Goal: Task Accomplishment & Management: Complete application form

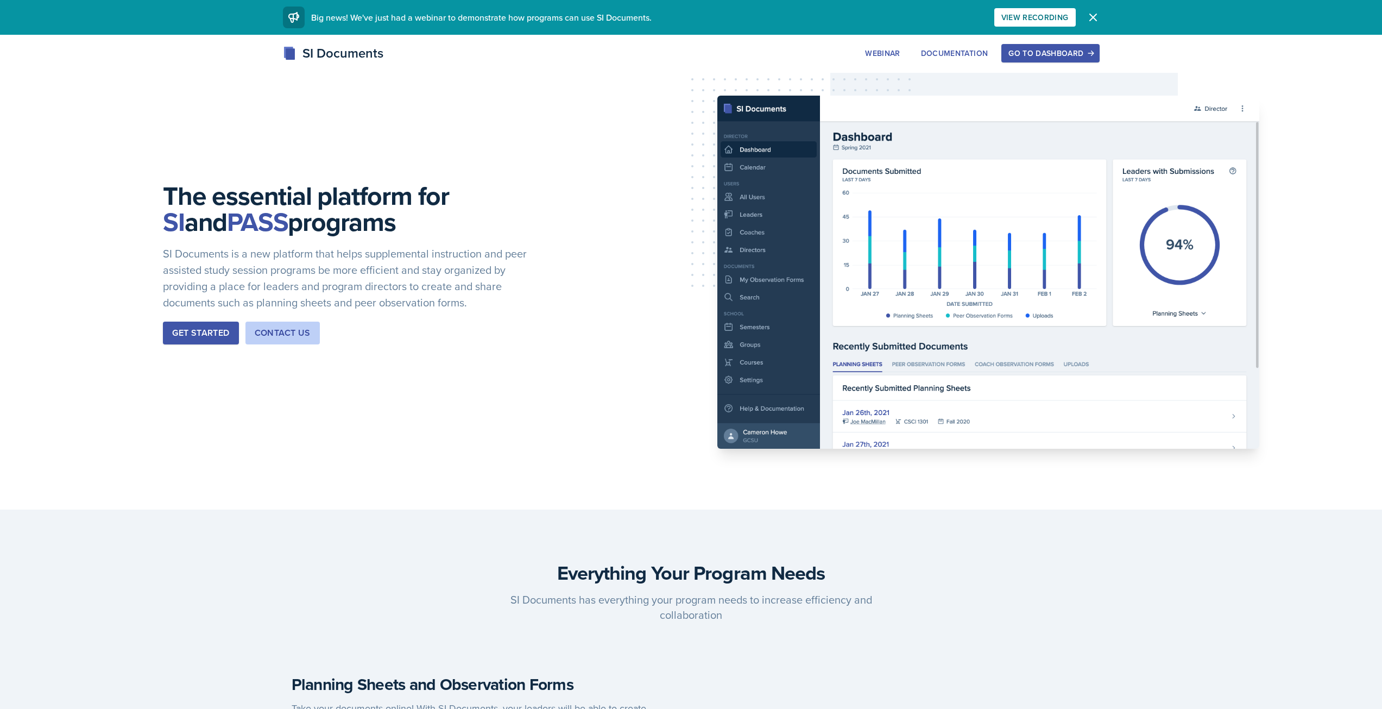
click at [1012, 55] on div "Go to Dashboard" at bounding box center [1050, 53] width 84 height 9
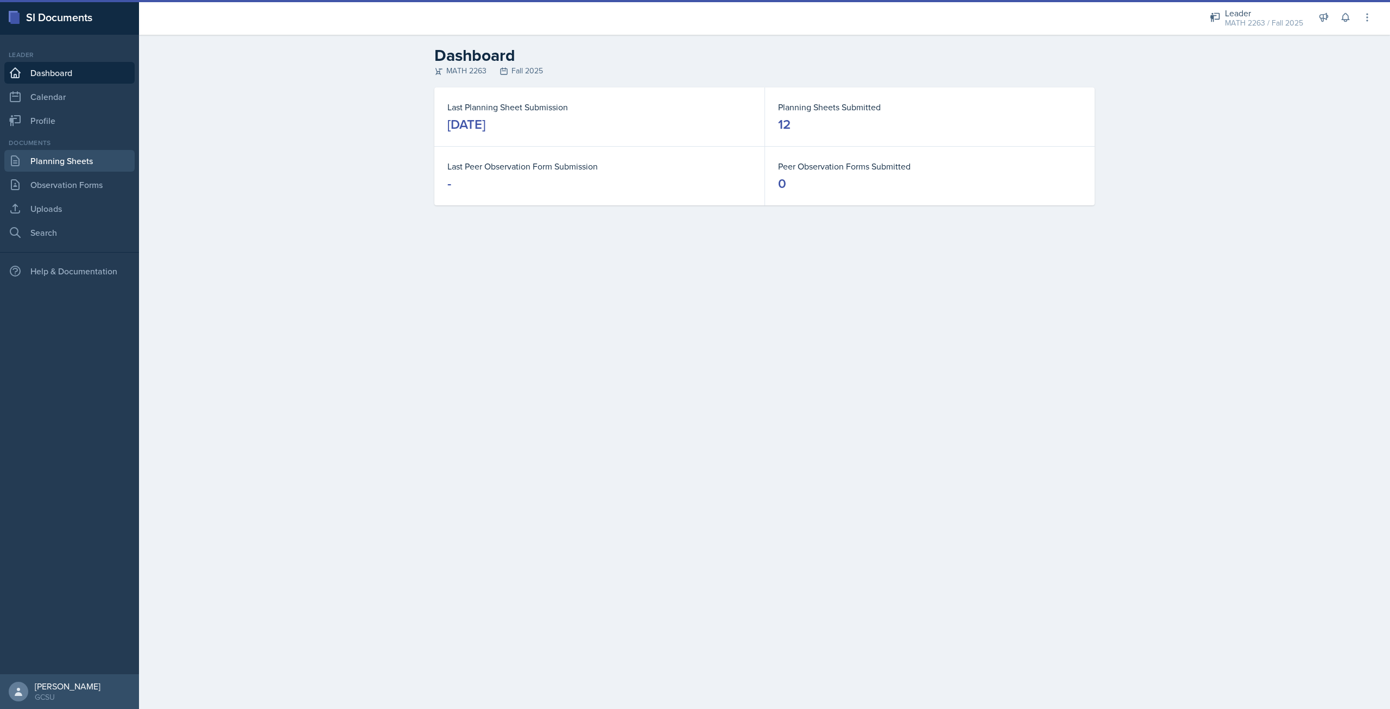
click at [81, 160] on link "Planning Sheets" at bounding box center [69, 161] width 130 height 22
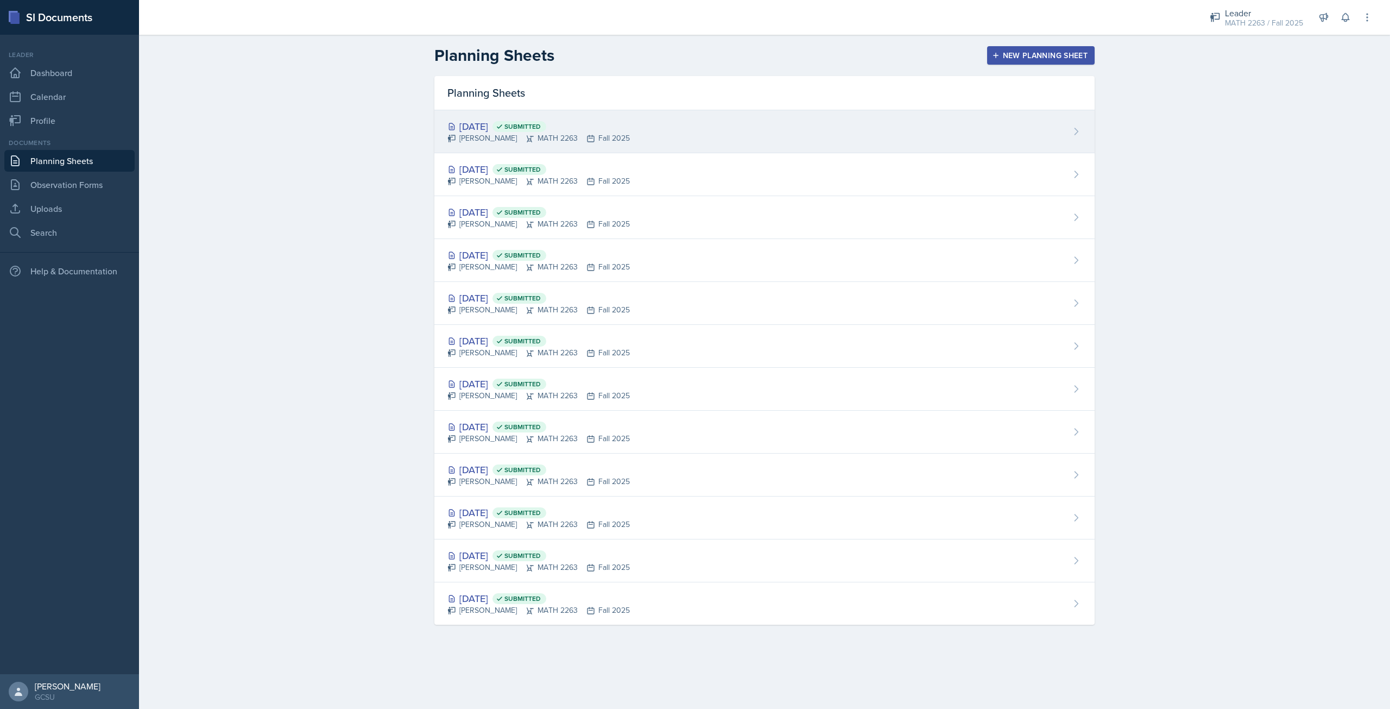
click at [500, 125] on div "[DATE] Submitted" at bounding box center [538, 126] width 182 height 15
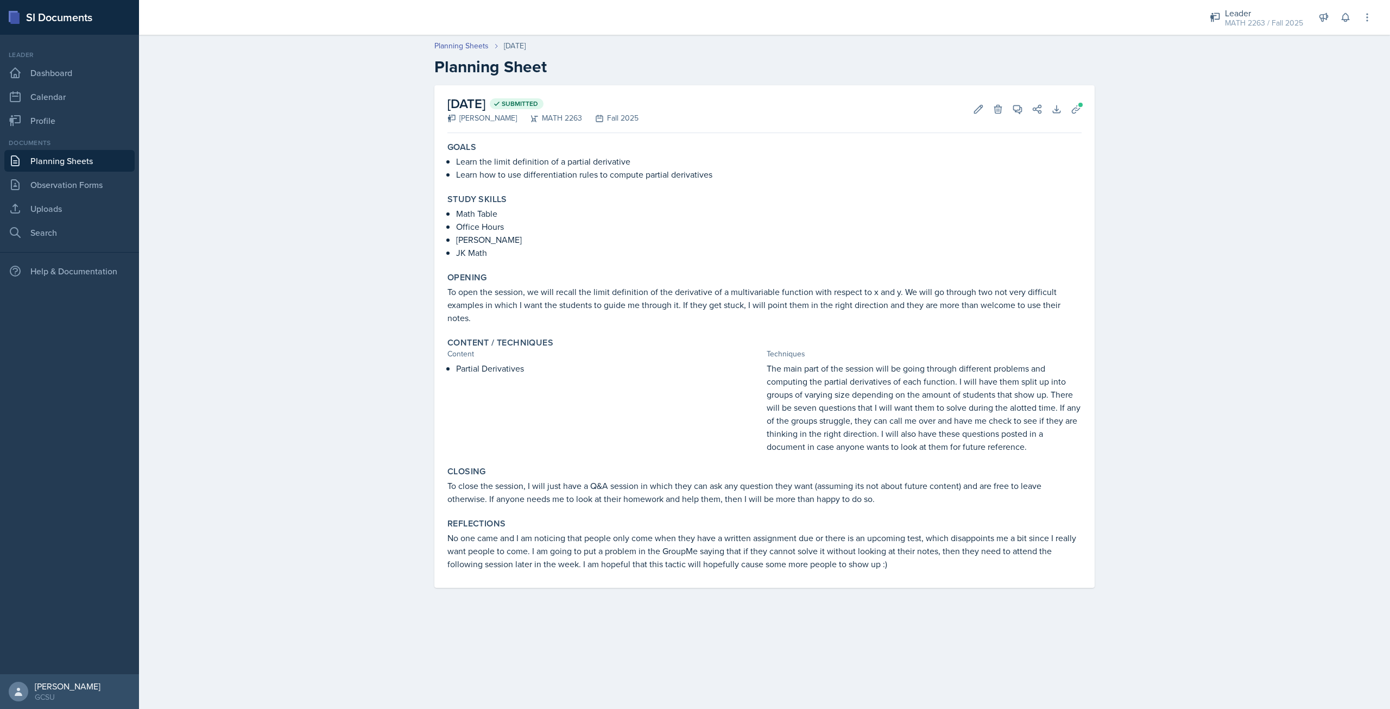
click at [911, 564] on p "No one came and I am noticing that people only come when they have a written as…" at bounding box center [764, 550] width 634 height 39
click at [898, 566] on p "No one came and I am noticing that people only come when they have a written as…" at bounding box center [764, 550] width 634 height 39
click at [982, 113] on icon at bounding box center [978, 109] width 11 height 11
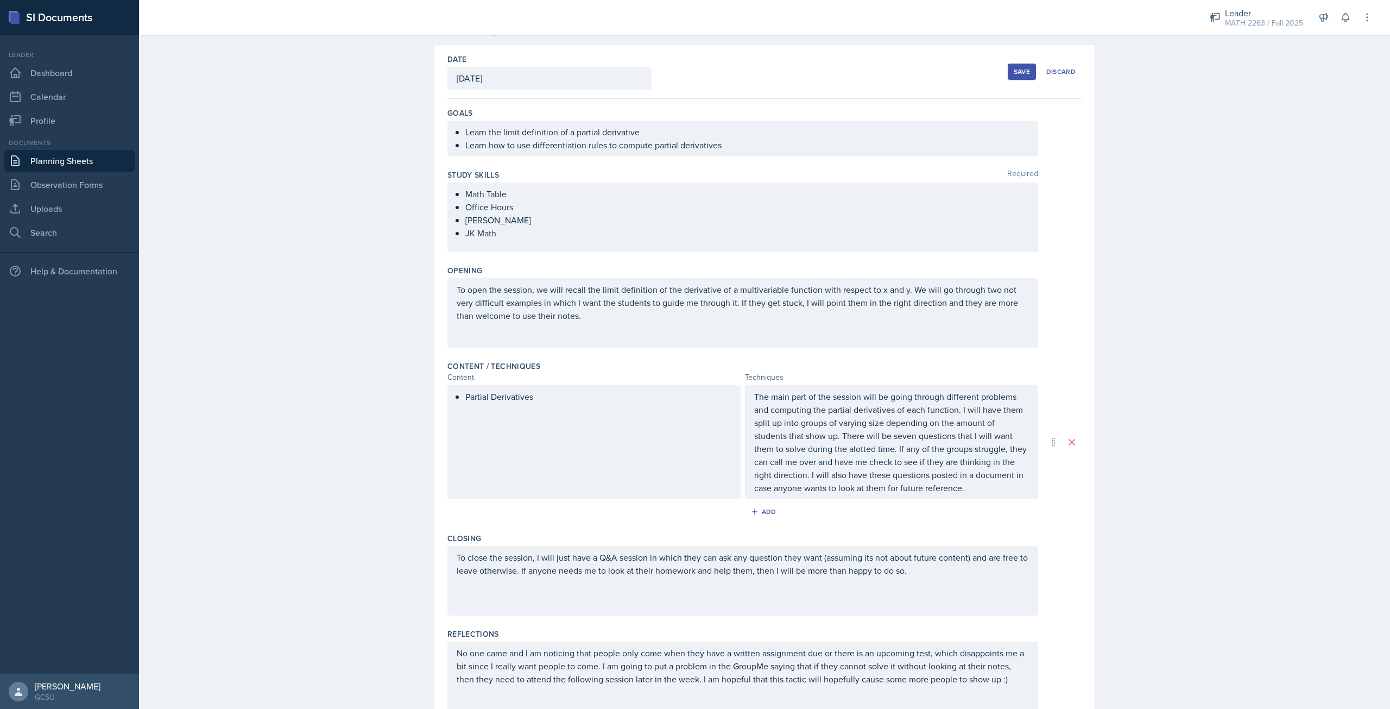
scroll to position [86, 0]
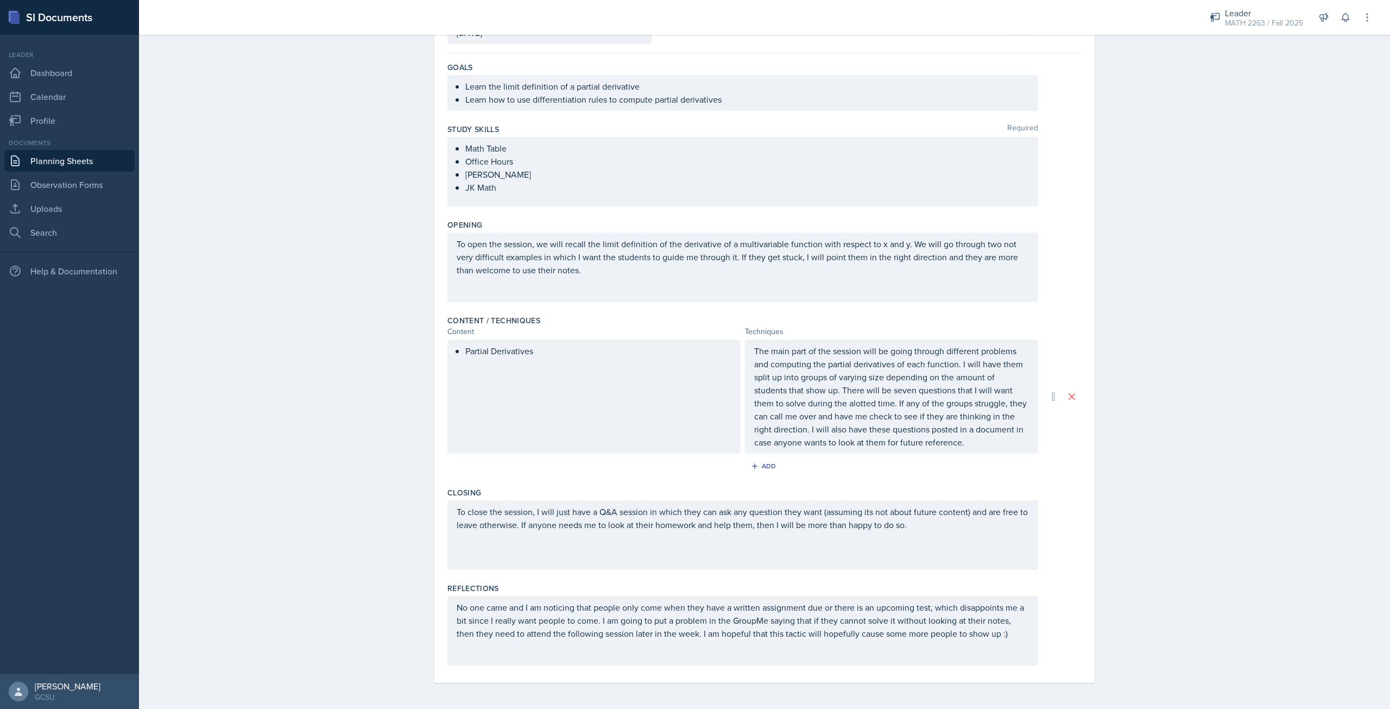
click at [993, 632] on p "No one came and I am noticing that people only come when they have a written as…" at bounding box center [743, 620] width 572 height 39
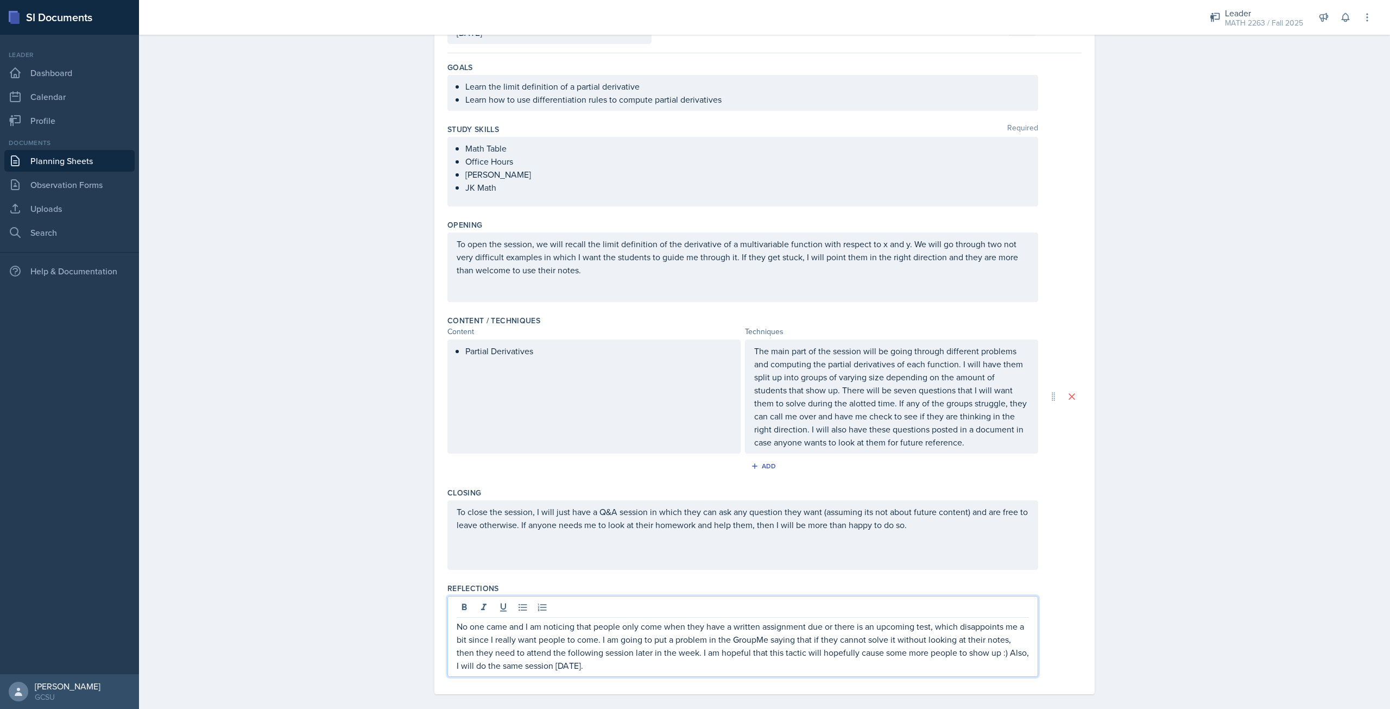
scroll to position [0, 0]
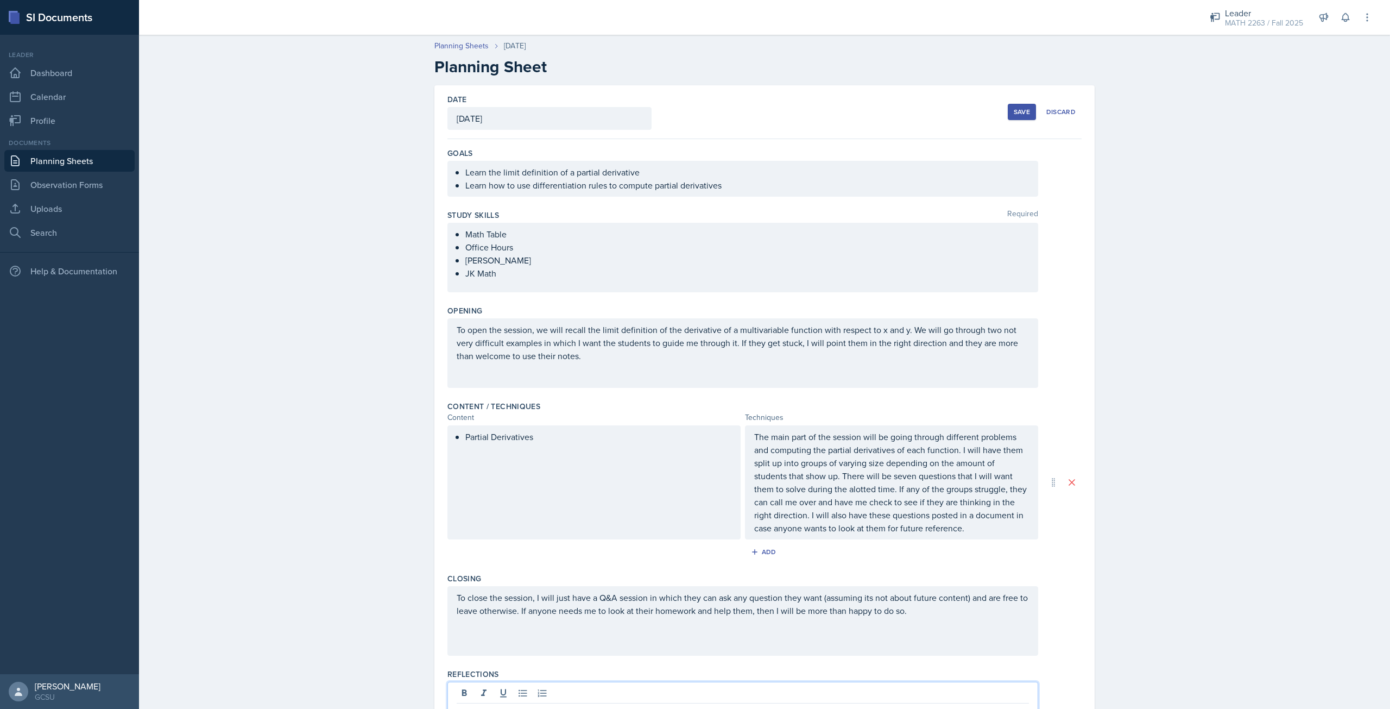
click at [1014, 100] on div "Save Discard" at bounding box center [1045, 111] width 74 height 25
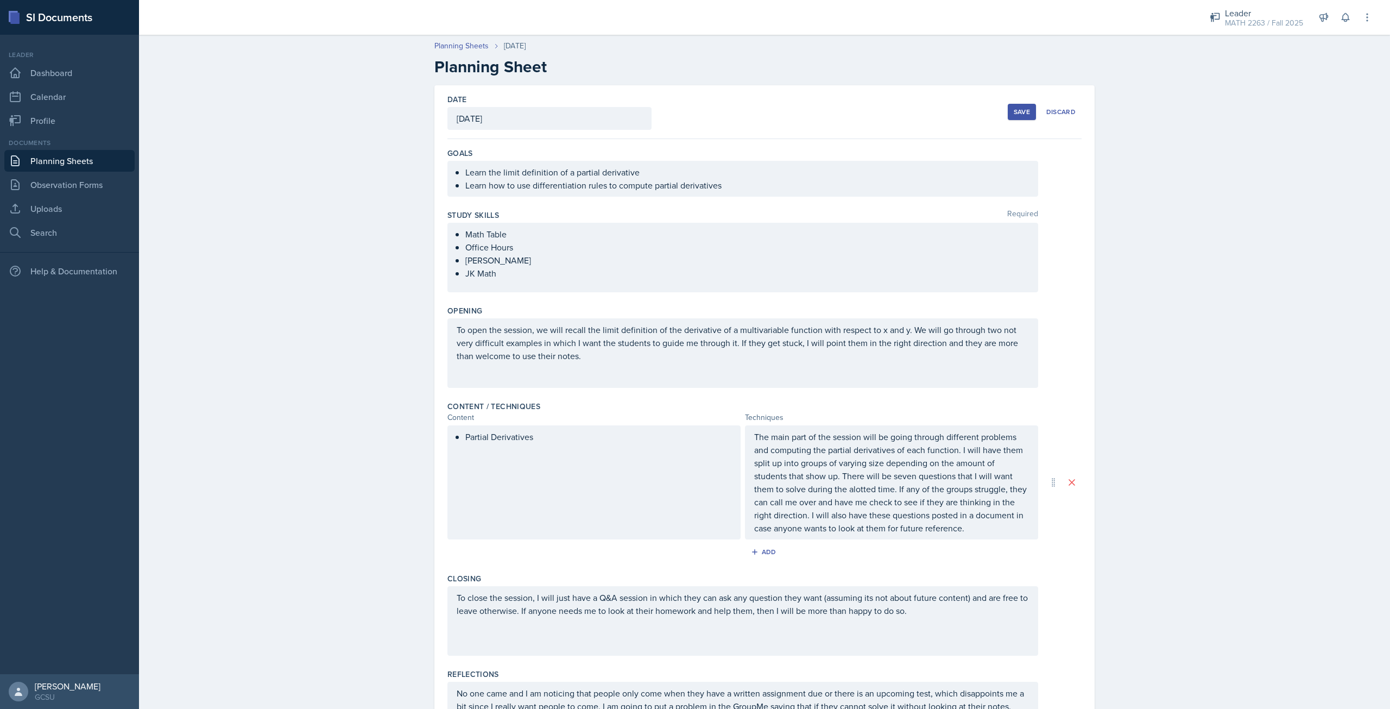
click at [1012, 117] on button "Save" at bounding box center [1022, 112] width 28 height 16
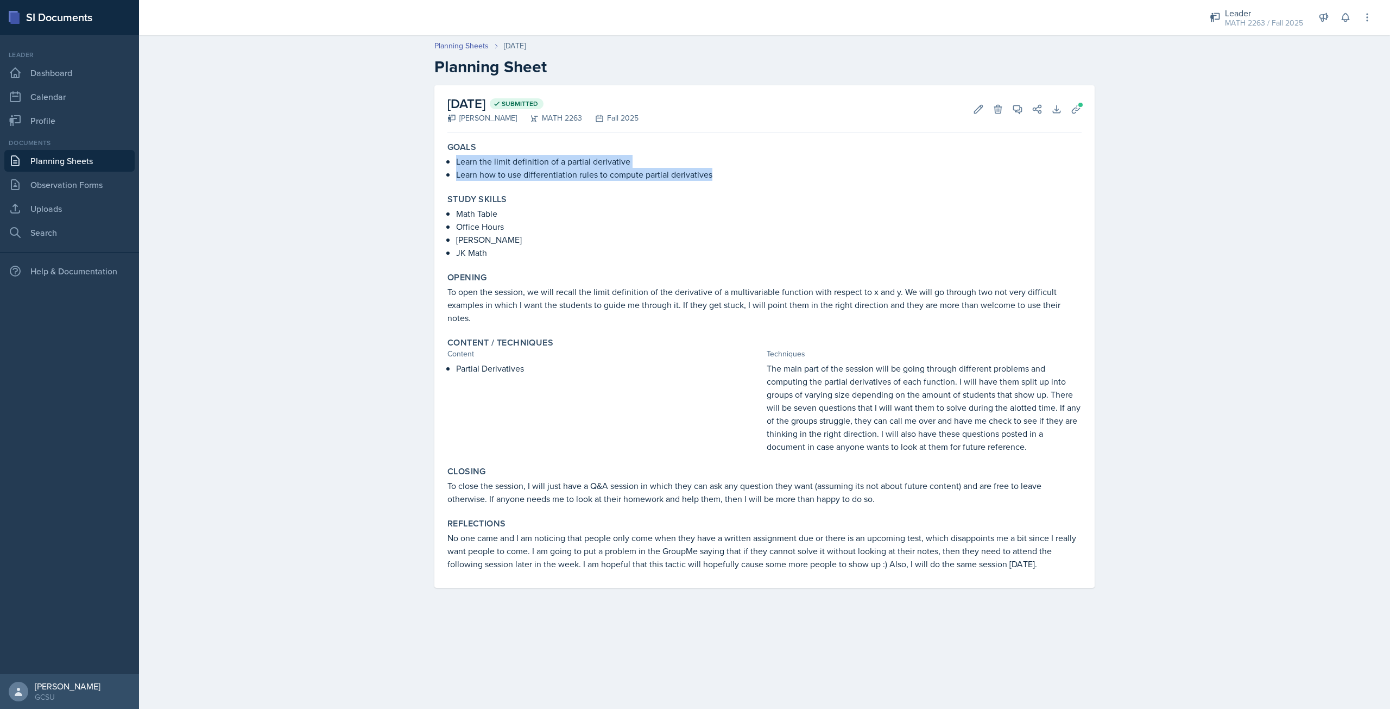
drag, startPoint x: 456, startPoint y: 165, endPoint x: 726, endPoint y: 181, distance: 270.3
click at [726, 181] on div "Goals Learn the limit definition of a partial derivative Learn how to use diffe…" at bounding box center [764, 161] width 643 height 48
copy ul "Learn the limit definition of a partial derivative Learn how to use differentia…"
click at [523, 264] on div "Goals Learn the limit definition of a partial derivative Learn how to use diffe…" at bounding box center [764, 362] width 634 height 450
drag, startPoint x: 456, startPoint y: 213, endPoint x: 524, endPoint y: 258, distance: 81.6
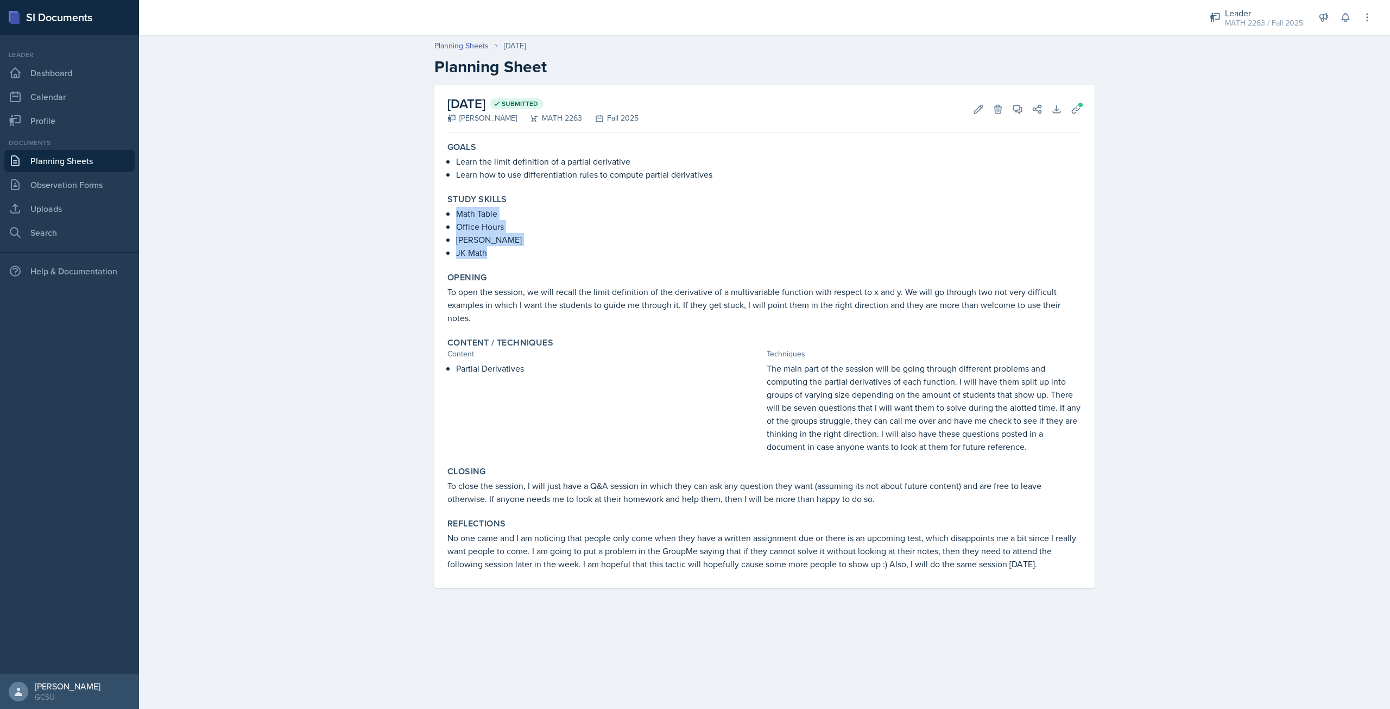
click at [524, 258] on div "Math Table Office Hours Professor [PERSON_NAME] Math" at bounding box center [764, 233] width 634 height 52
copy ul "Math Table Office Hours Professor [PERSON_NAME] Math"
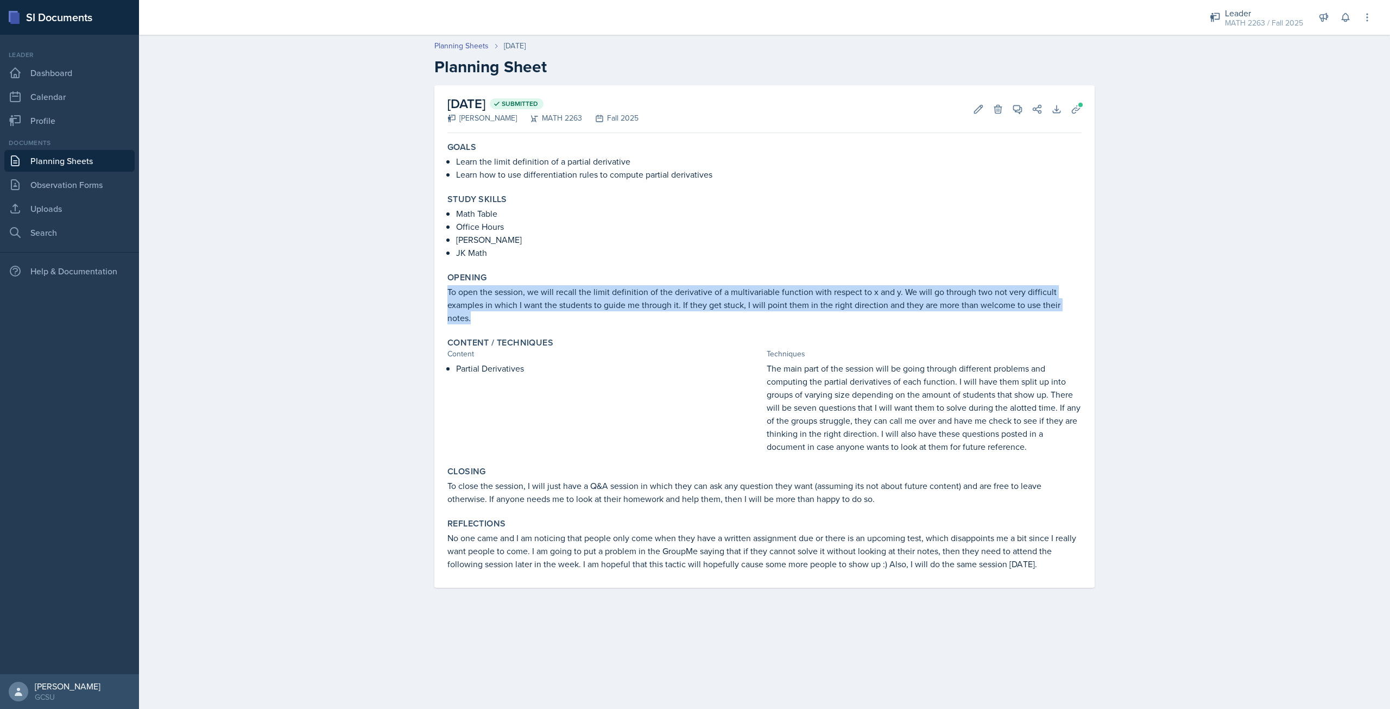
drag, startPoint x: 447, startPoint y: 289, endPoint x: 490, endPoint y: 315, distance: 50.2
click at [490, 315] on div "Opening To open the session, we will recall the limit definition of the derivat…" at bounding box center [764, 298] width 643 height 61
click at [515, 327] on div "Opening To open the session, we will recall the limit definition of the derivat…" at bounding box center [764, 298] width 643 height 61
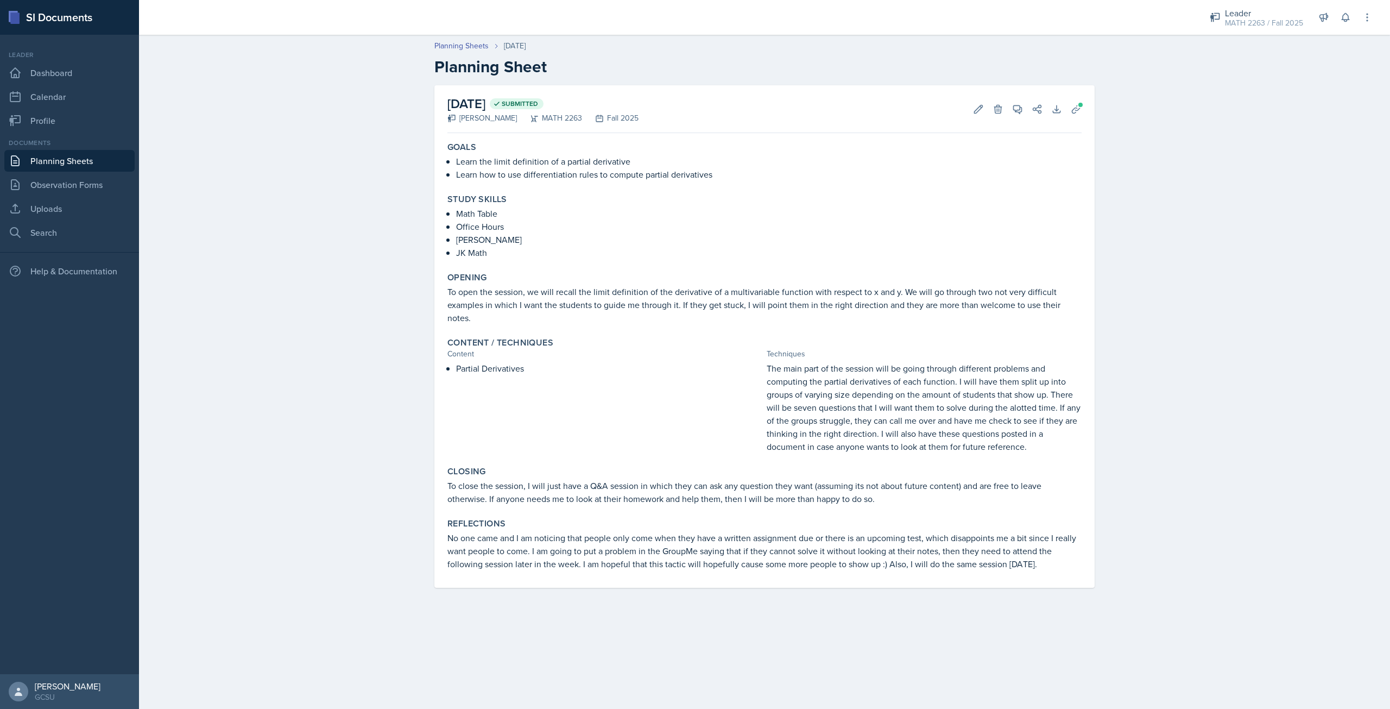
click at [500, 296] on p "To open the session, we will recall the limit definition of the derivative of a…" at bounding box center [764, 304] width 634 height 39
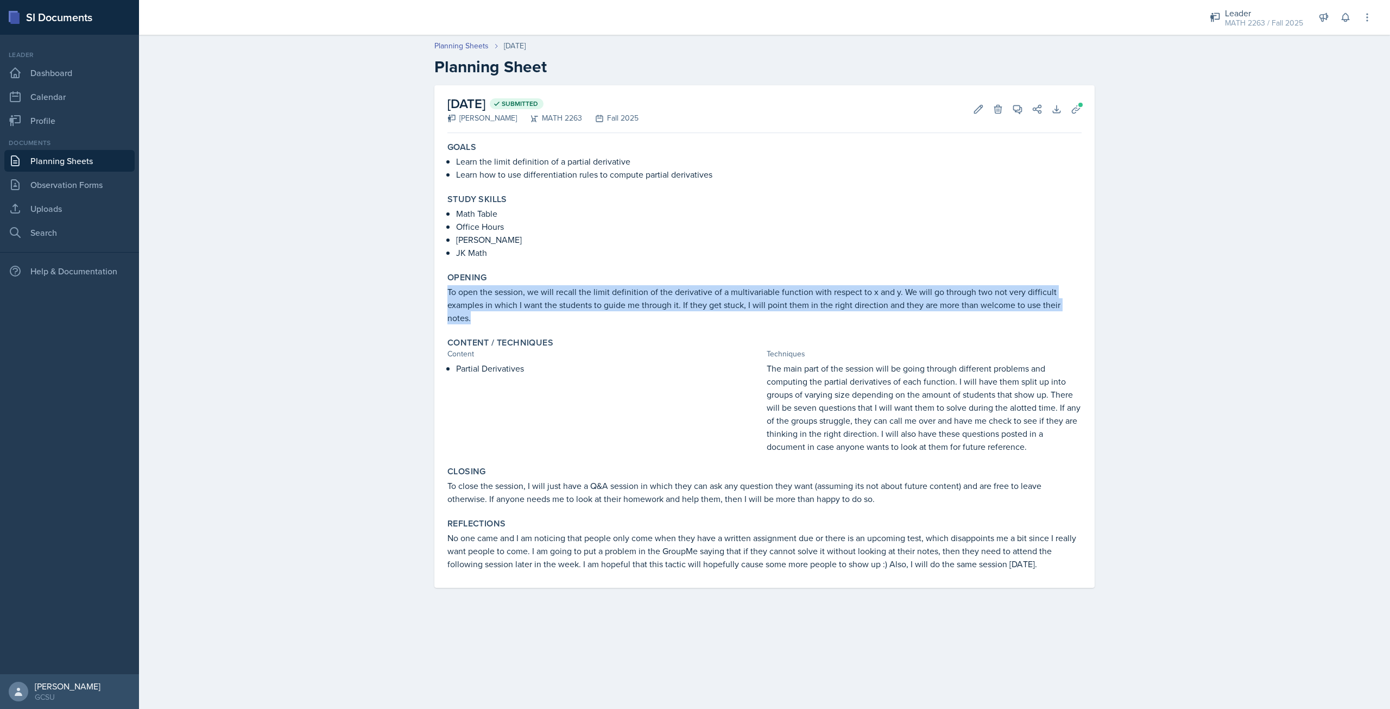
drag, startPoint x: 450, startPoint y: 292, endPoint x: 486, endPoint y: 319, distance: 44.6
click at [486, 319] on p "To open the session, we will recall the limit definition of the derivative of a…" at bounding box center [764, 304] width 634 height 39
copy p "To open the session, we will recall the limit definition of the derivative of a…"
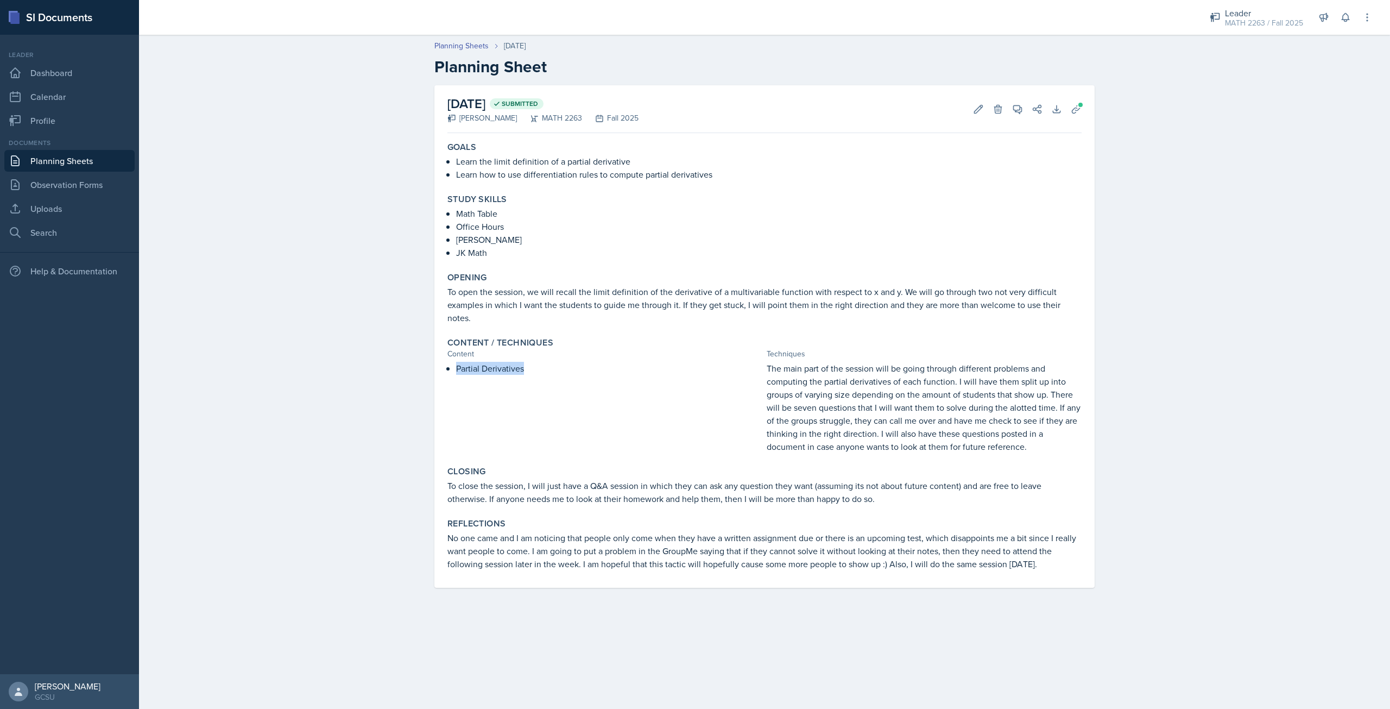
drag, startPoint x: 455, startPoint y: 368, endPoint x: 546, endPoint y: 374, distance: 91.4
click at [546, 374] on div "Partial Derivatives" at bounding box center [604, 407] width 315 height 91
copy p "Partial Derivatives"
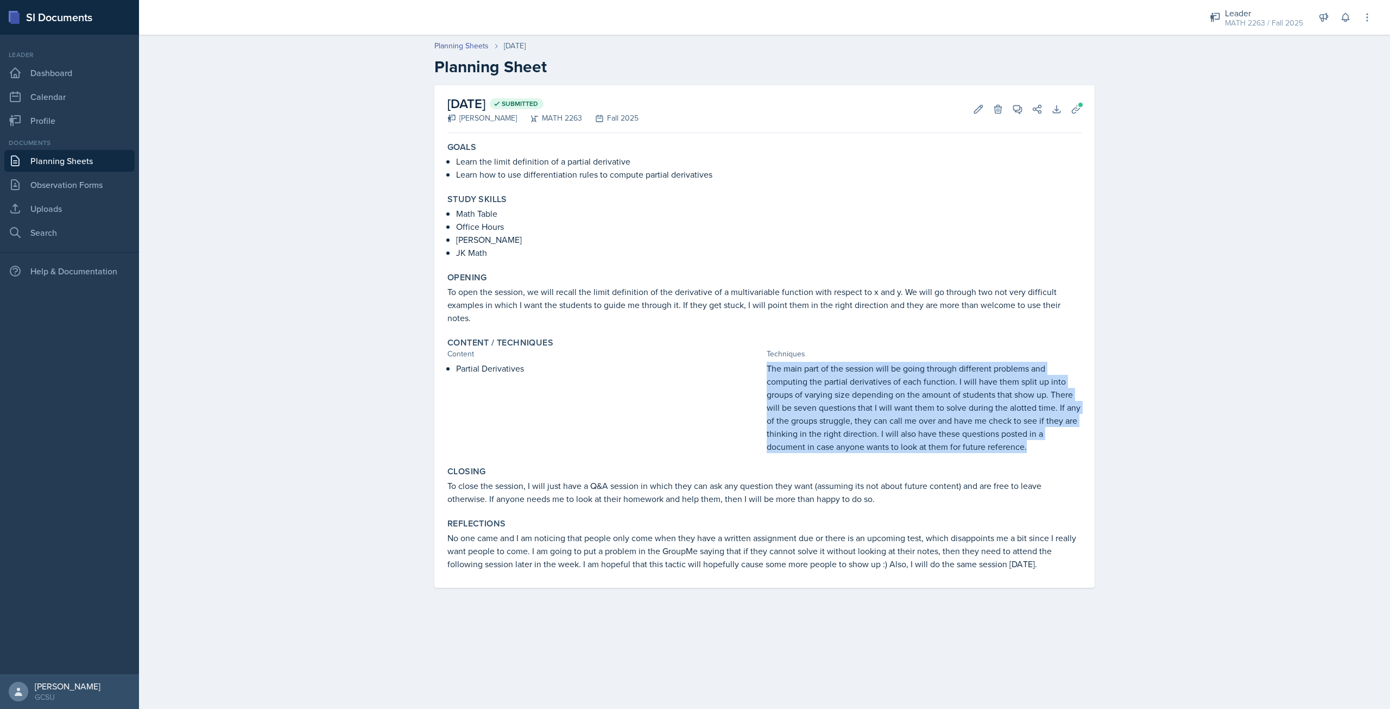
drag, startPoint x: 766, startPoint y: 367, endPoint x: 1035, endPoint y: 448, distance: 281.9
click at [1035, 448] on div "Partial Derivatives The main part of the session will be going through differen…" at bounding box center [764, 407] width 634 height 91
copy p "The main part of the session will be going through different problems and compu…"
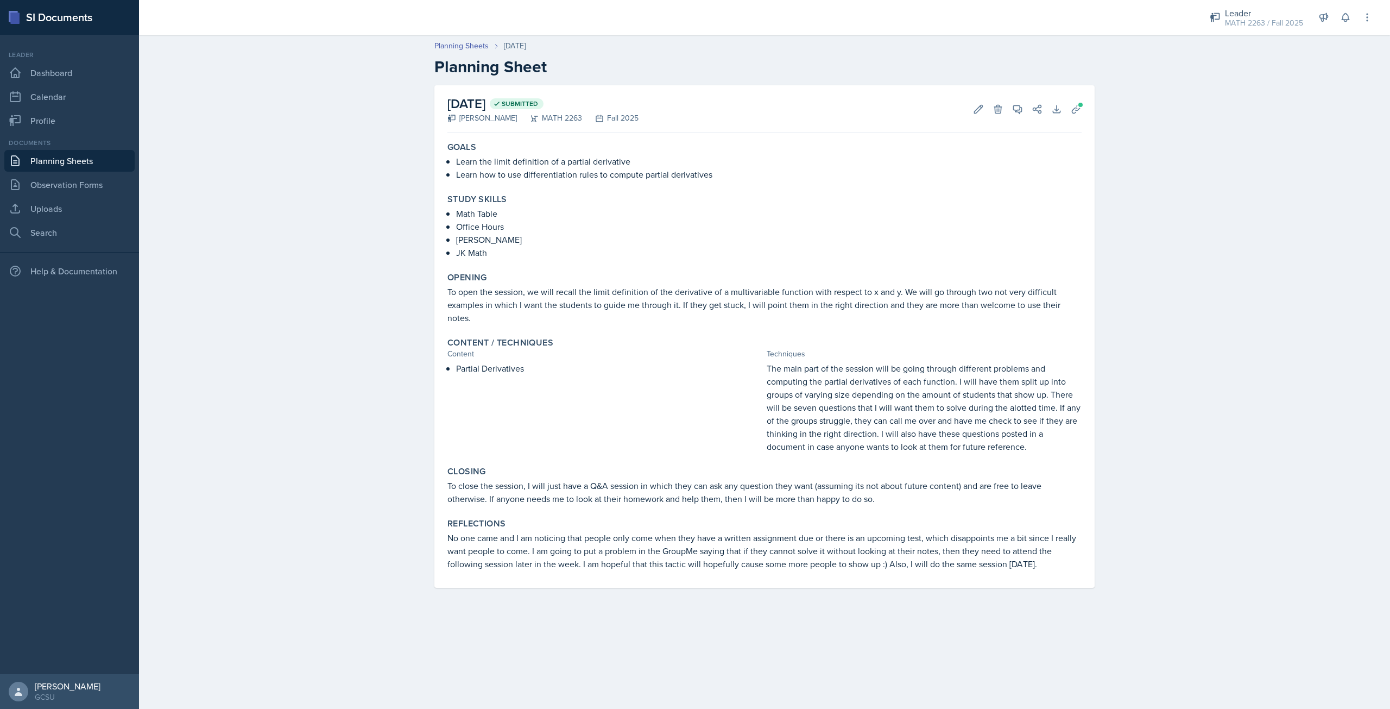
click at [704, 415] on div "Partial Derivatives" at bounding box center [604, 407] width 315 height 91
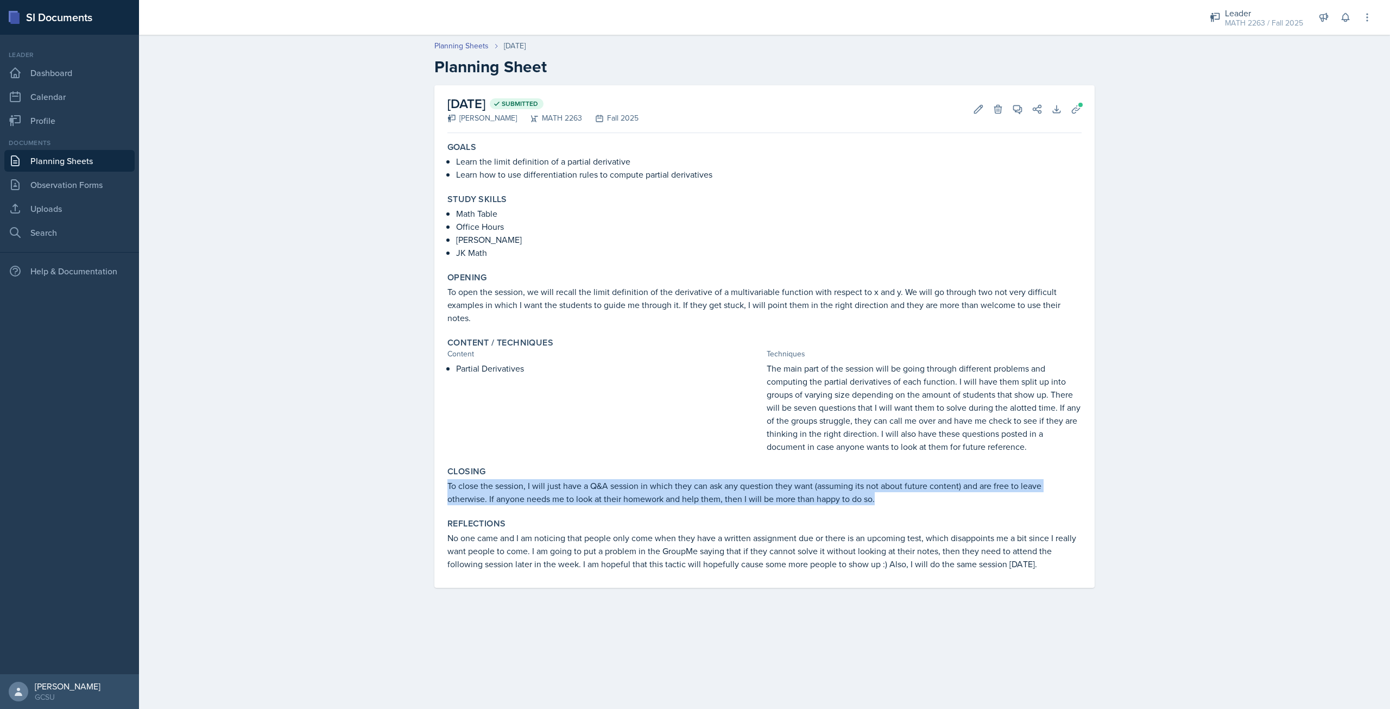
drag, startPoint x: 448, startPoint y: 488, endPoint x: 886, endPoint y: 501, distance: 438.4
click at [886, 501] on p "To close the session, I will just have a Q&A session in which they can ask any …" at bounding box center [764, 492] width 634 height 26
copy p "To close the session, I will just have a Q&A session in which they can ask any …"
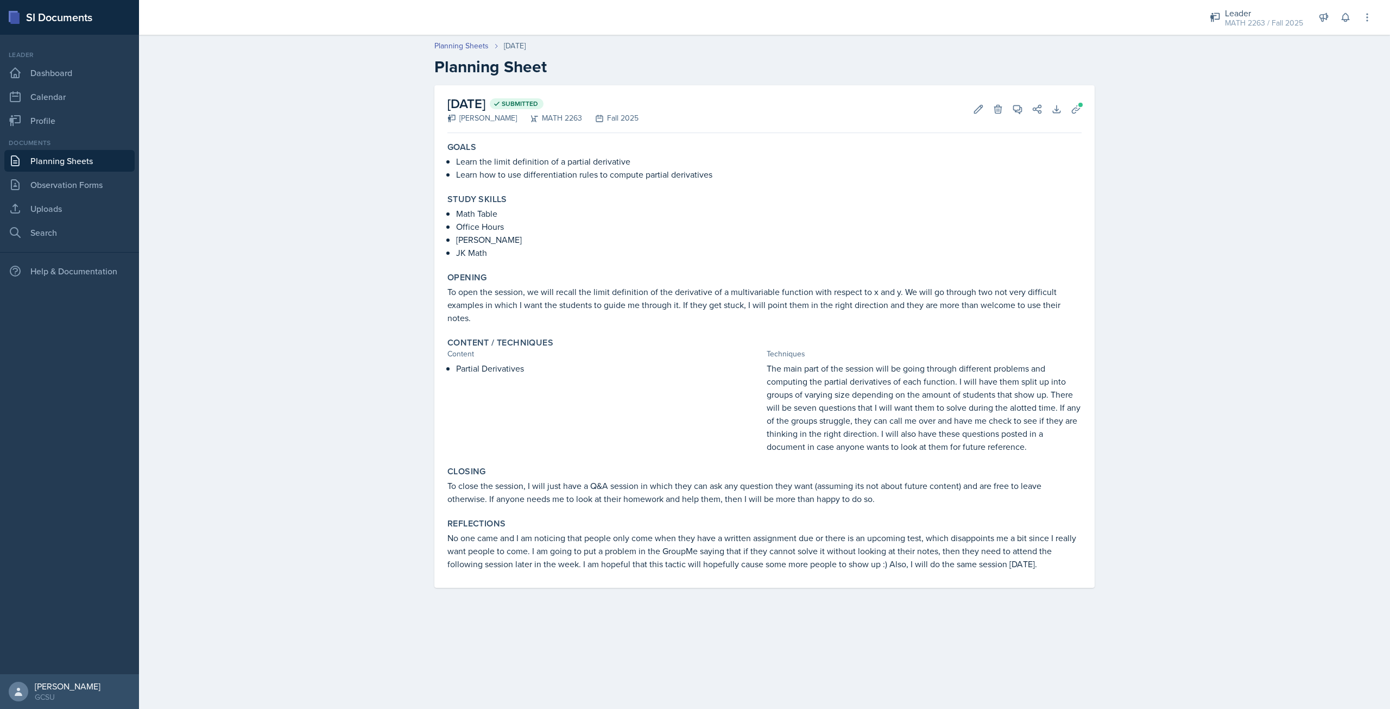
click at [388, 252] on div "Planning Sheets [DATE] Planning Sheet [DATE] Submitted [PERSON_NAME] MATH 2263 …" at bounding box center [764, 321] width 1251 height 584
click at [41, 75] on link "Dashboard" at bounding box center [69, 73] width 130 height 22
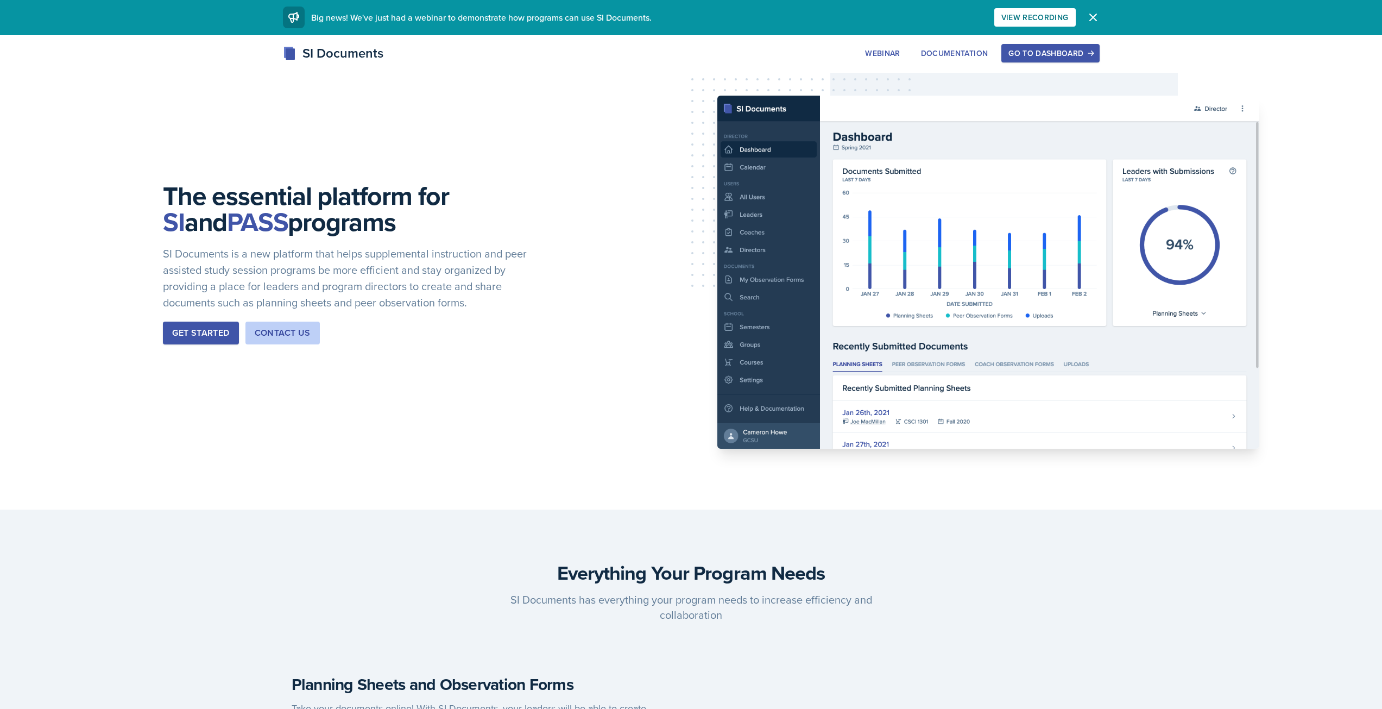
click at [1013, 56] on div "Go to Dashboard" at bounding box center [1050, 53] width 84 height 9
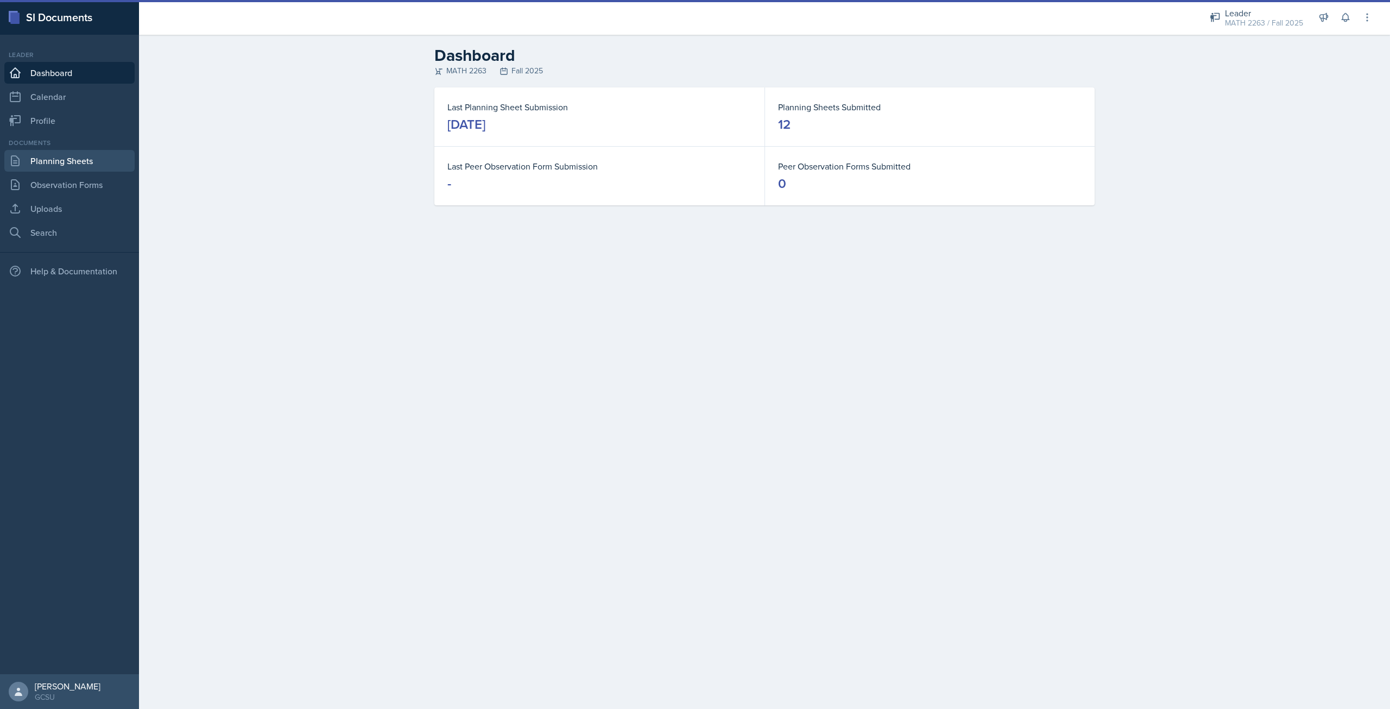
click at [31, 156] on link "Planning Sheets" at bounding box center [69, 161] width 130 height 22
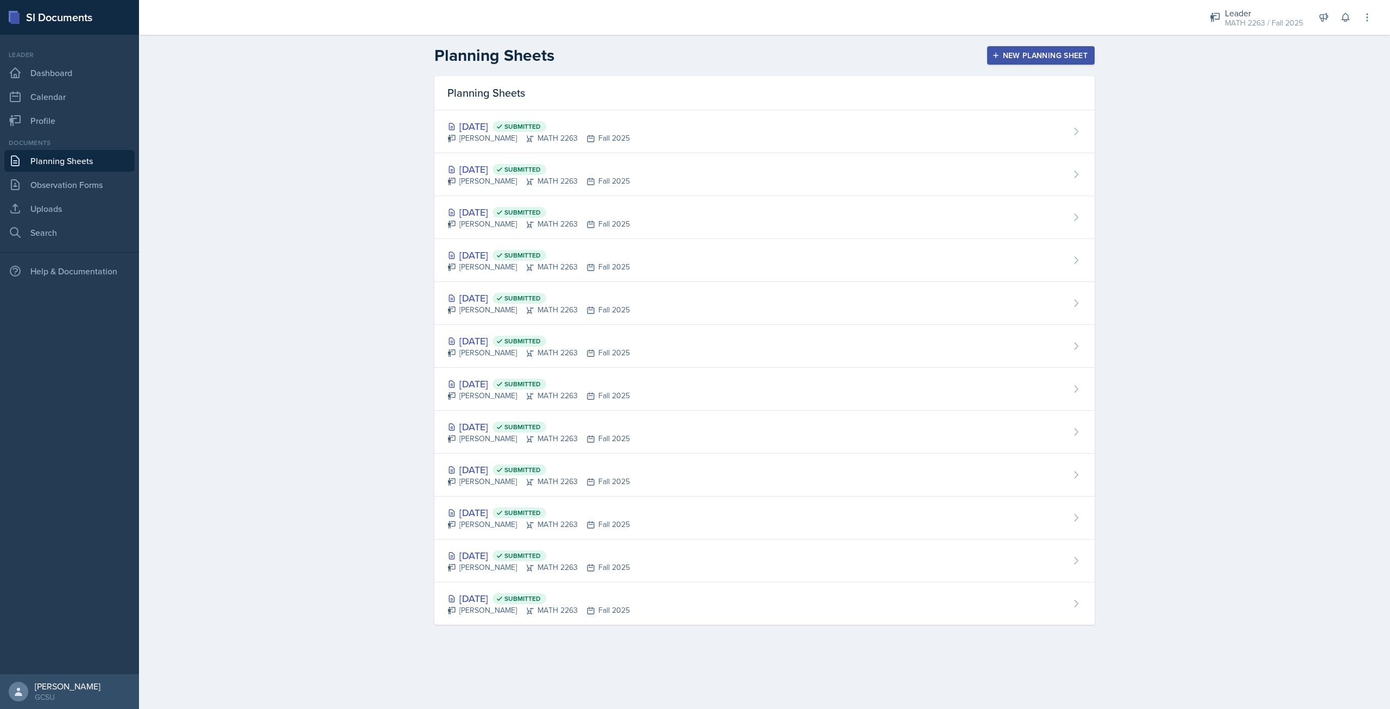
click at [1019, 53] on div "New Planning Sheet" at bounding box center [1040, 55] width 93 height 9
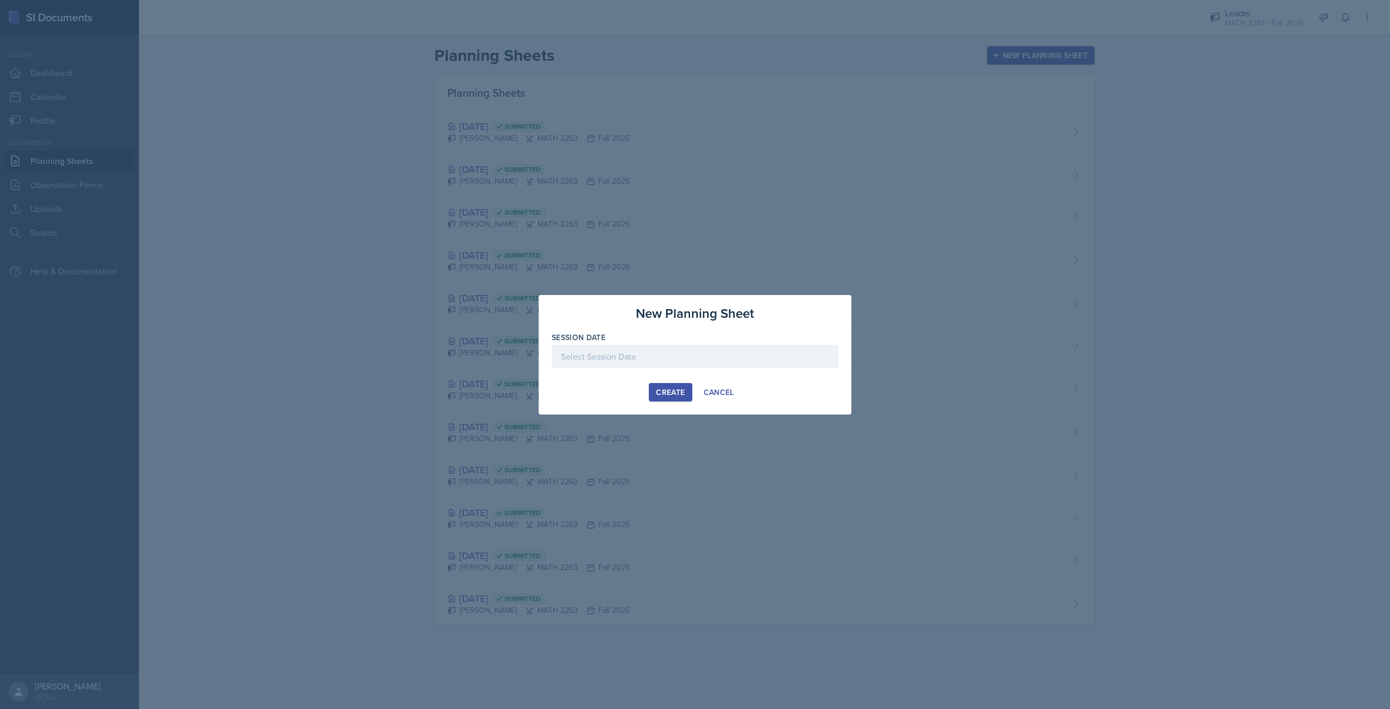
click at [639, 370] on div at bounding box center [695, 373] width 287 height 11
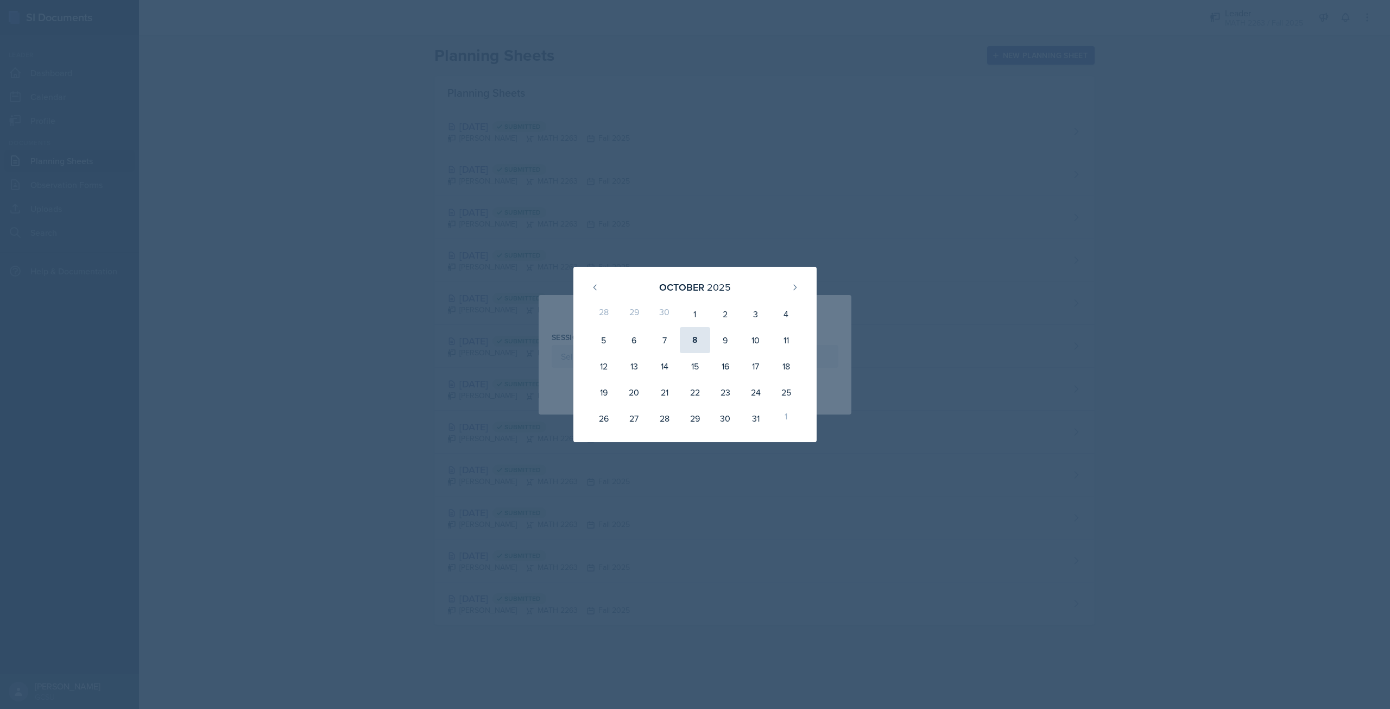
click at [690, 331] on div "8" at bounding box center [695, 340] width 30 height 26
type input "October 8th, 2025"
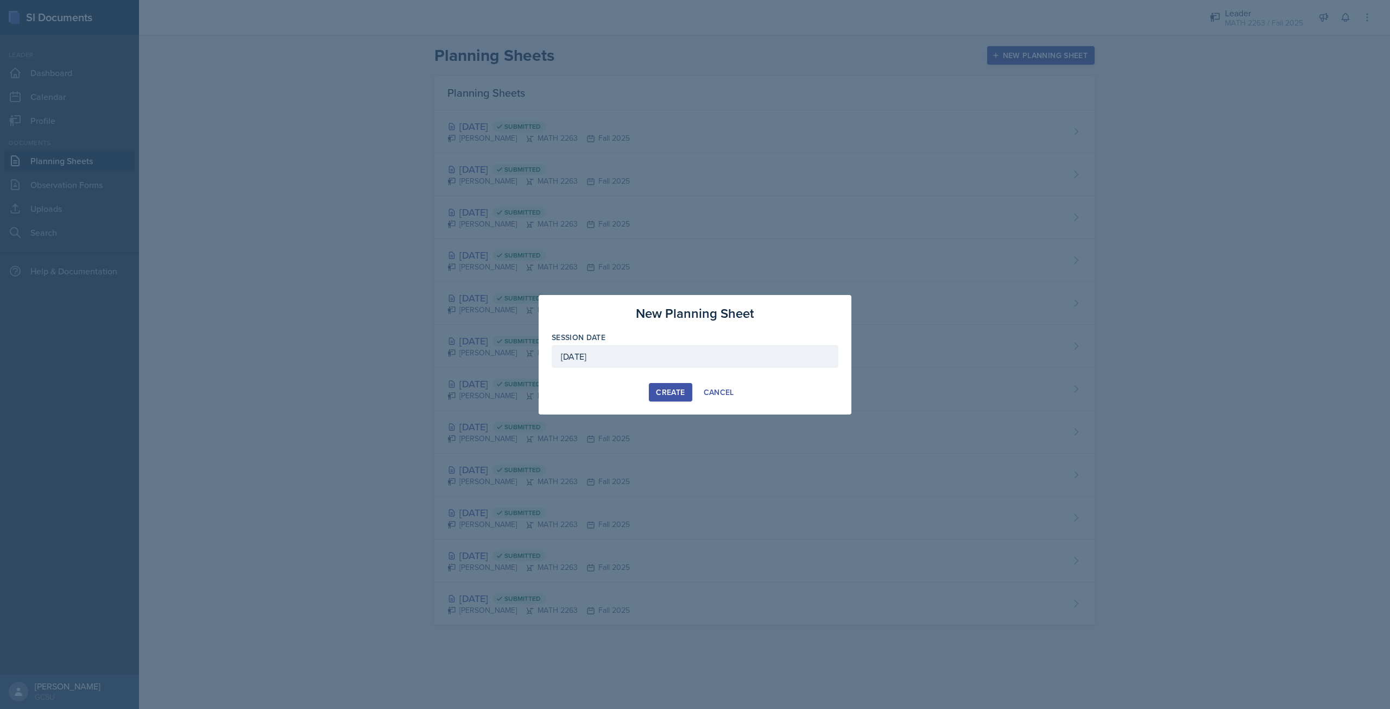
click at [677, 389] on div "Create" at bounding box center [670, 392] width 29 height 9
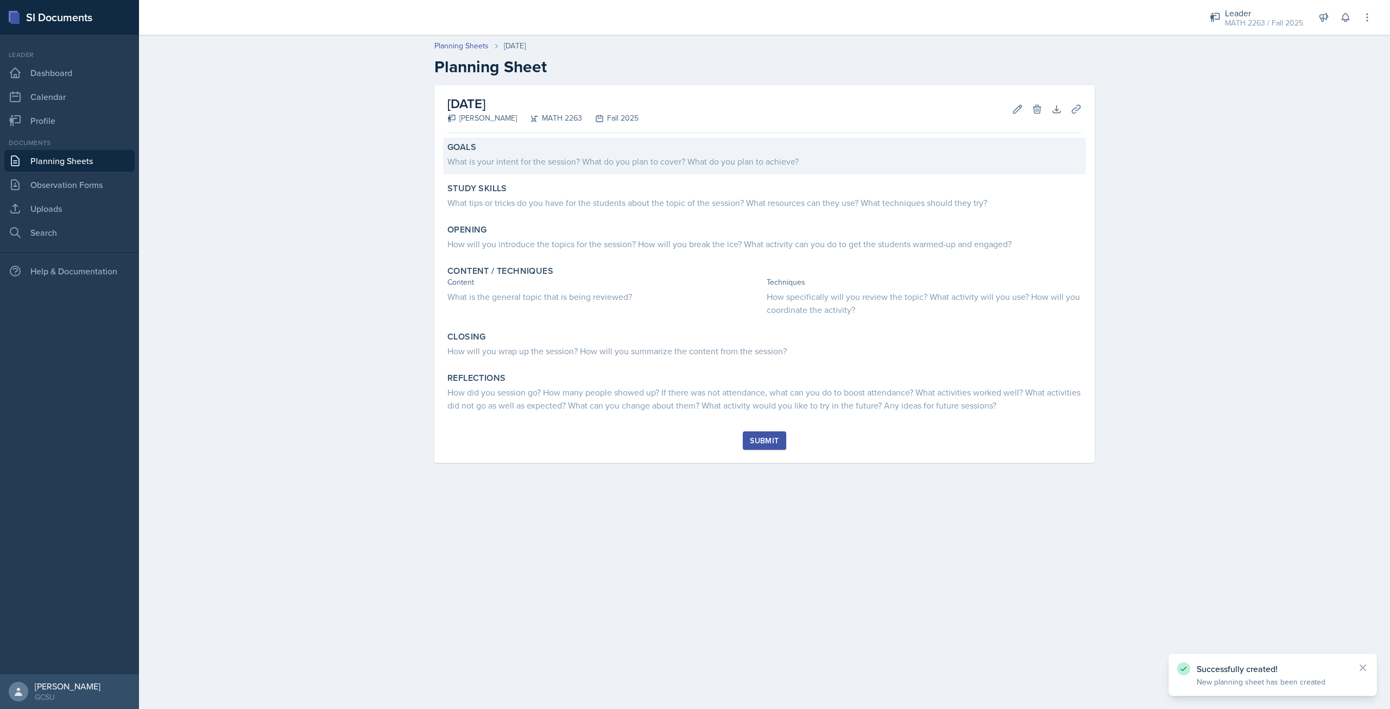
click at [490, 154] on div "What is your intent for the session? What do you plan to cover? What do you pla…" at bounding box center [764, 160] width 634 height 15
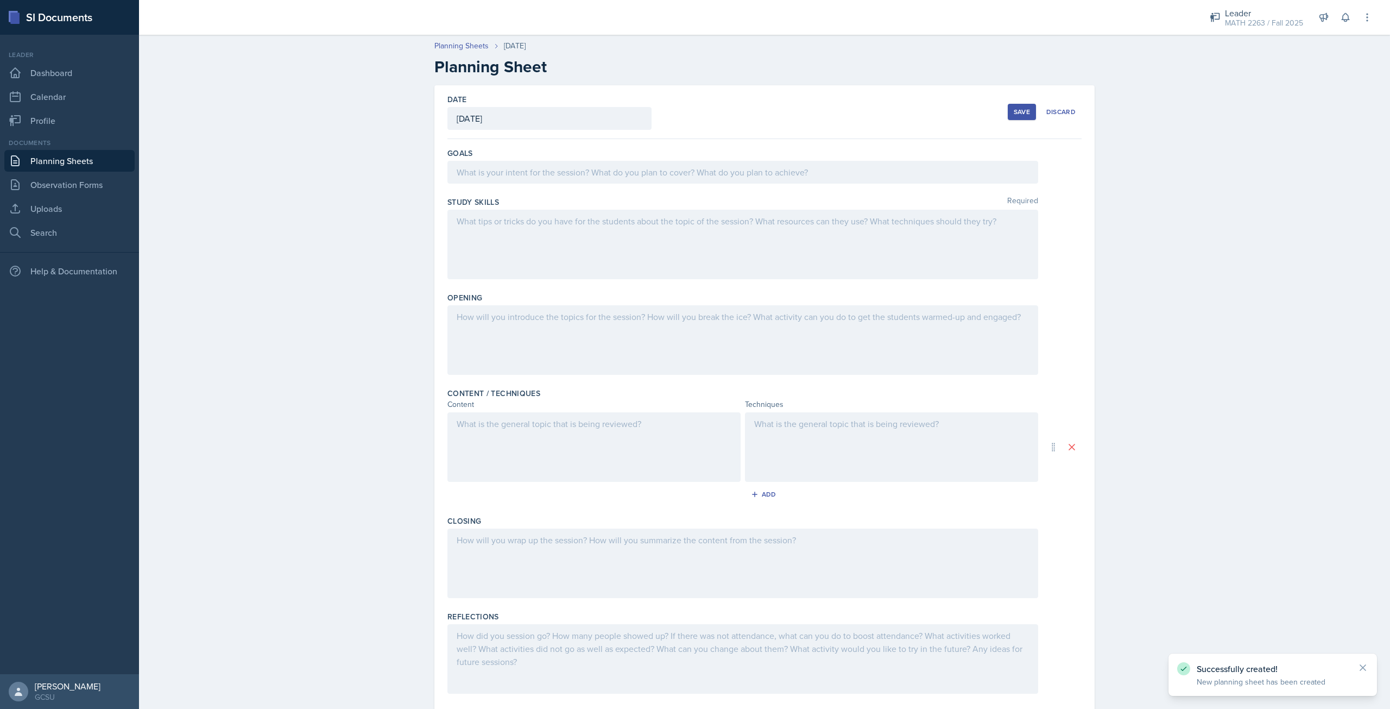
click at [487, 172] on div at bounding box center [742, 172] width 591 height 23
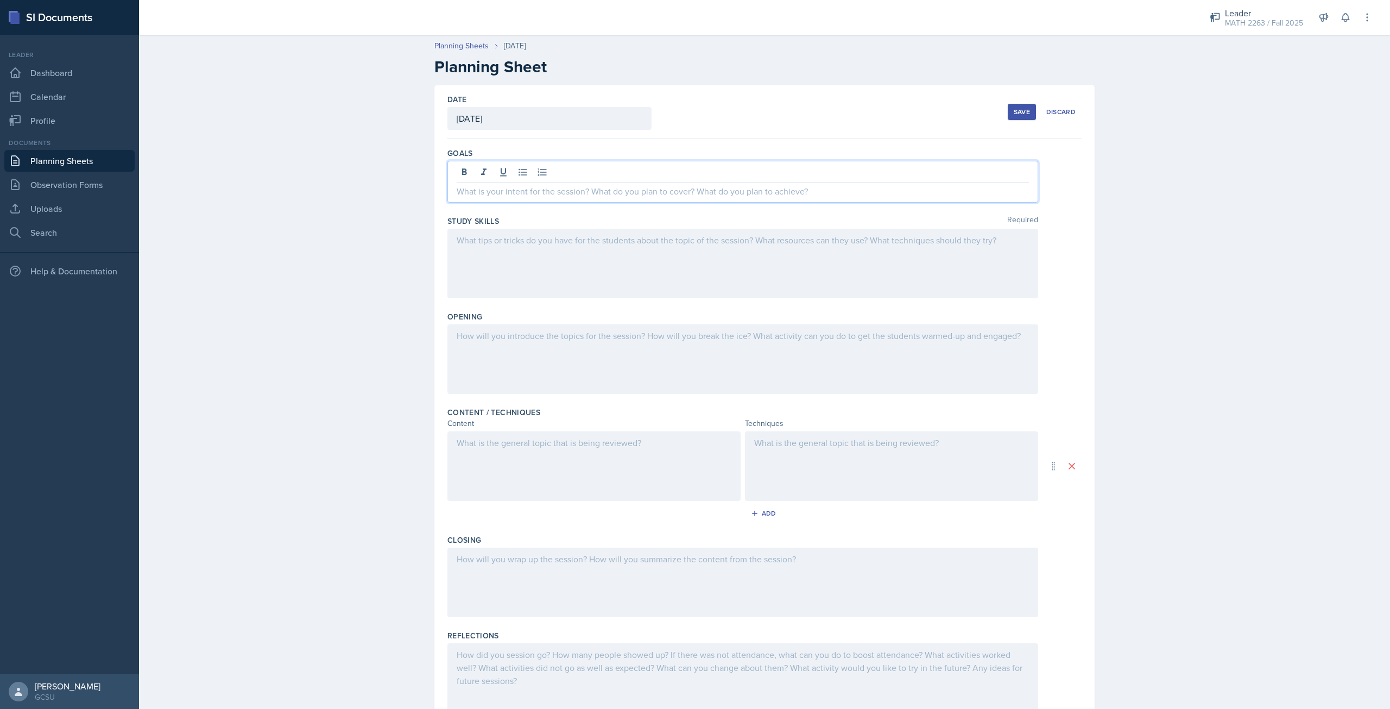
click at [563, 199] on div at bounding box center [742, 182] width 591 height 42
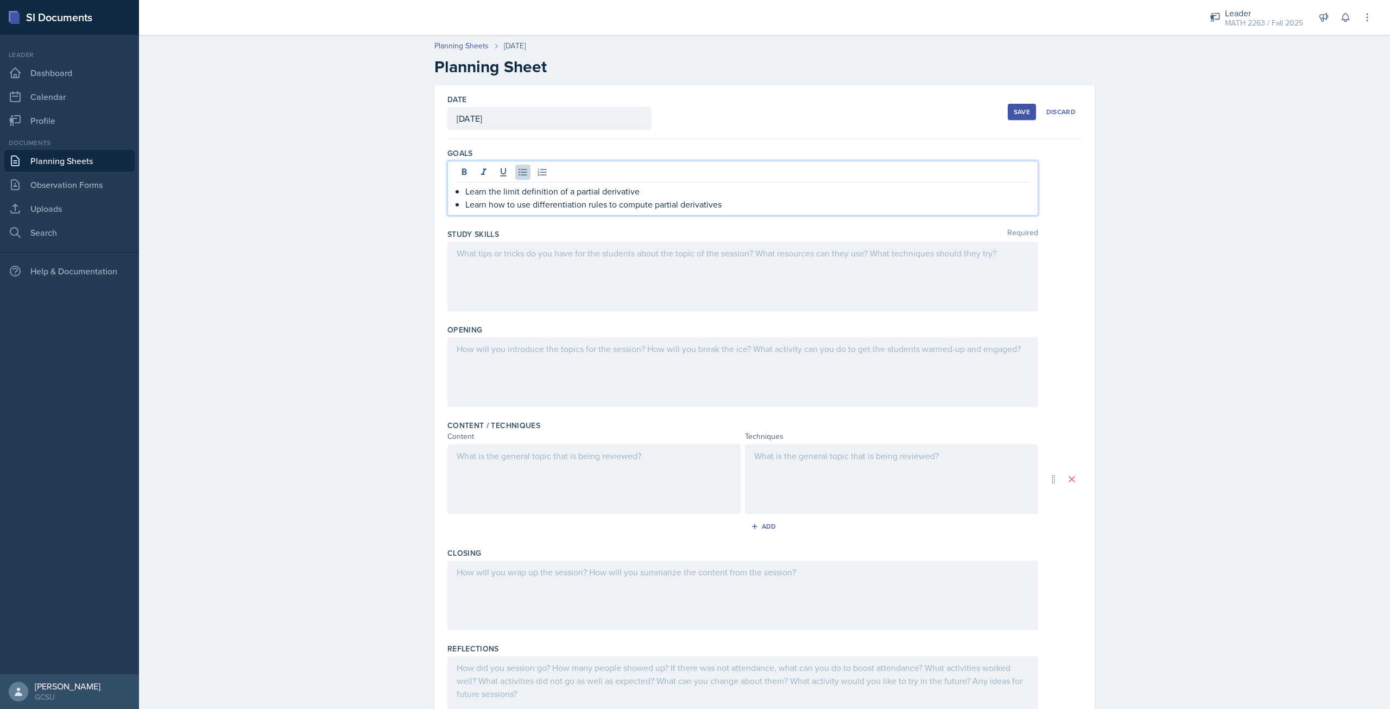
click at [502, 244] on div at bounding box center [742, 276] width 591 height 69
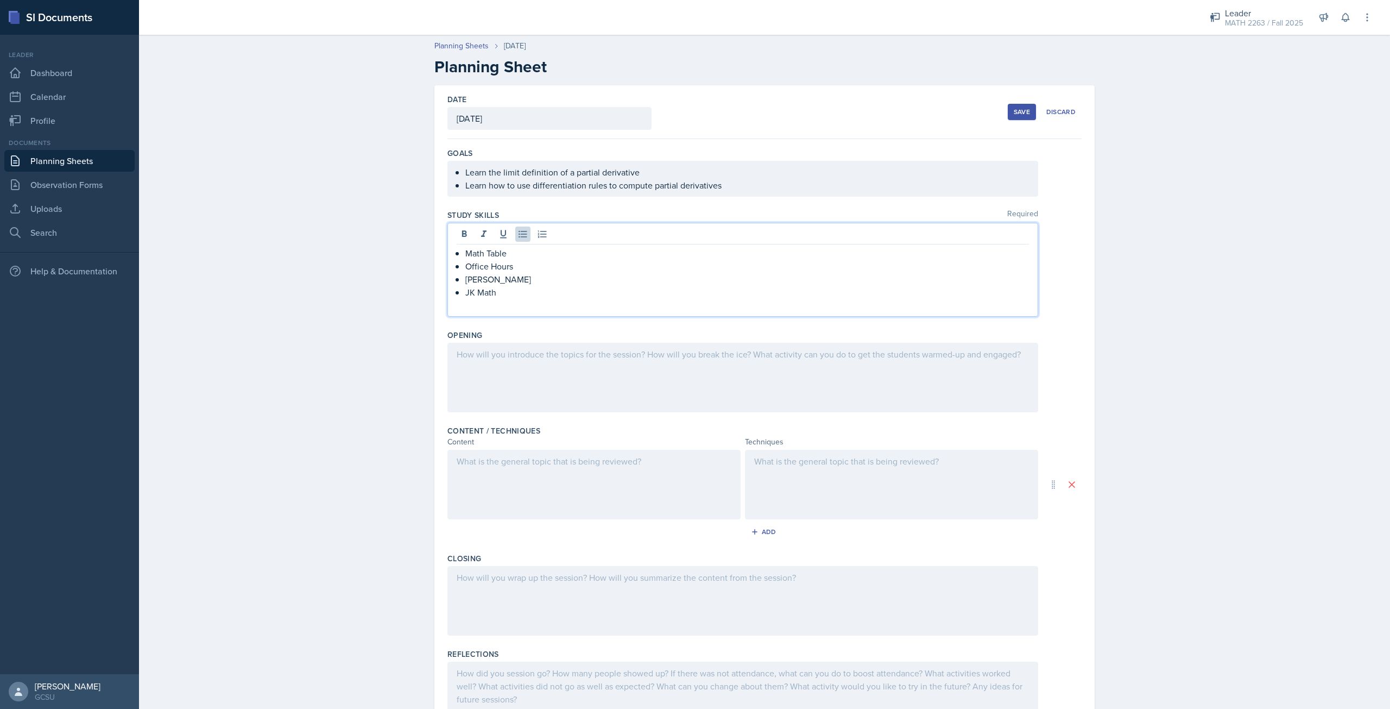
click at [511, 367] on div at bounding box center [742, 377] width 591 height 69
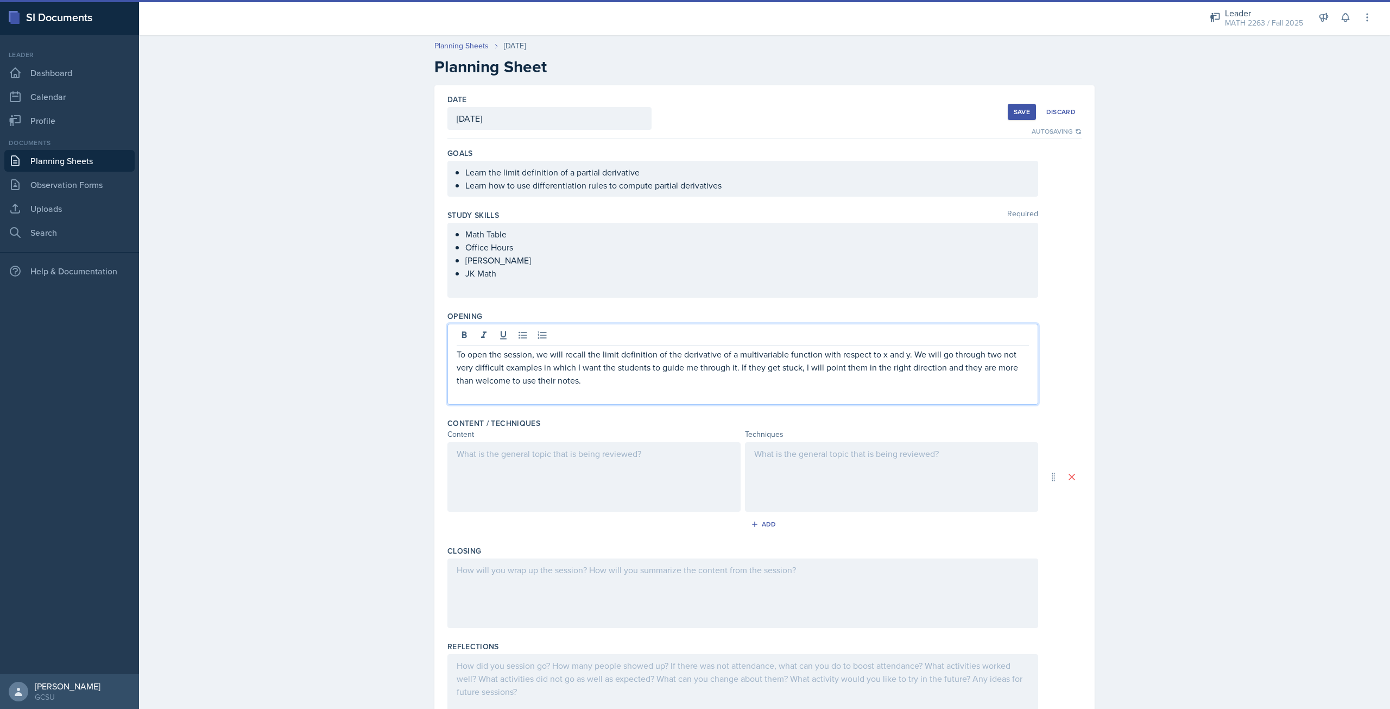
click at [500, 455] on div at bounding box center [593, 476] width 293 height 69
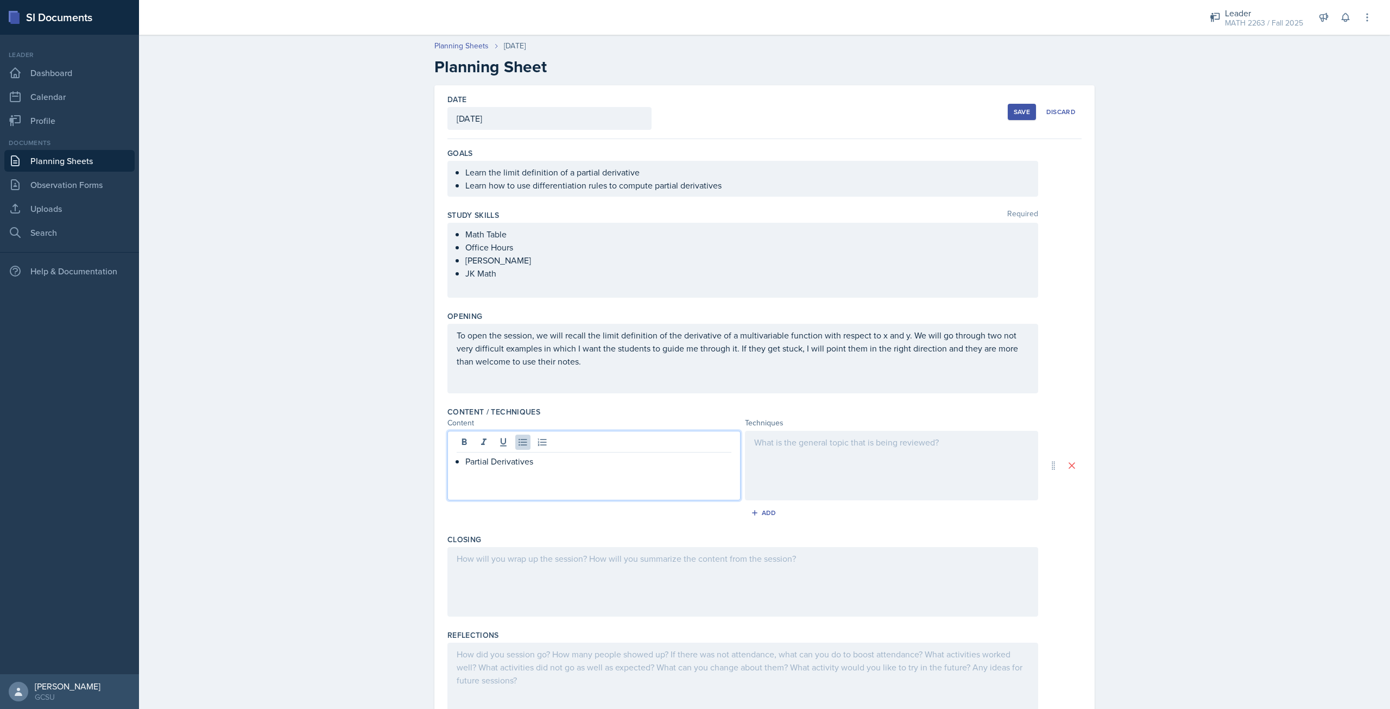
click at [785, 464] on div at bounding box center [891, 465] width 293 height 69
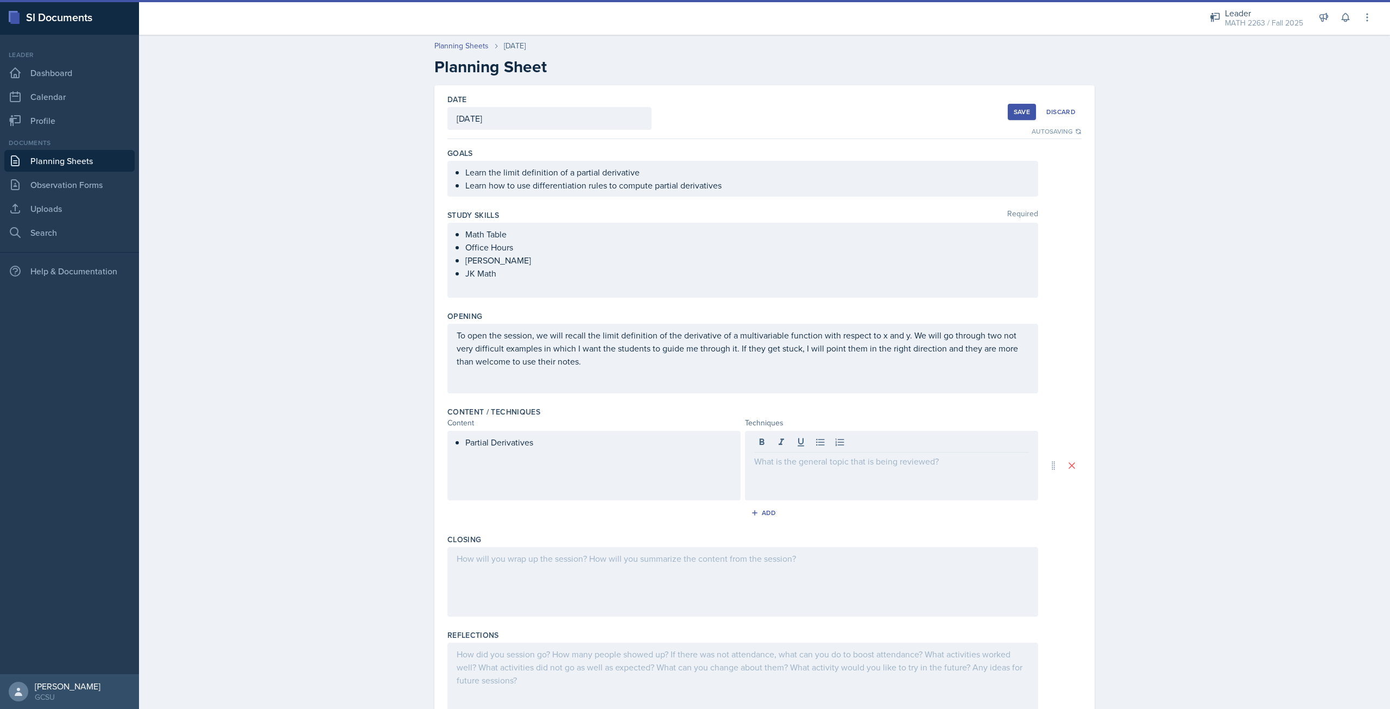
drag, startPoint x: 827, startPoint y: 469, endPoint x: 793, endPoint y: 467, distance: 33.7
click at [793, 467] on div at bounding box center [891, 465] width 293 height 69
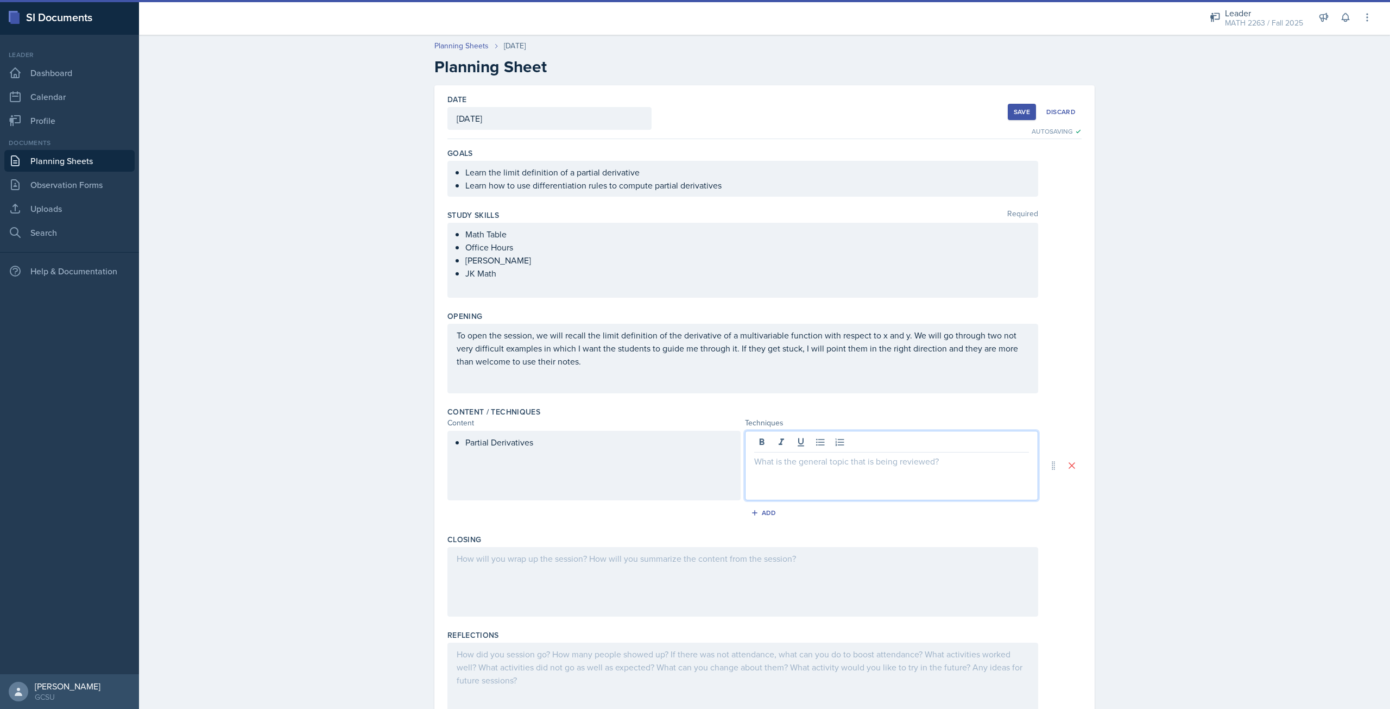
click at [793, 467] on div at bounding box center [891, 465] width 293 height 69
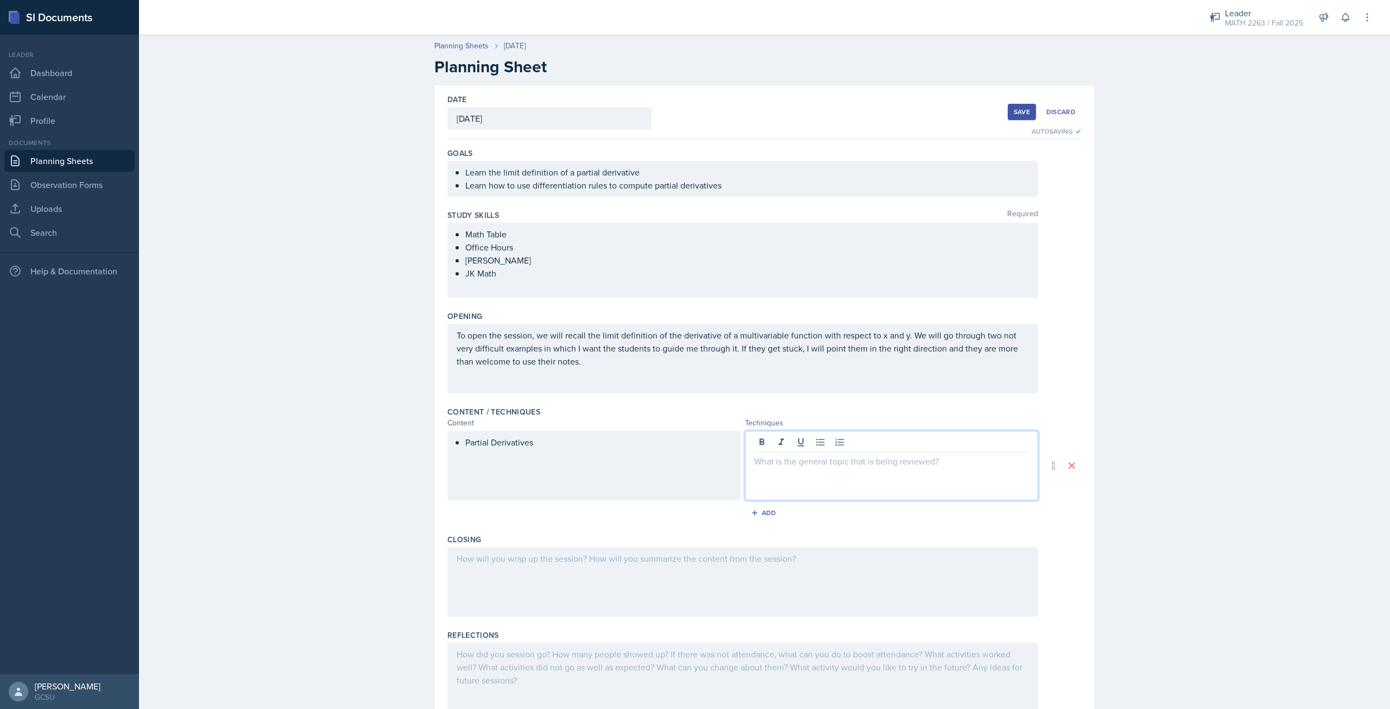
drag, startPoint x: 818, startPoint y: 459, endPoint x: 814, endPoint y: 464, distance: 6.2
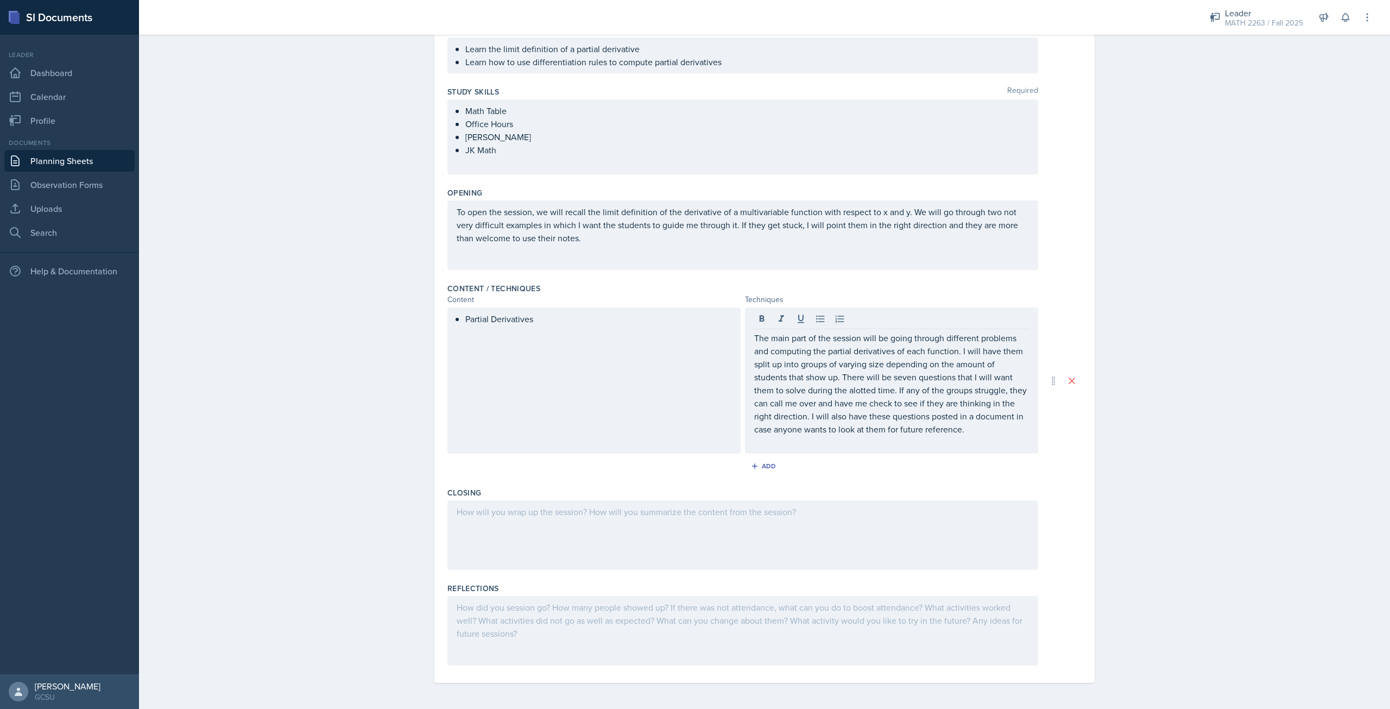
click at [559, 523] on div at bounding box center [742, 534] width 591 height 69
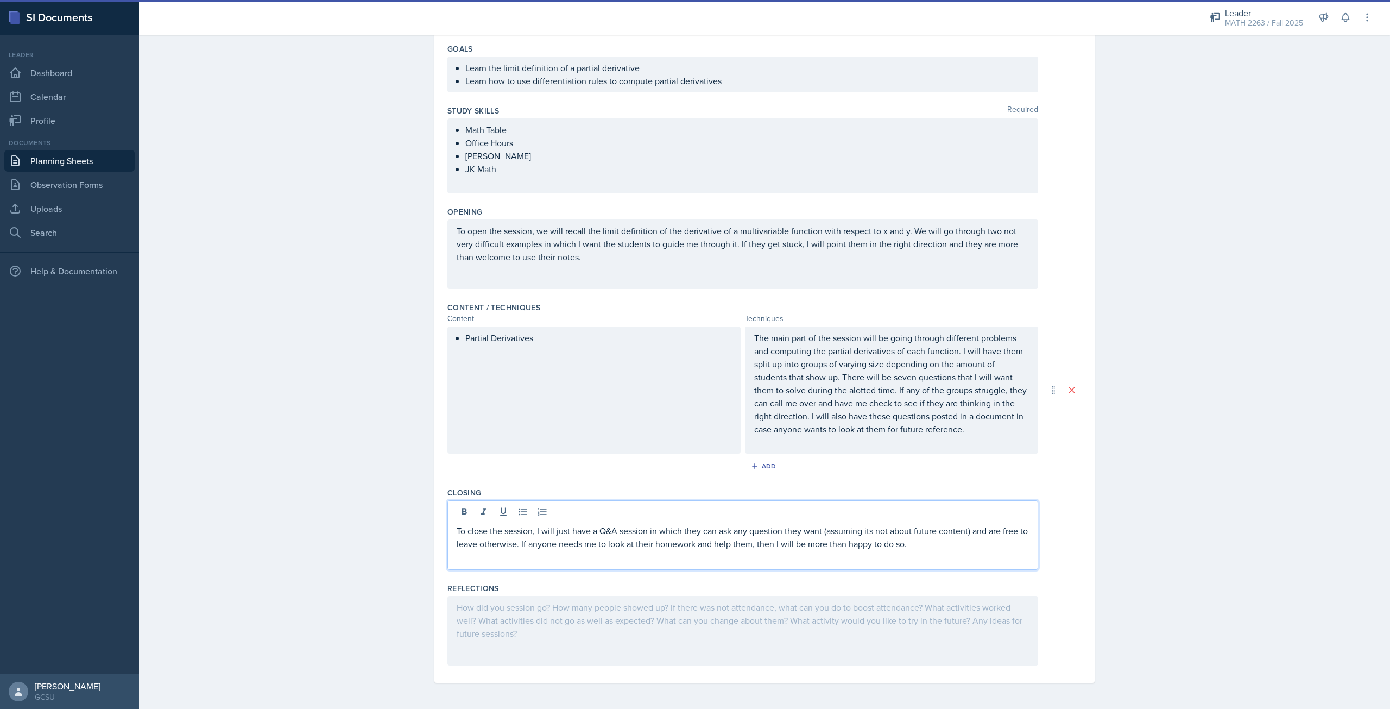
click at [508, 606] on div at bounding box center [742, 630] width 591 height 69
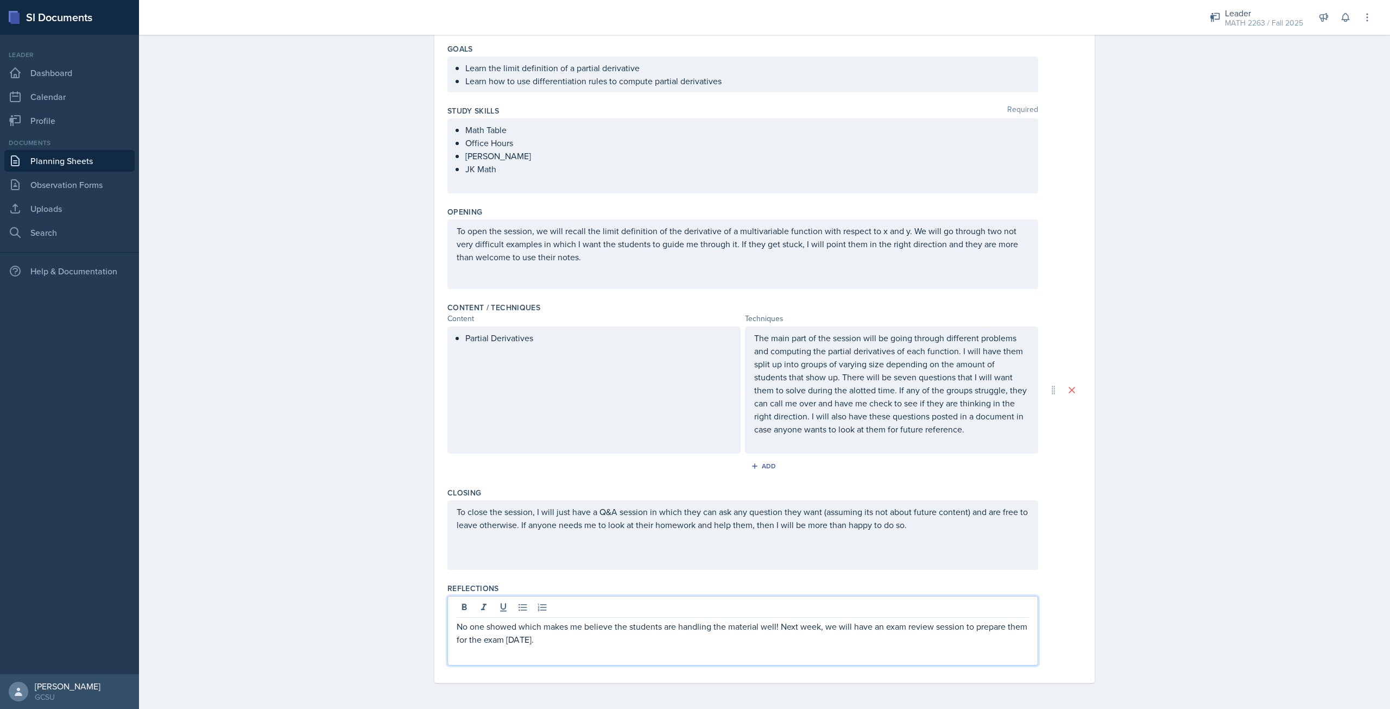
click at [1083, 512] on div "Date October 8th, 2025 October 2025 28 29 30 1 2 3 4 5 6 7 8 9 10 11 12 13 14 1…" at bounding box center [764, 331] width 660 height 701
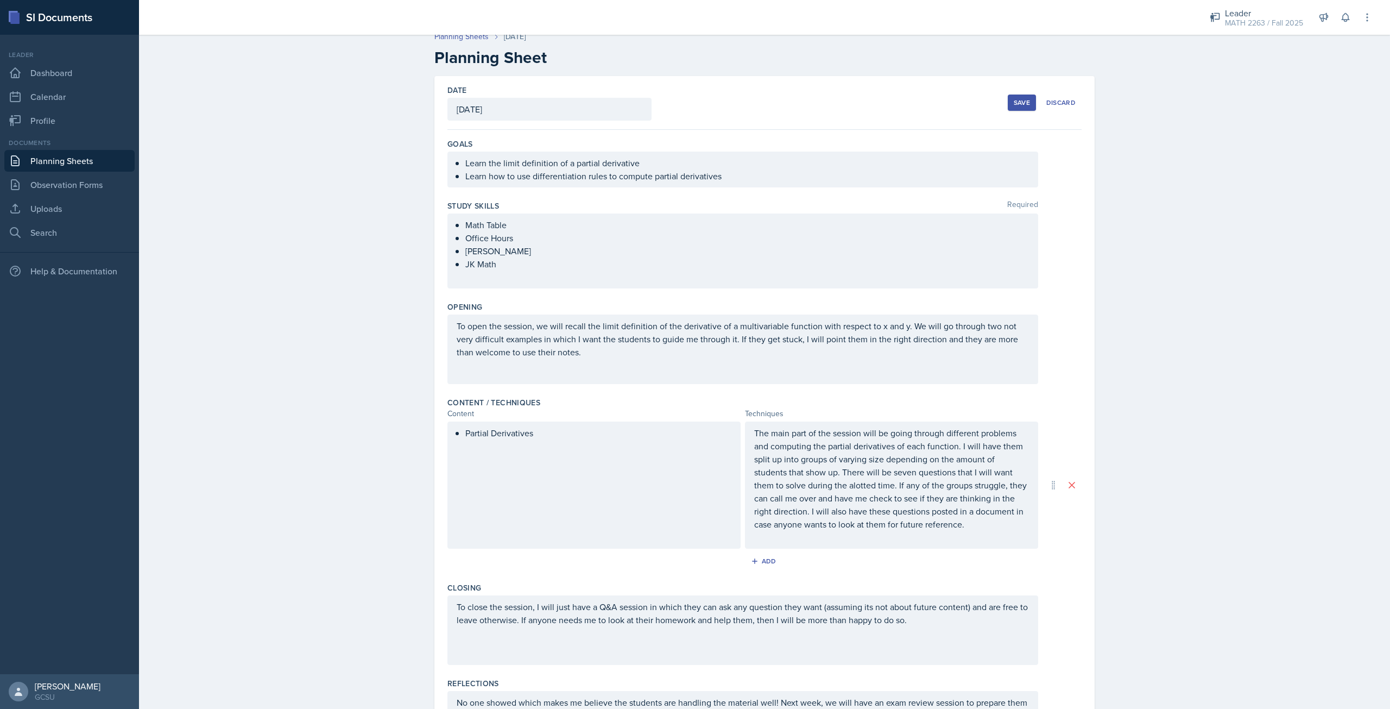
scroll to position [0, 0]
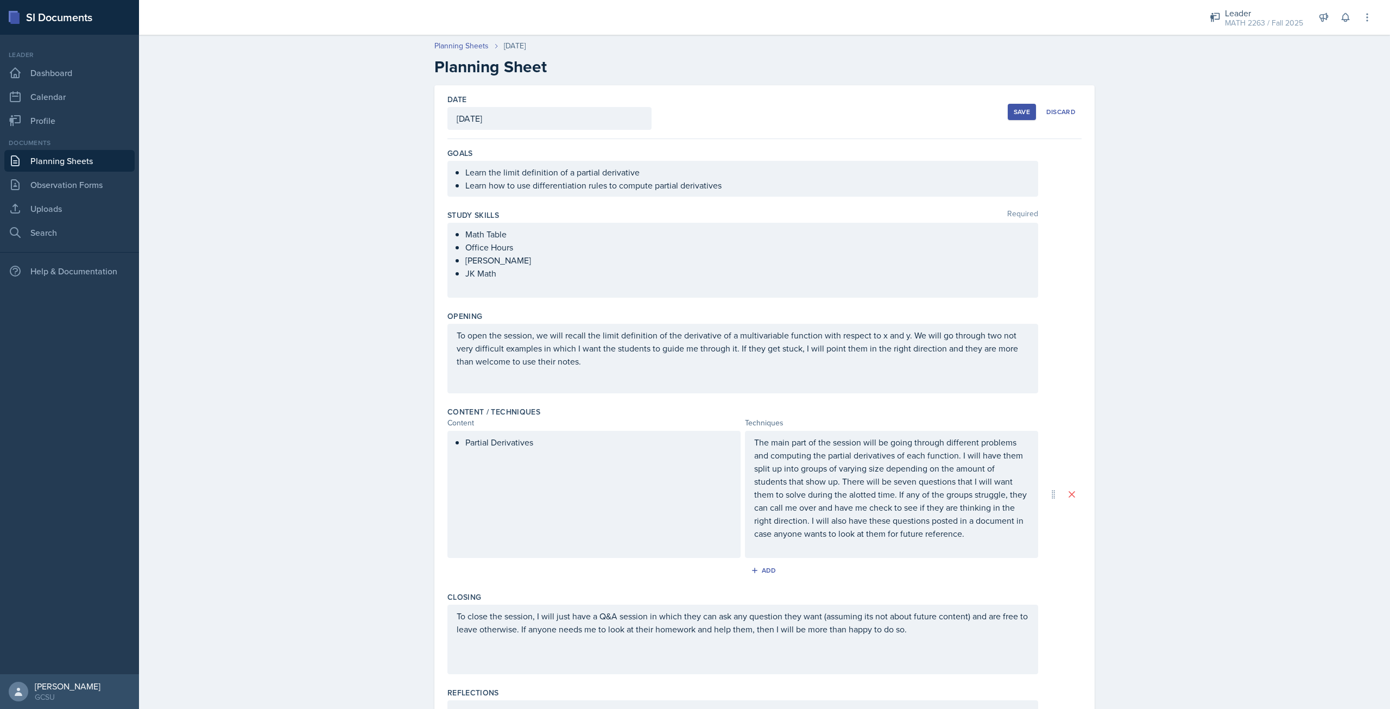
click at [1008, 111] on button "Save" at bounding box center [1022, 112] width 28 height 16
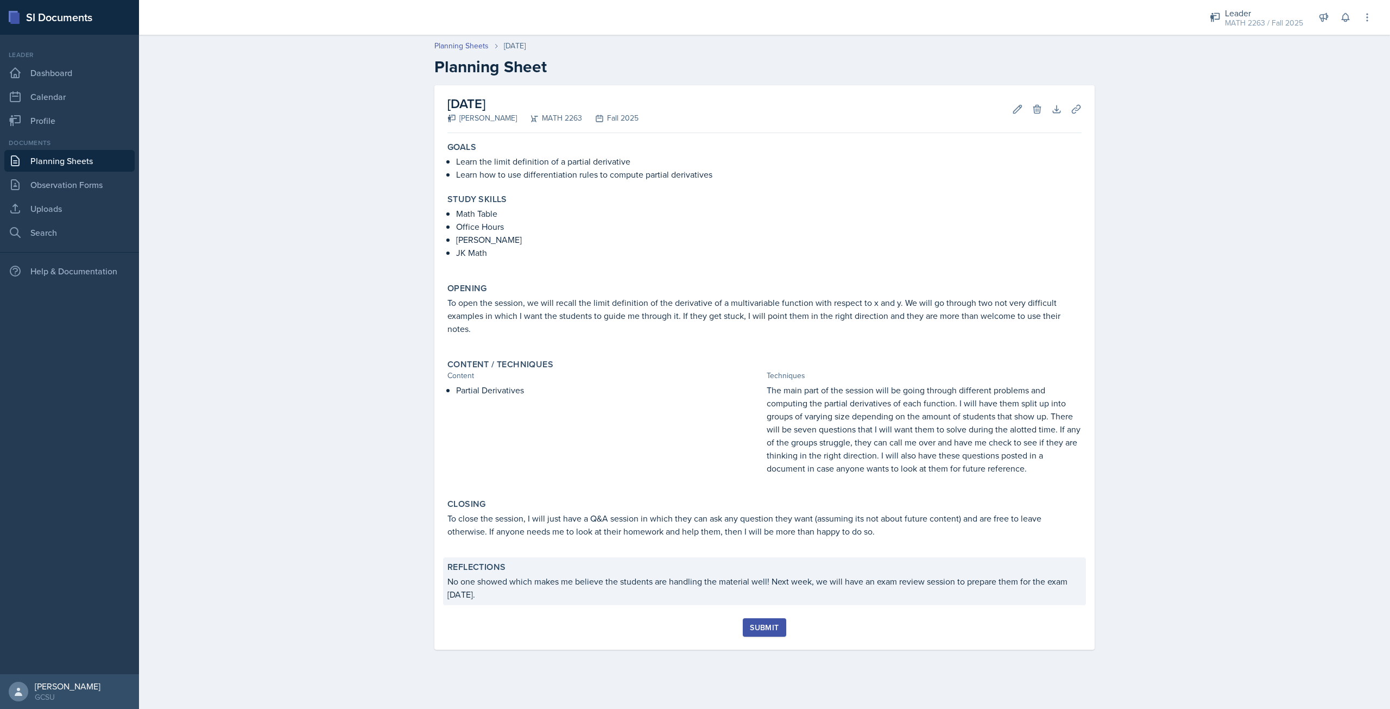
click at [503, 580] on p "No one showed which makes me believe the students are handling the material wel…" at bounding box center [764, 587] width 634 height 26
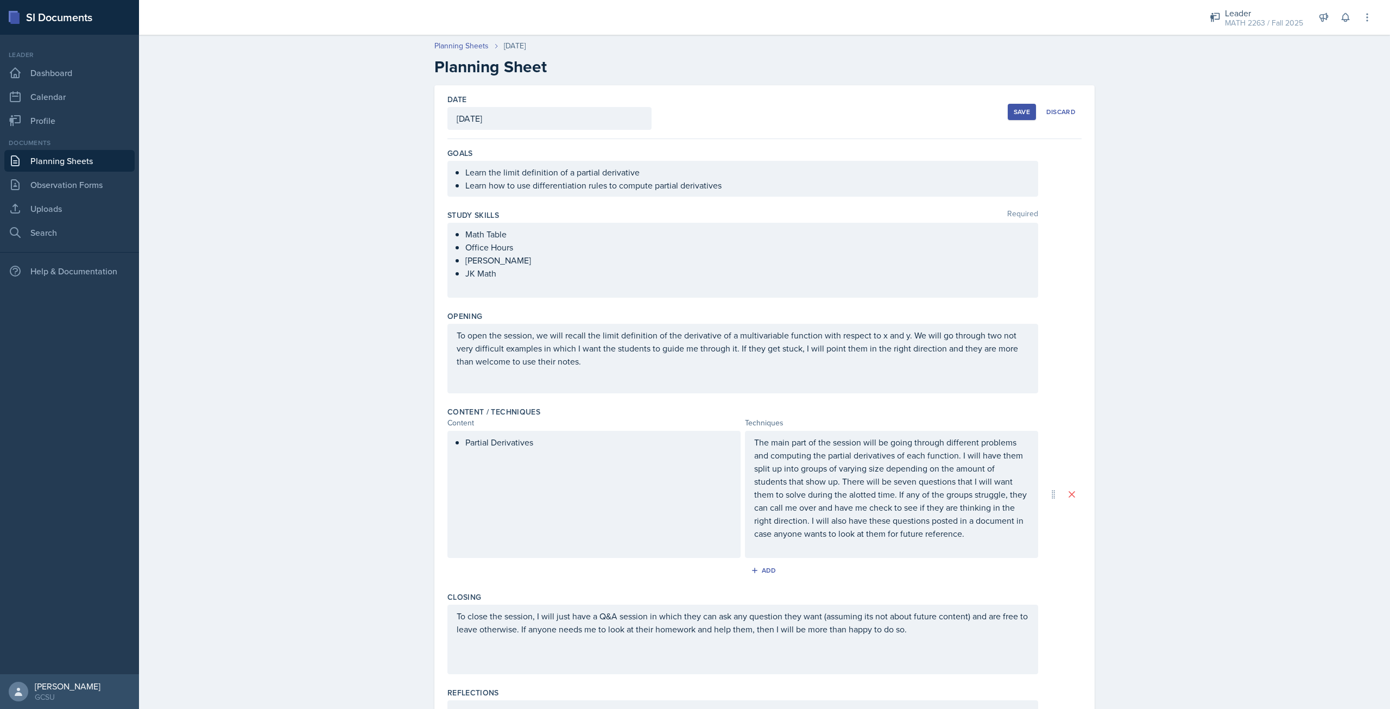
scroll to position [104, 0]
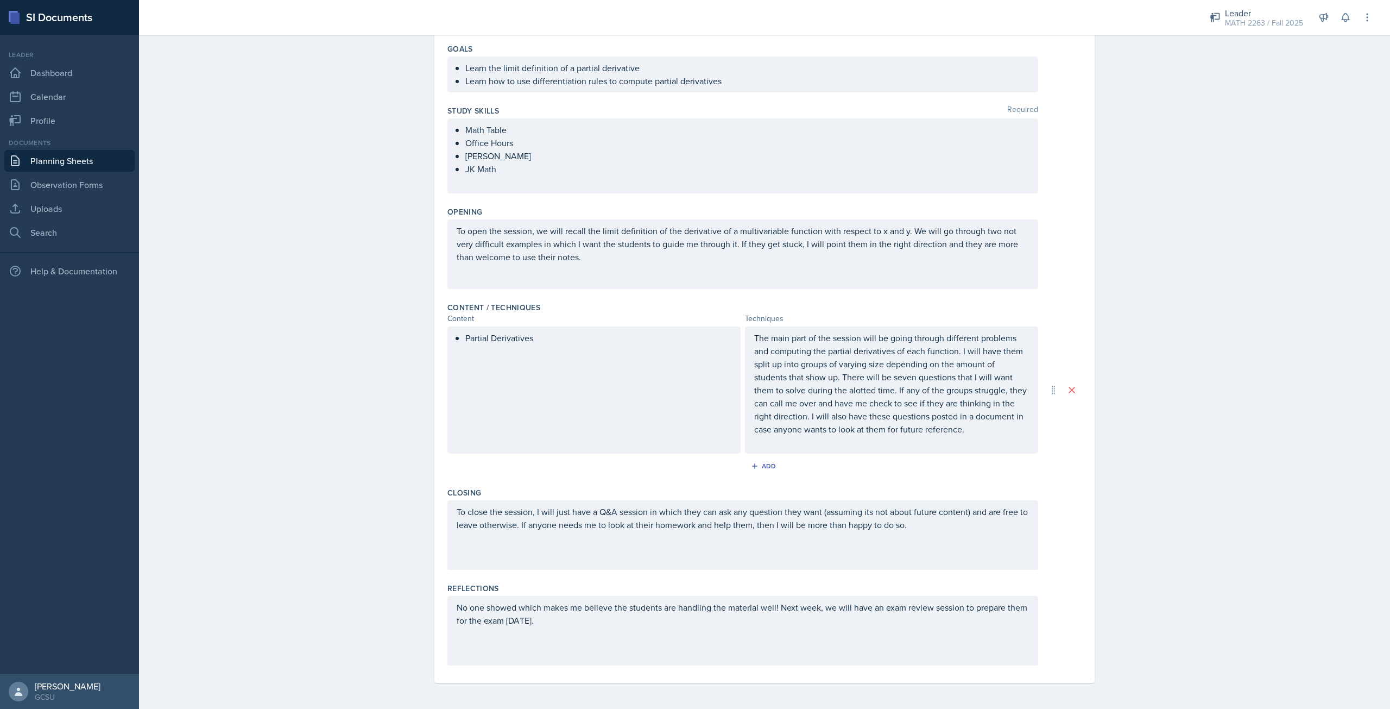
click at [515, 609] on div "No one showed which makes me believe the students are handling the material wel…" at bounding box center [742, 630] width 591 height 69
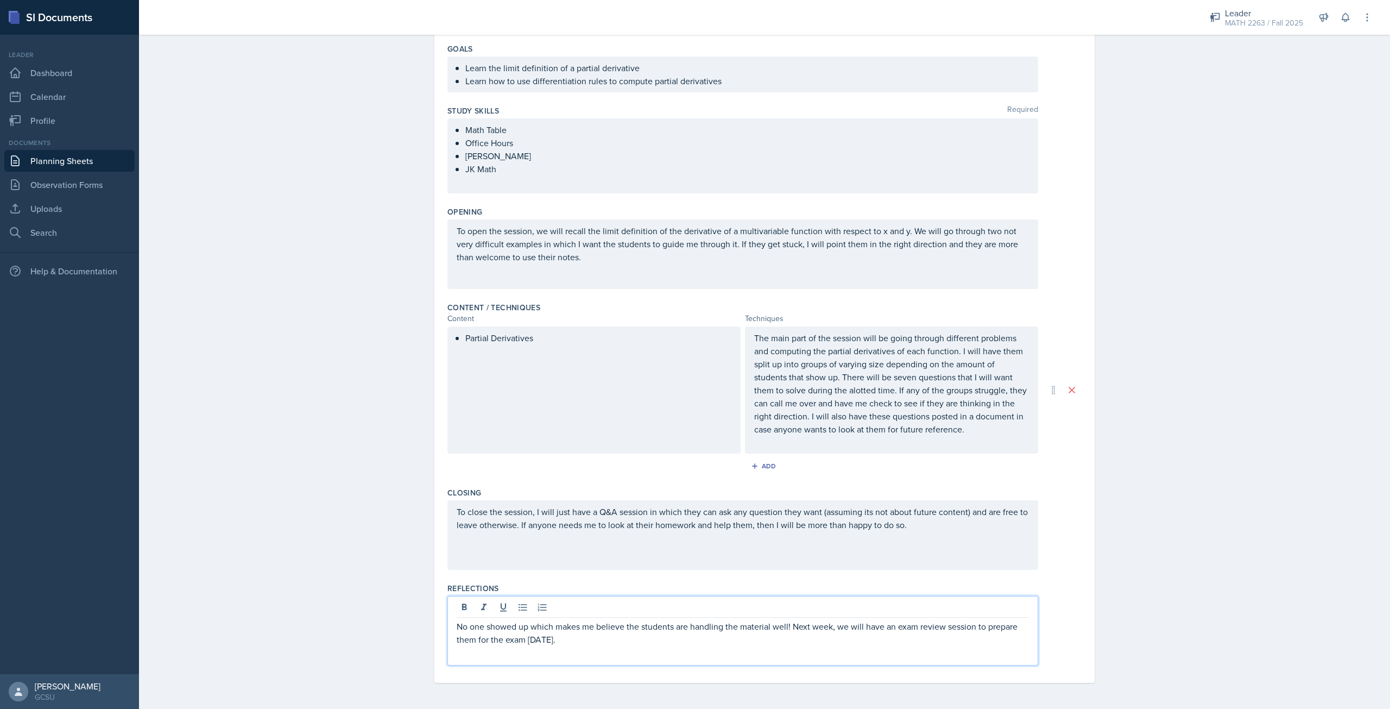
click at [783, 632] on p "No one showed up which makes me believe the students are handling the material …" at bounding box center [743, 633] width 572 height 26
click at [1106, 510] on div "Date October 8th, 2025 October 2025 28 29 30 1 2 3 4 5 6 7 8 9 10 11 12 13 14 1…" at bounding box center [764, 345] width 695 height 728
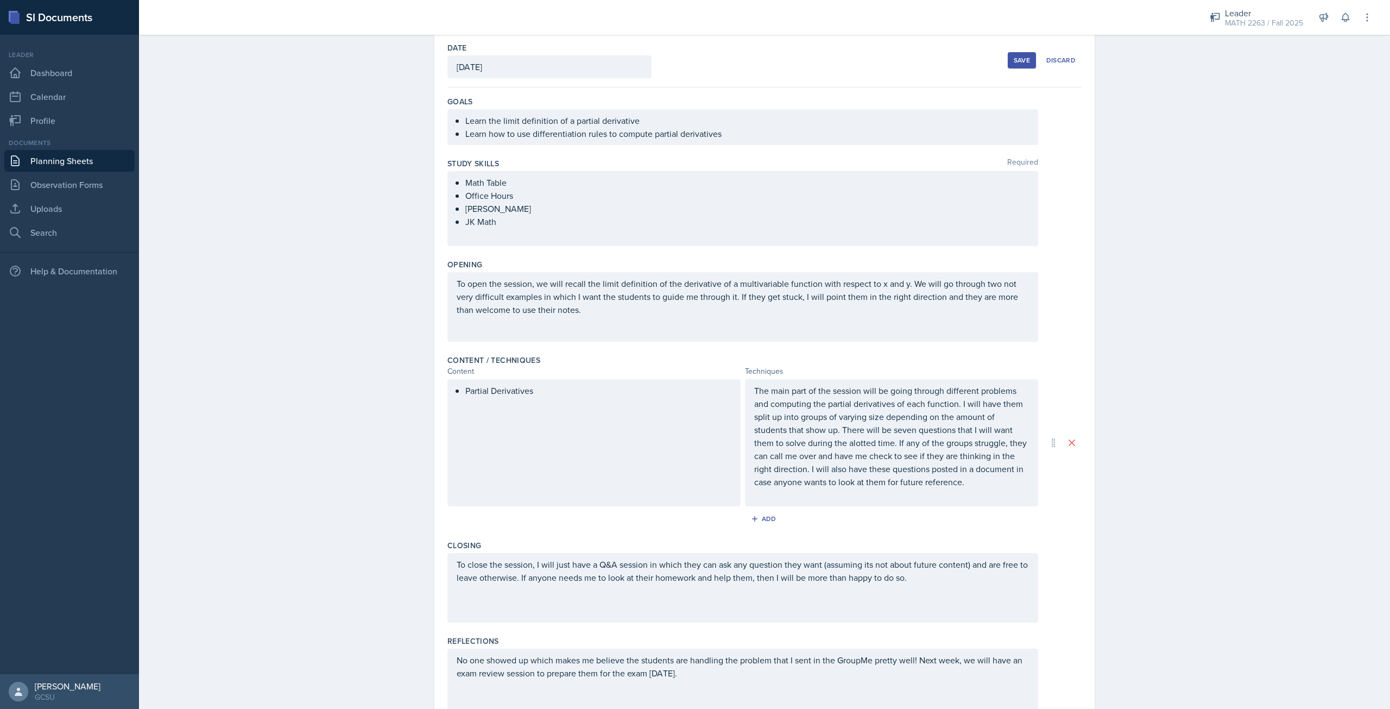
scroll to position [0, 0]
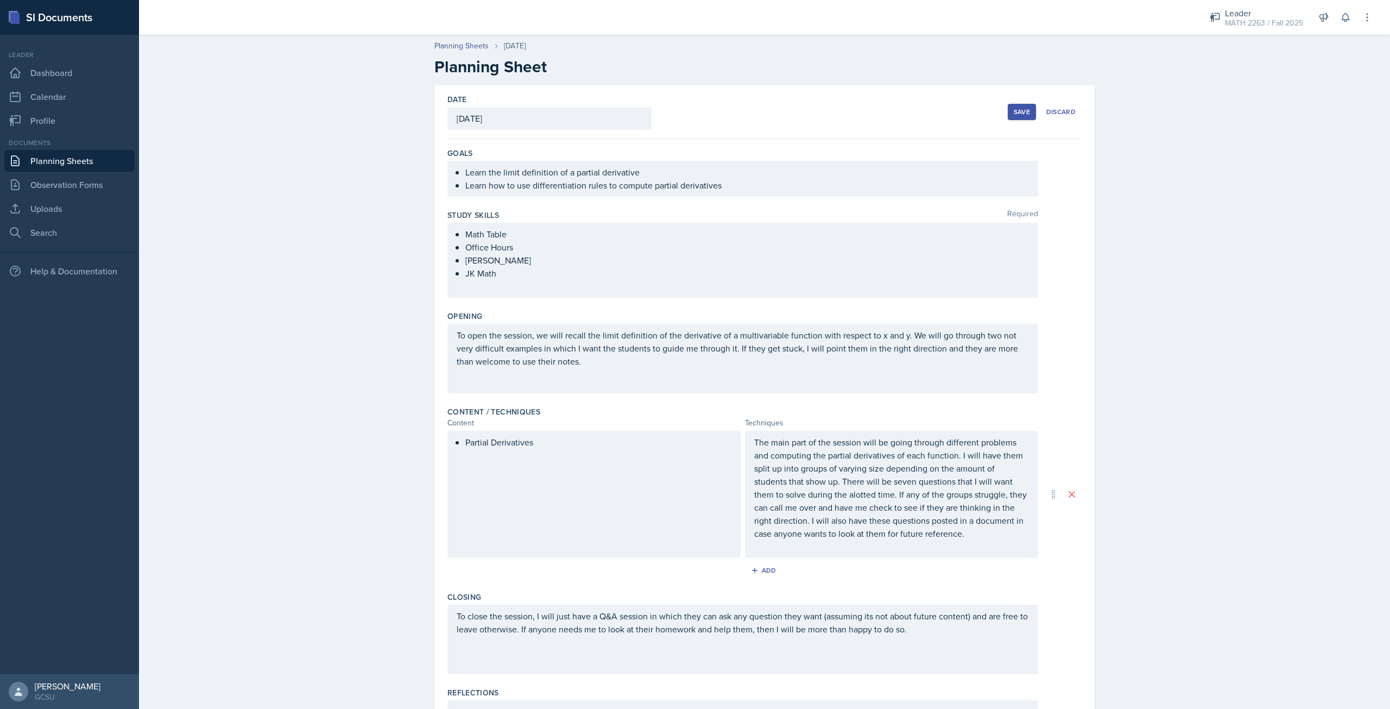
click at [1020, 120] on div "Save Discard" at bounding box center [1045, 111] width 74 height 25
click at [1018, 117] on button "Save" at bounding box center [1022, 112] width 28 height 16
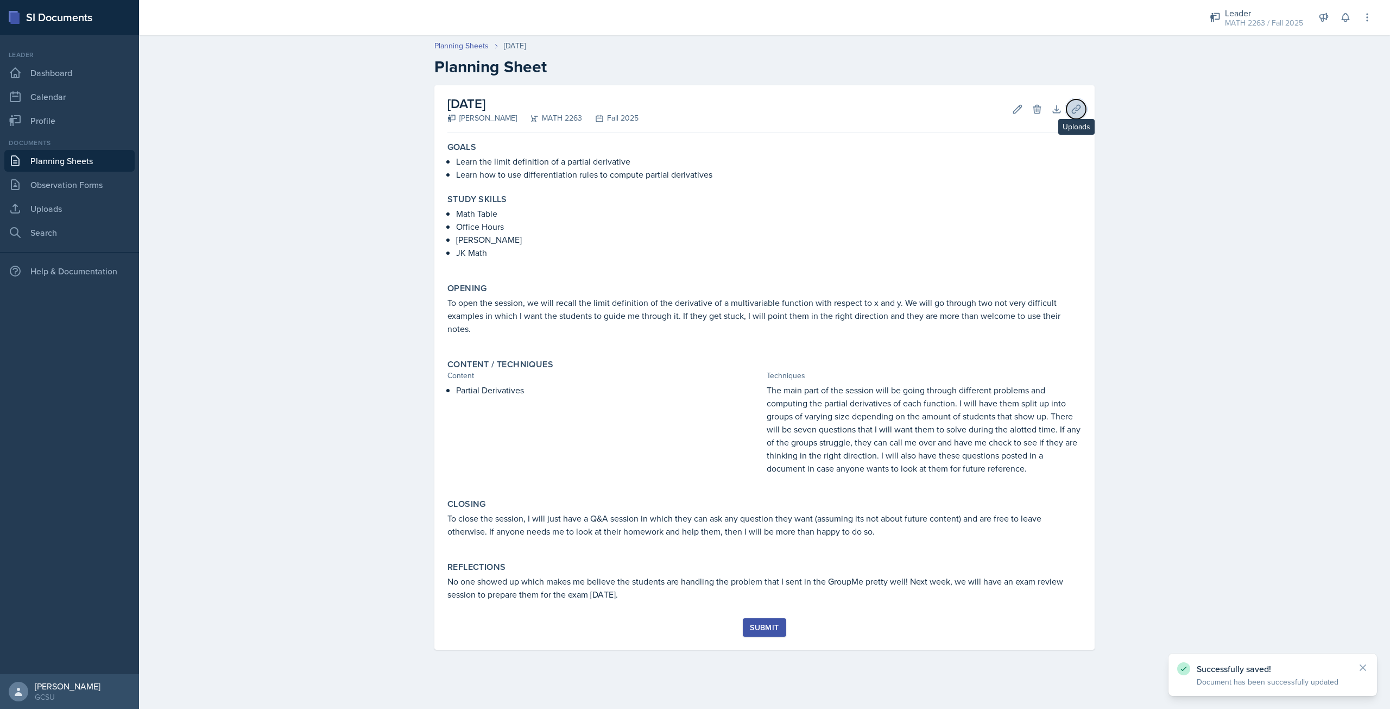
click at [1078, 113] on icon at bounding box center [1076, 109] width 11 height 11
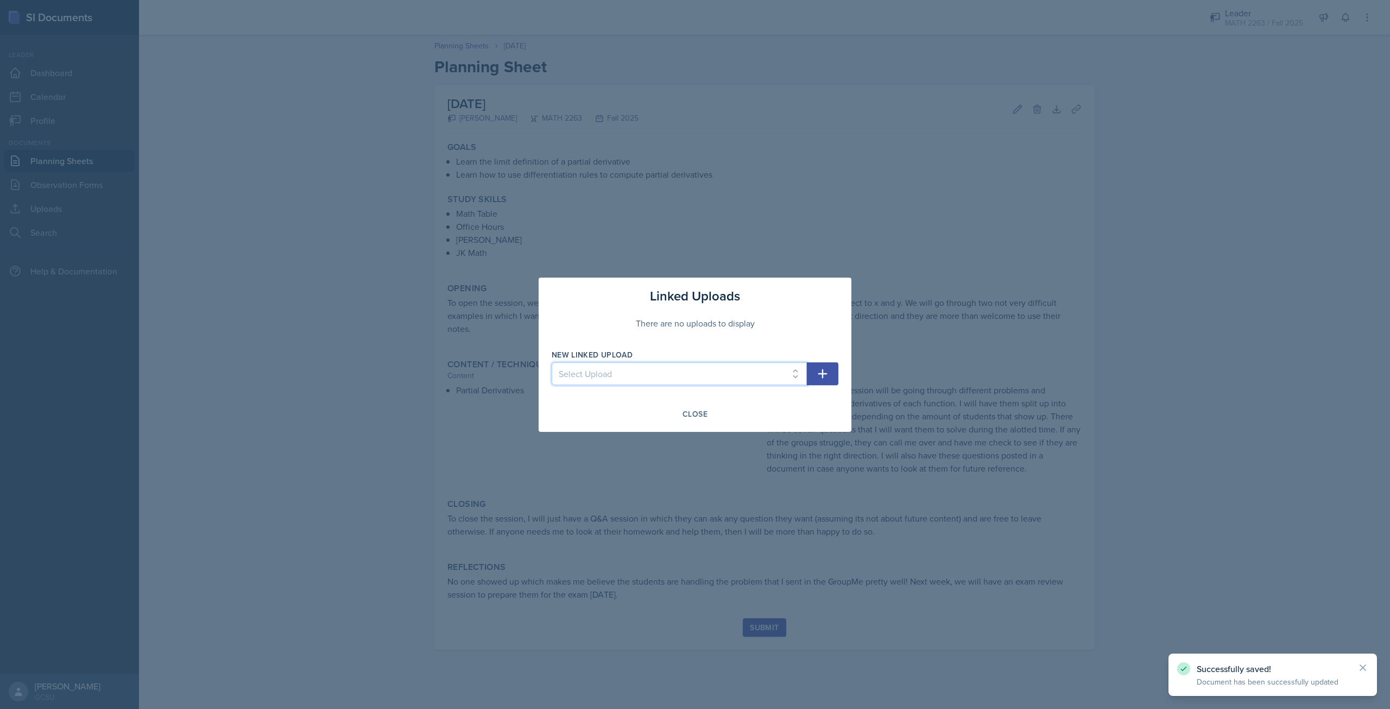
click at [756, 376] on select "Select Upload Calc 3 Exam Opener Review Questions Gameshow Questions Gameshow A…" at bounding box center [679, 373] width 255 height 23
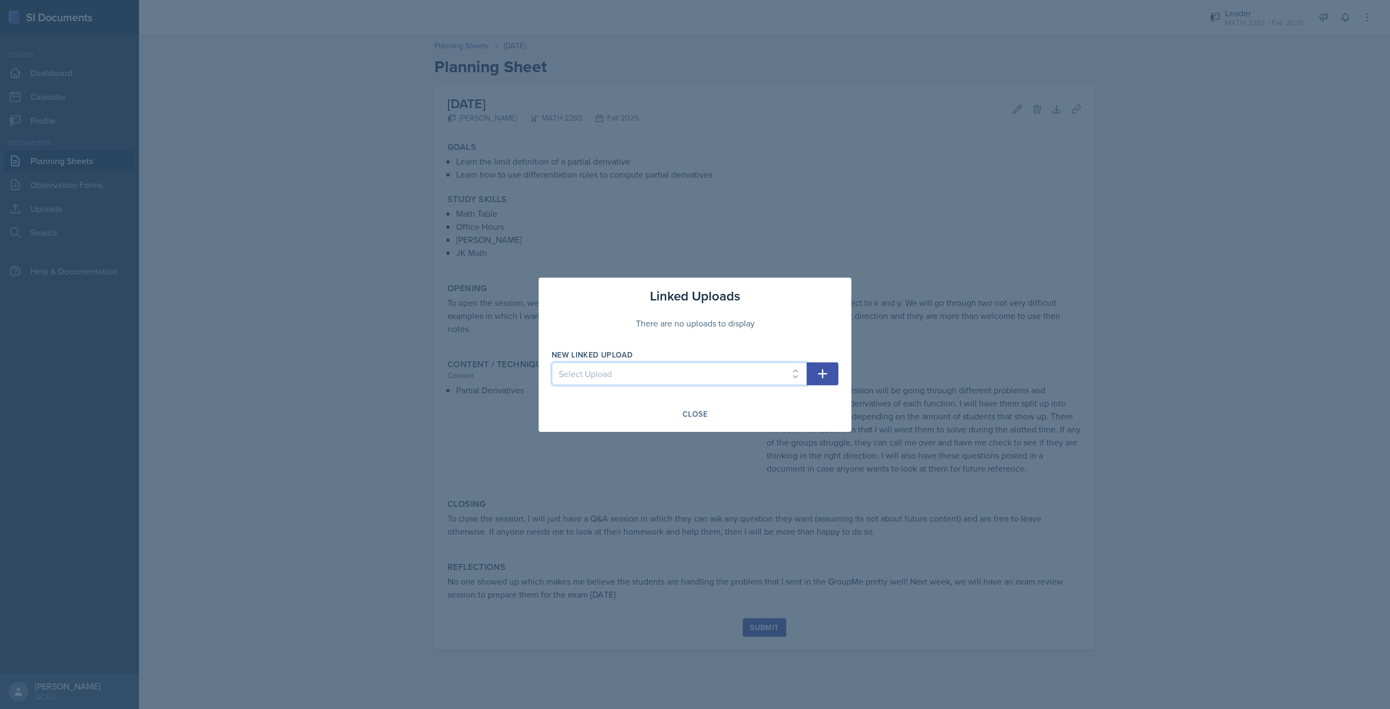
select select "28aa9dca-b58f-47e8-aa38-6d9a9ada52fc"
click at [552, 362] on select "Select Upload Calc 3 Exam Opener Review Questions Gameshow Questions Gameshow A…" at bounding box center [679, 373] width 255 height 23
click at [822, 375] on icon "button" at bounding box center [822, 373] width 9 height 9
select select
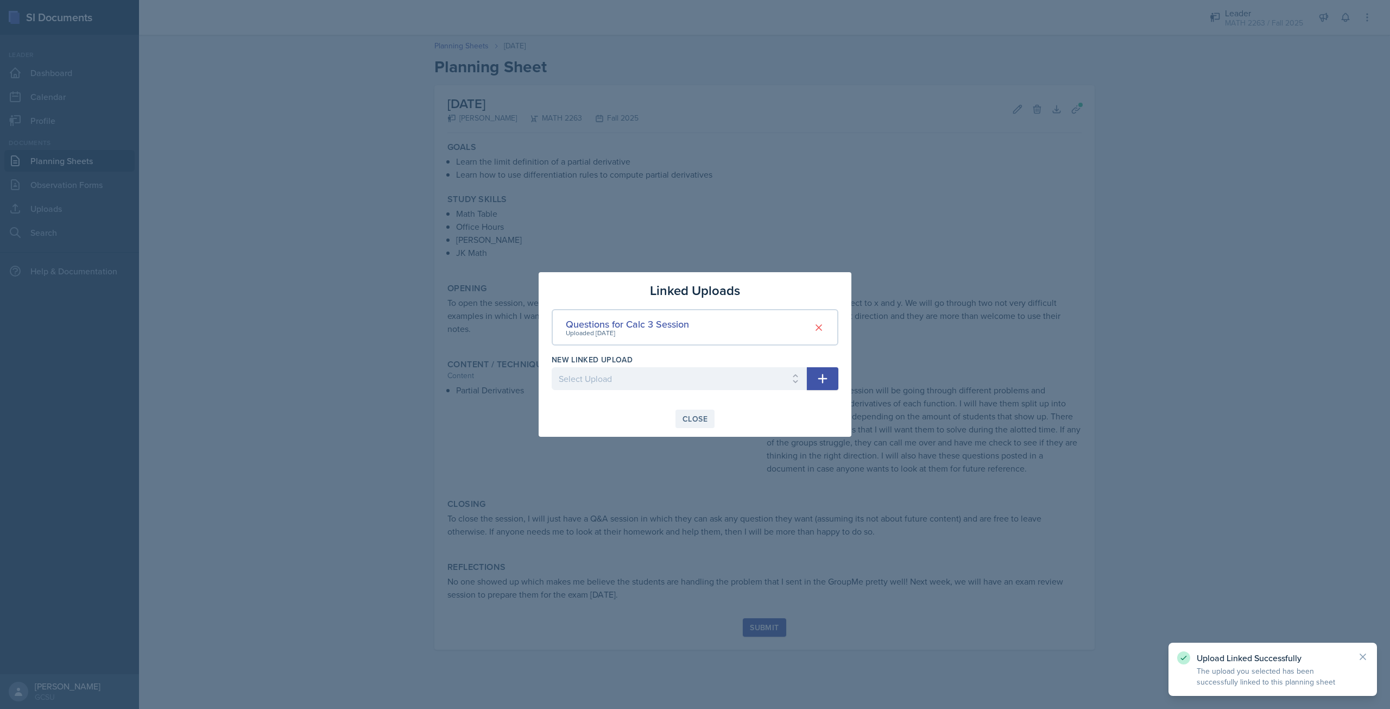
click at [684, 413] on button "Close" at bounding box center [694, 418] width 39 height 18
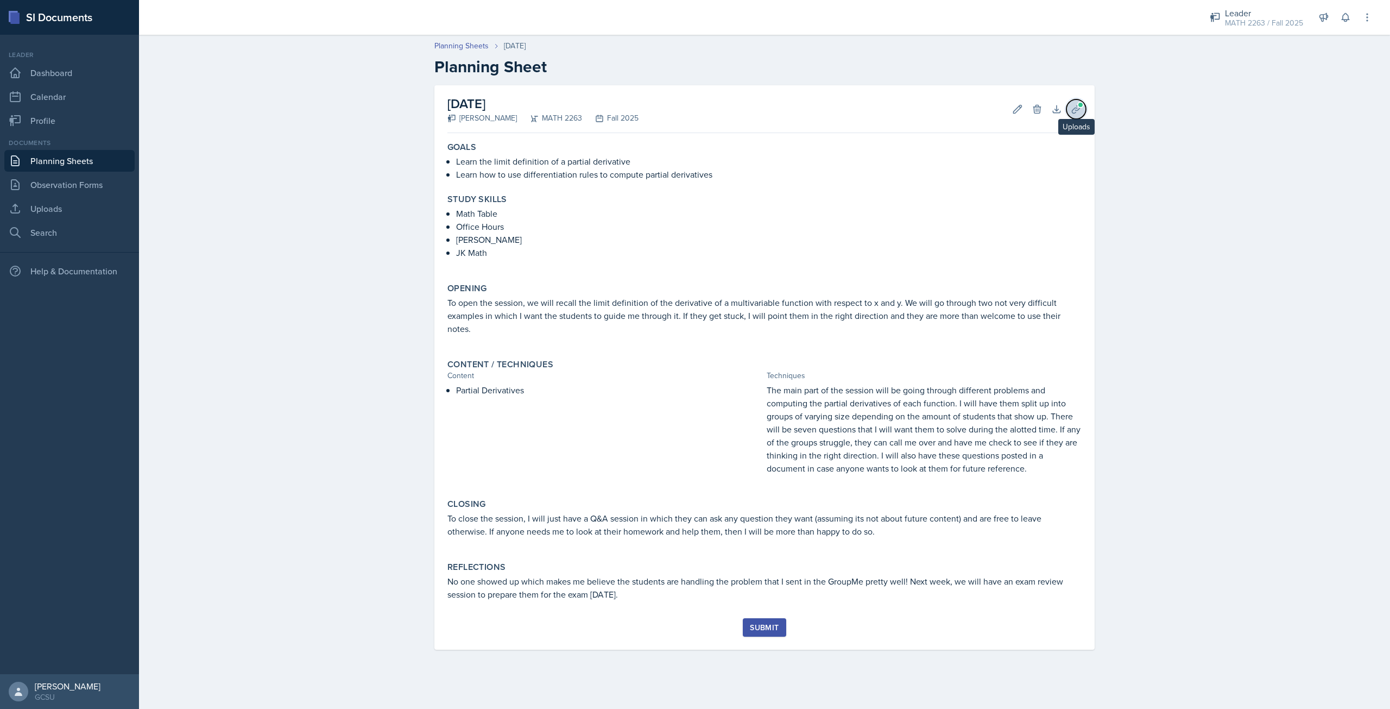
click at [1078, 113] on icon at bounding box center [1076, 109] width 11 height 11
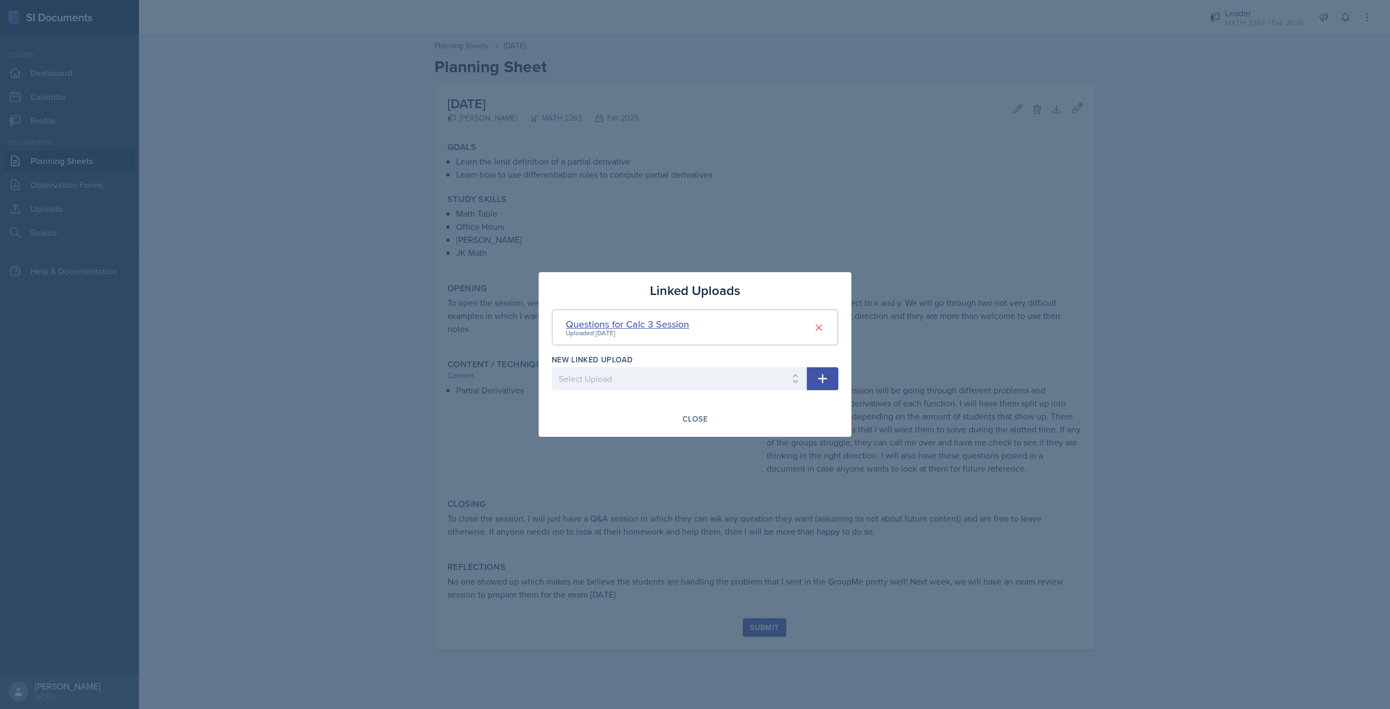
click at [672, 324] on div "Questions for Calc 3 Session" at bounding box center [627, 324] width 123 height 15
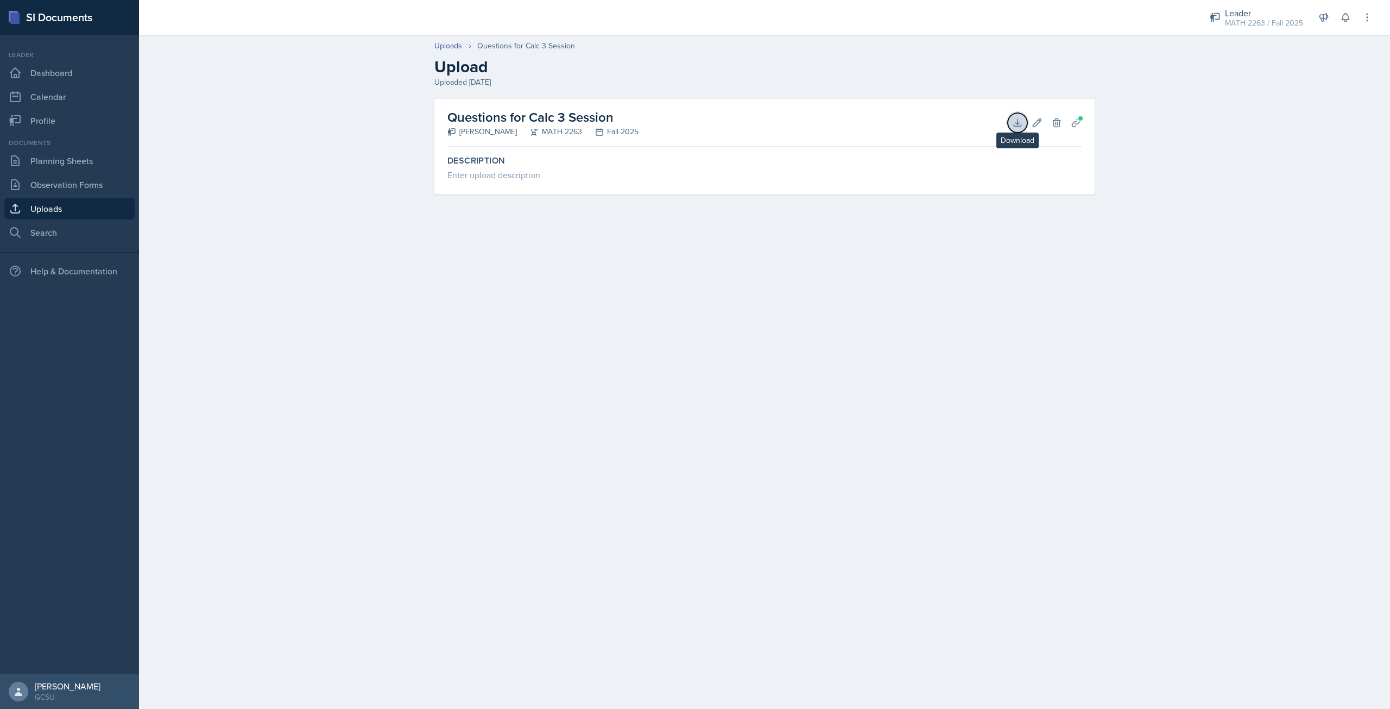
click at [1019, 123] on icon at bounding box center [1017, 122] width 7 height 7
click at [81, 203] on link "Uploads" at bounding box center [69, 209] width 130 height 22
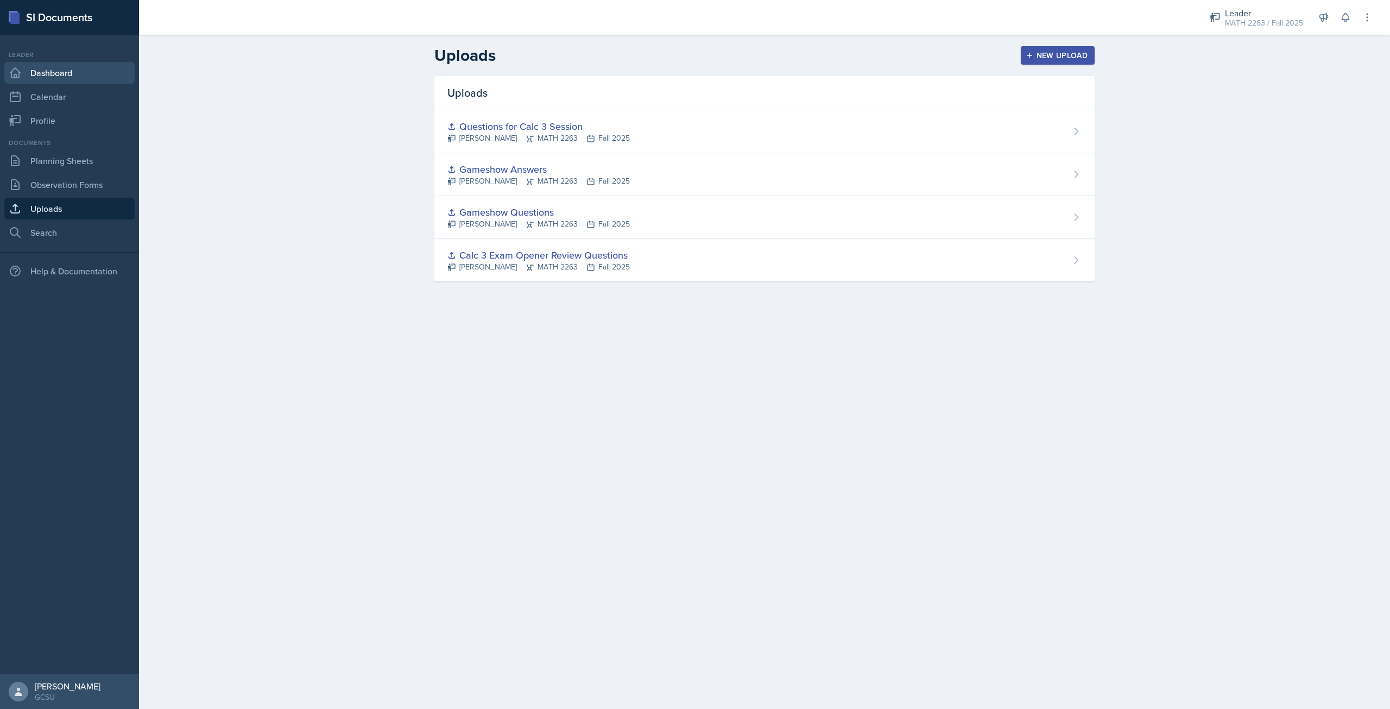
click at [73, 64] on link "Dashboard" at bounding box center [69, 73] width 130 height 22
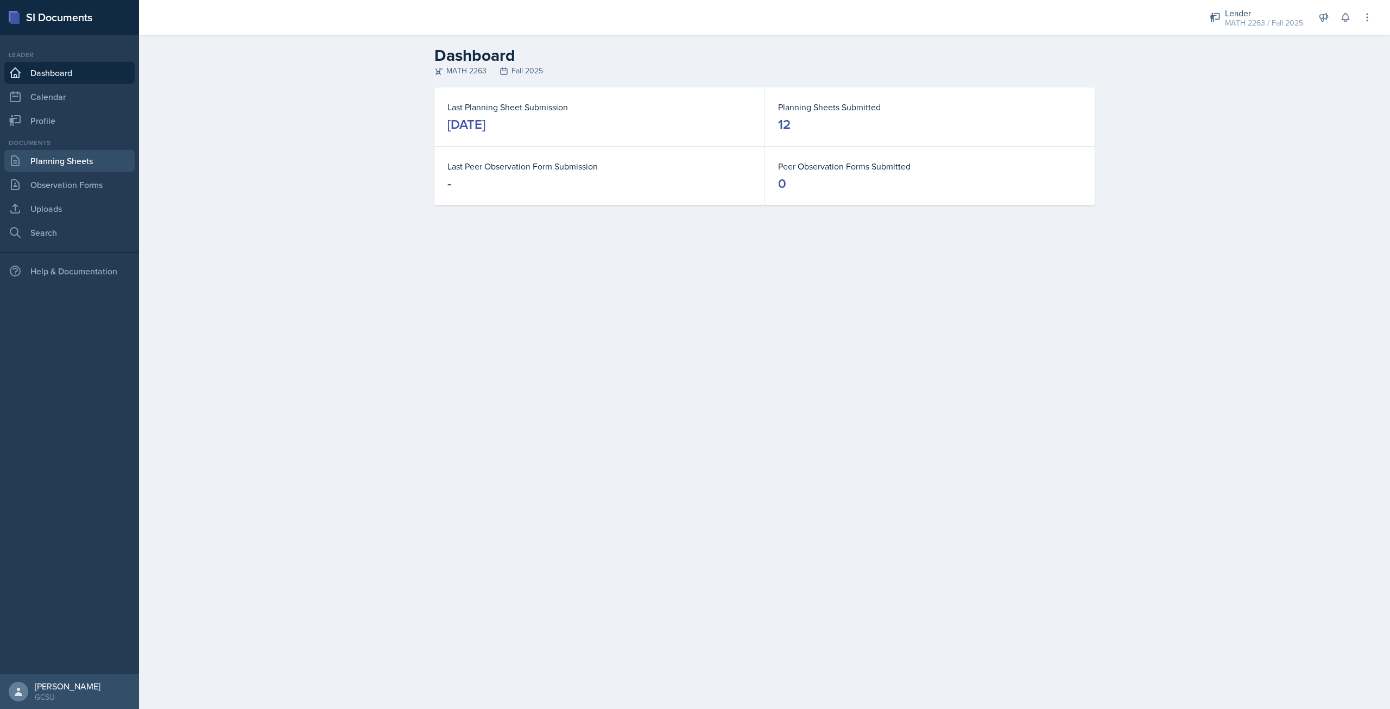
click at [92, 164] on link "Planning Sheets" at bounding box center [69, 161] width 130 height 22
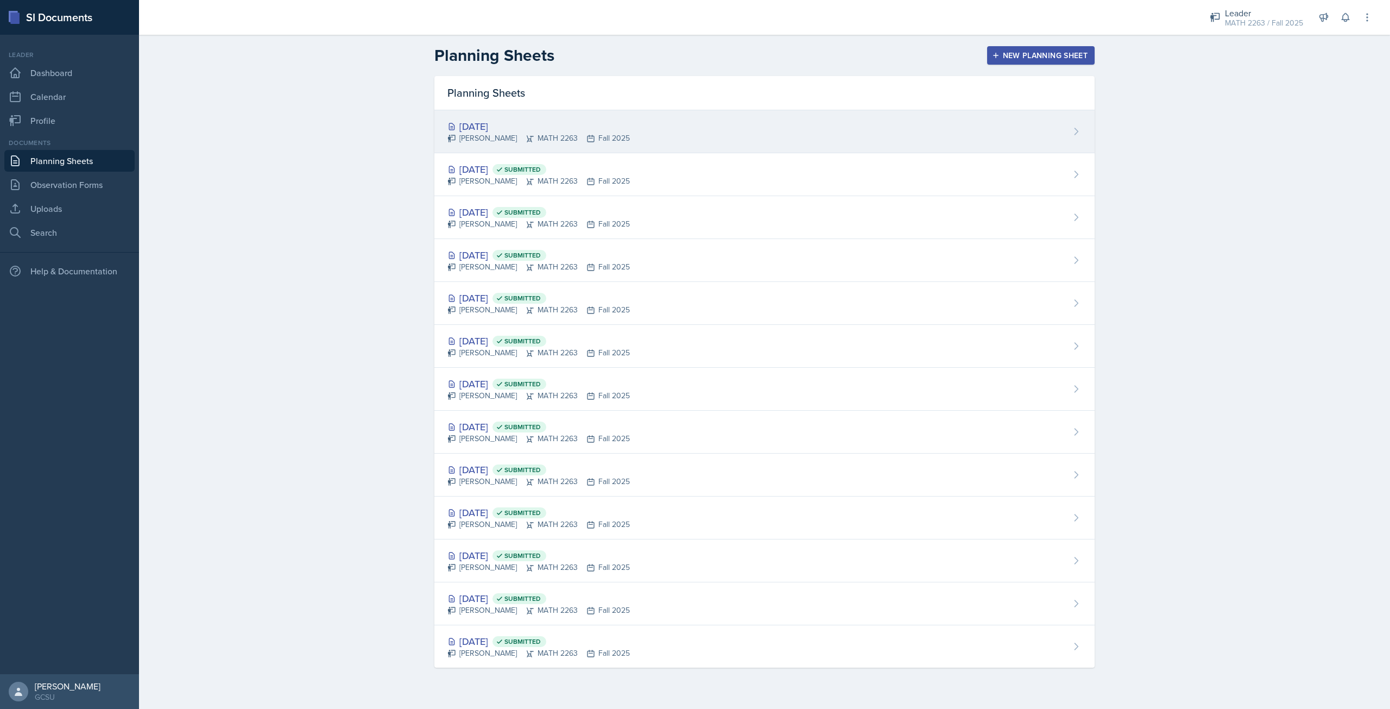
click at [467, 119] on div "Oct 8th, 2025" at bounding box center [538, 126] width 182 height 15
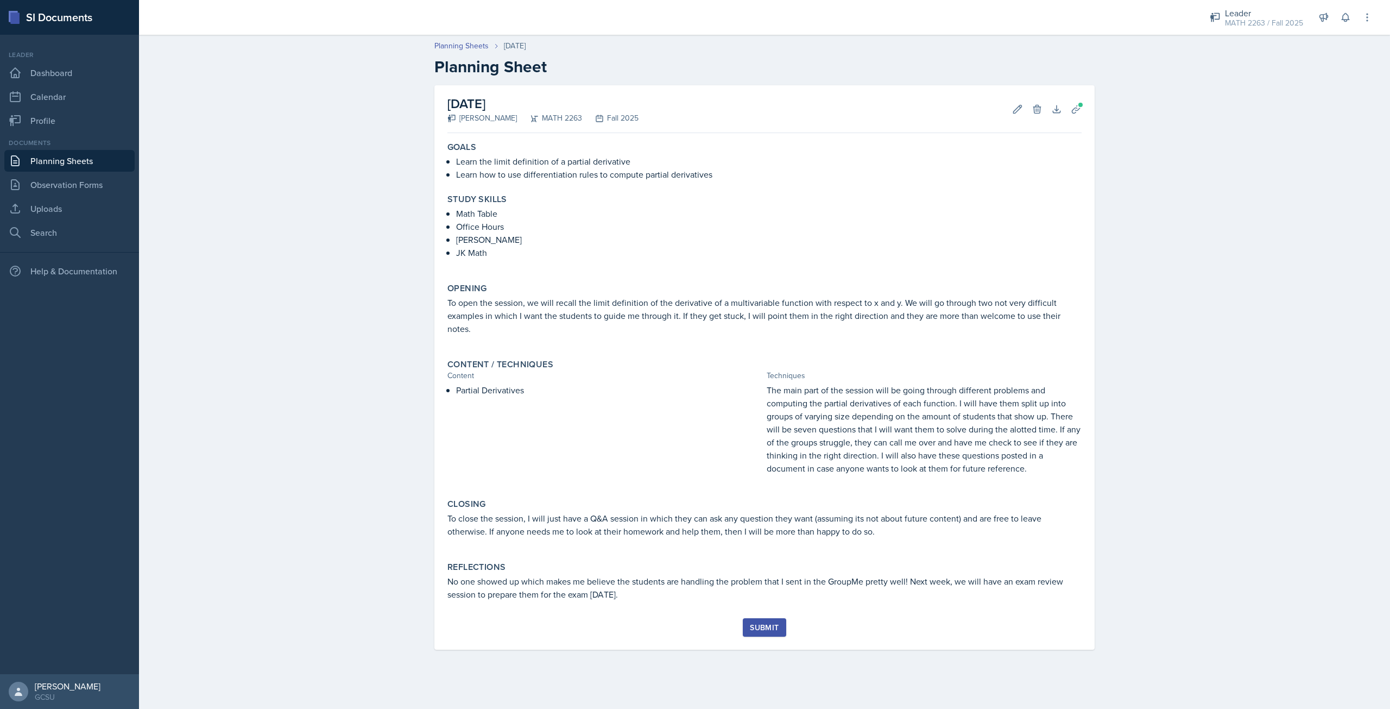
click at [751, 630] on div "Submit" at bounding box center [764, 627] width 29 height 9
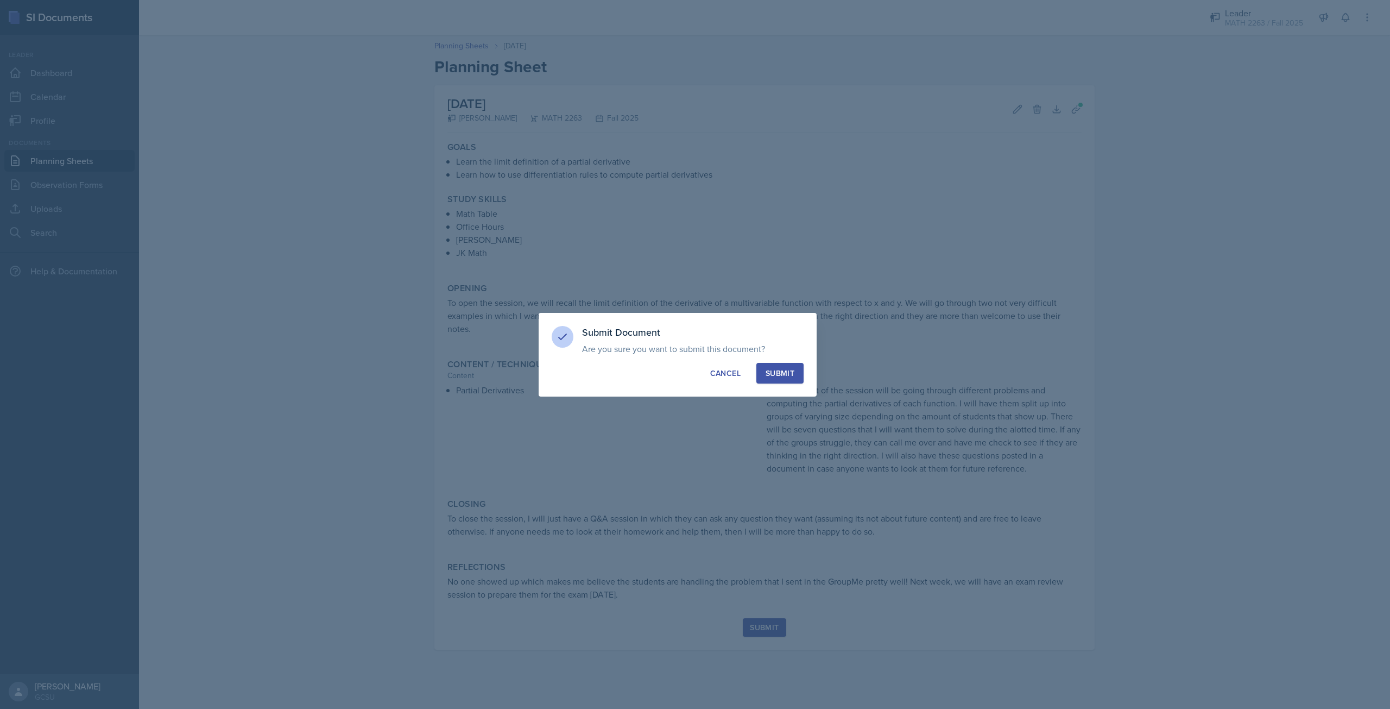
click at [772, 371] on div "Submit" at bounding box center [780, 373] width 29 height 11
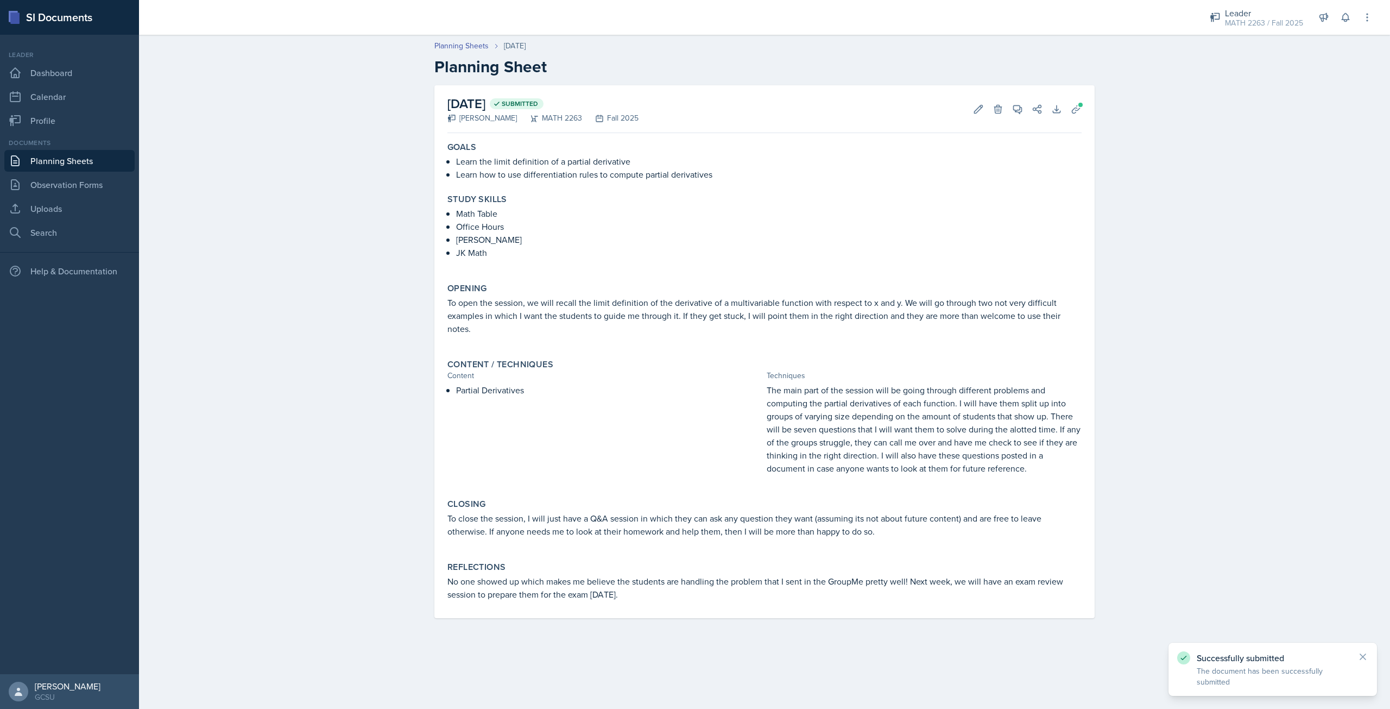
click at [72, 153] on link "Planning Sheets" at bounding box center [69, 161] width 130 height 22
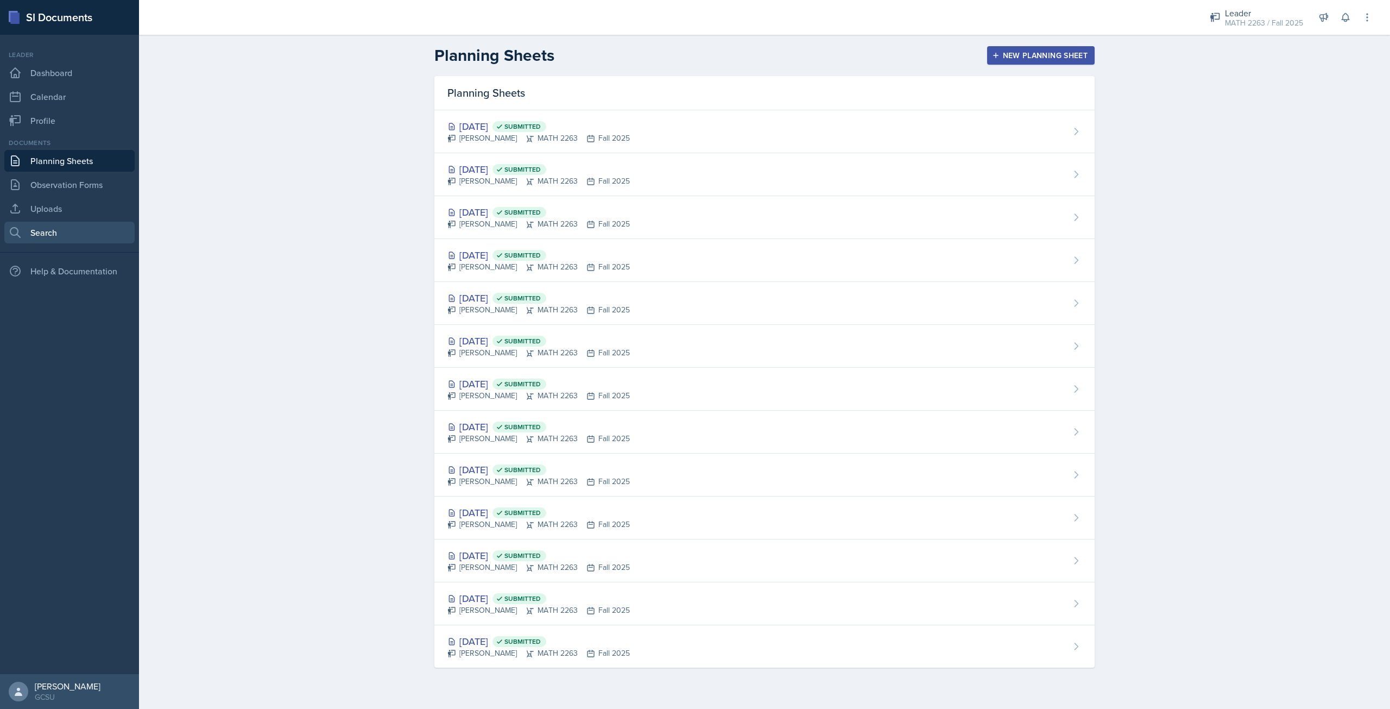
click at [68, 242] on link "Search" at bounding box center [69, 233] width 130 height 22
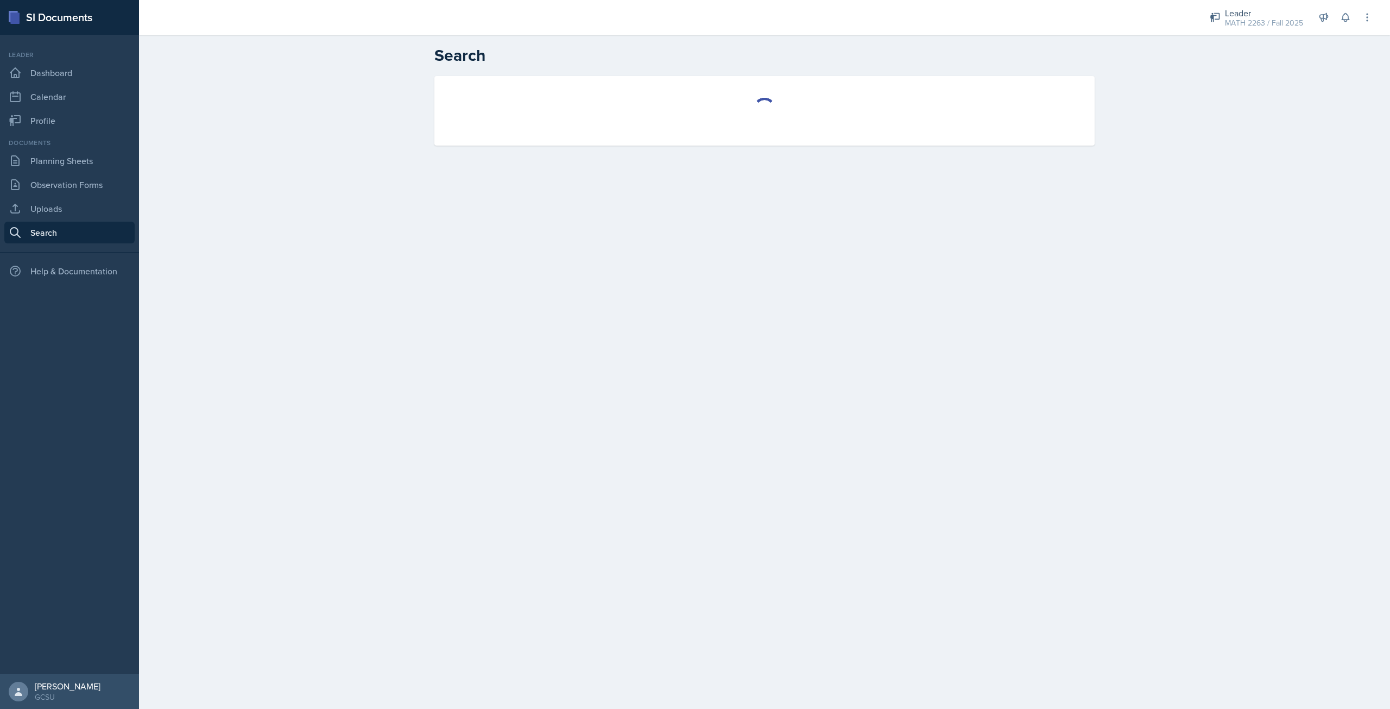
select select "all"
select select "1"
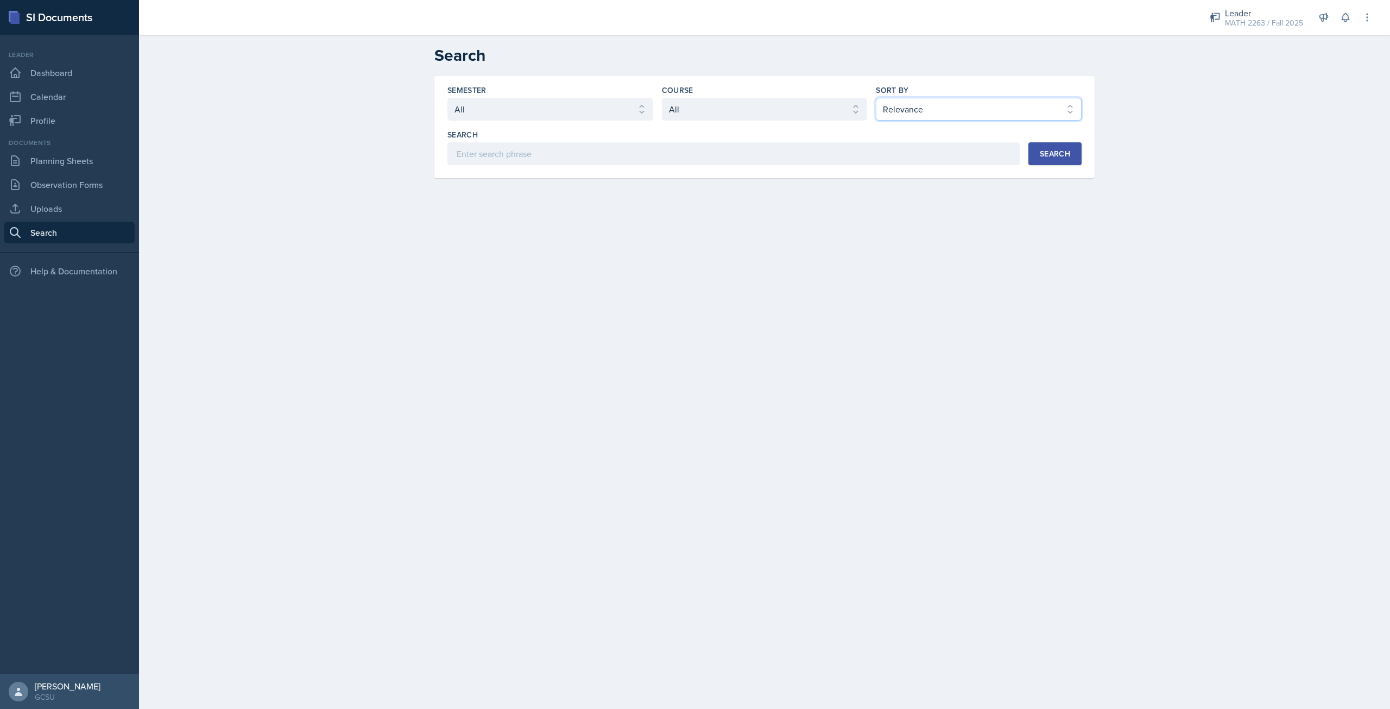
click at [982, 116] on select "Select sort by Relevance Document Date (Asc) Document Date (Desc)" at bounding box center [979, 109] width 206 height 23
click at [787, 101] on select "Select course All ACCT 3101 ACCT 3102 ASTR 1000 BIOL 1100 BIOL 1107 BIOL 1108 B…" at bounding box center [765, 109] width 206 height 23
select select "d236ee51-059a-45e2-88e4-86a0f95ae8ef"
click at [662, 98] on select "Select course All ACCT 3101 ACCT 3102 ASTR 1000 BIOL 1100 BIOL 1107 BIOL 1108 B…" at bounding box center [765, 109] width 206 height 23
click at [1044, 161] on button "Search" at bounding box center [1054, 153] width 53 height 23
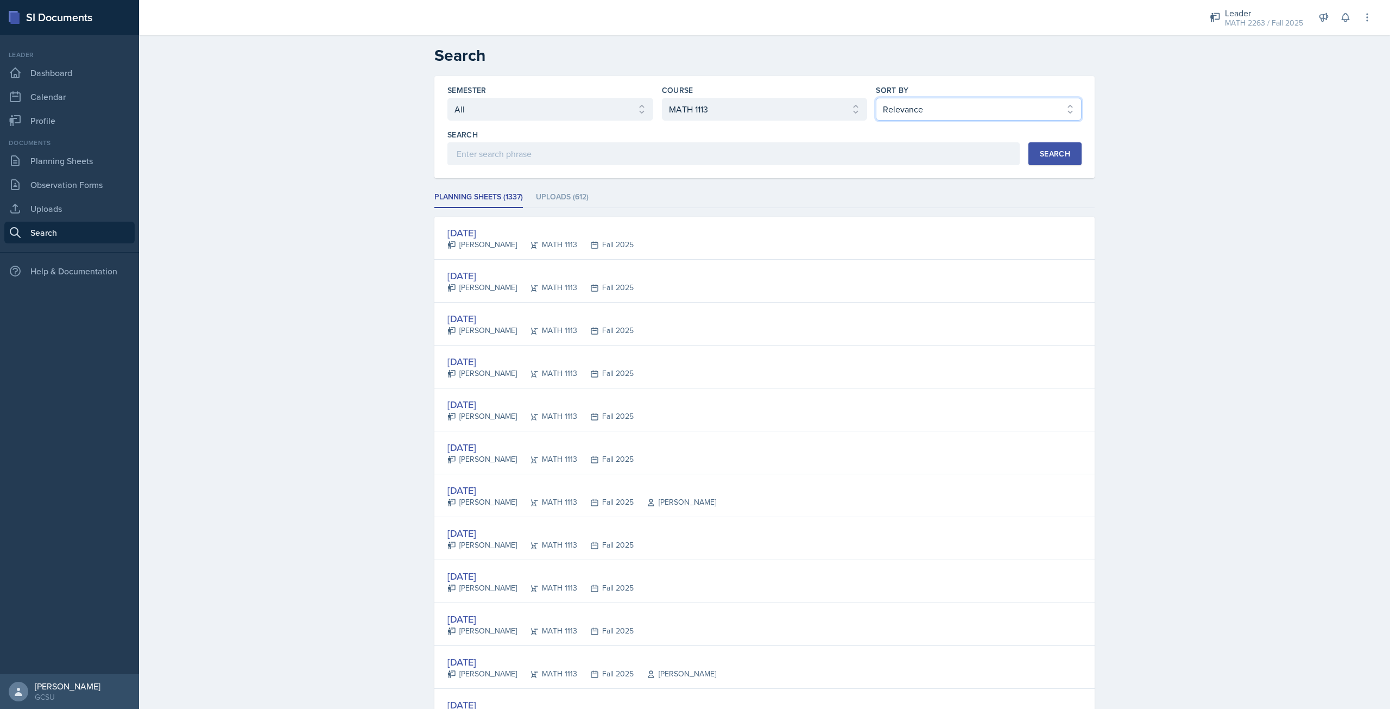
click at [907, 109] on select "Select sort by Relevance Document Date (Asc) Document Date (Desc)" at bounding box center [979, 109] width 206 height 23
select select "3"
click at [876, 98] on select "Select sort by Relevance Document Date (Asc) Document Date (Desc)" at bounding box center [979, 109] width 206 height 23
click at [1040, 156] on div "Search" at bounding box center [1055, 153] width 30 height 9
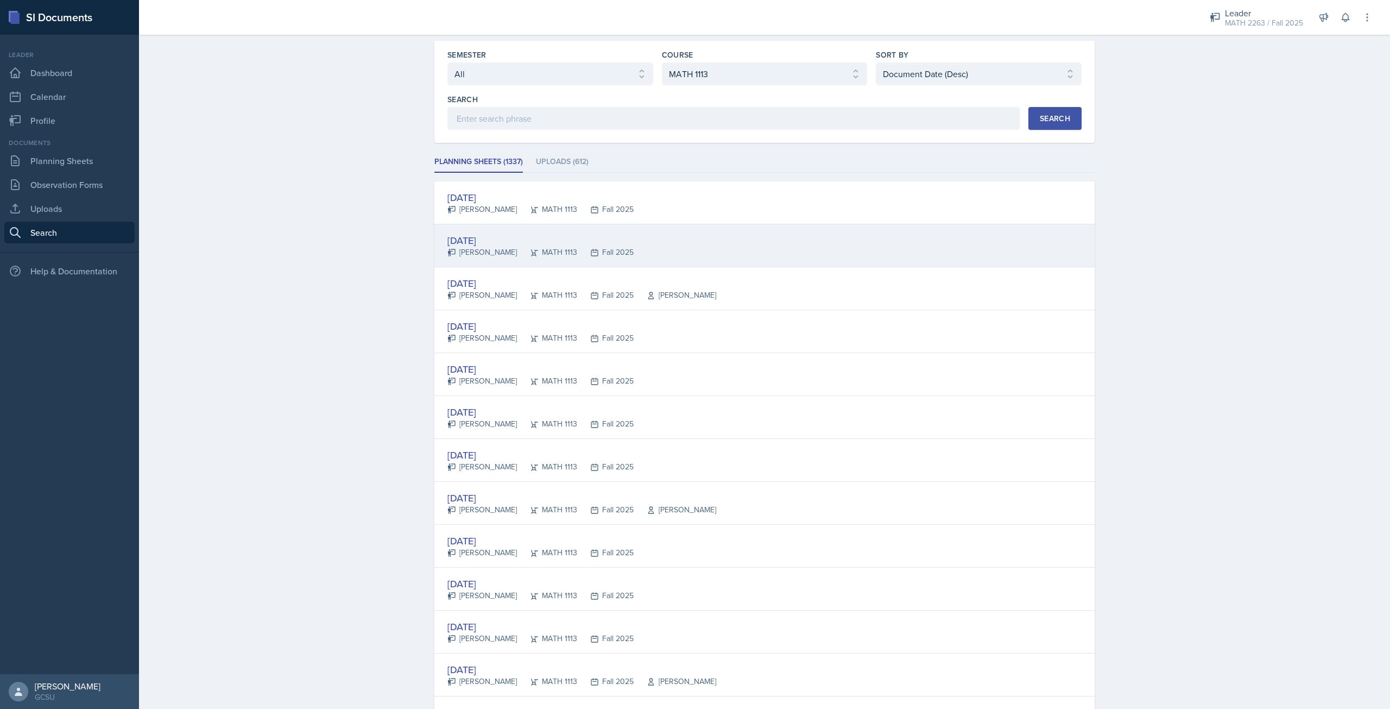
scroll to position [54, 0]
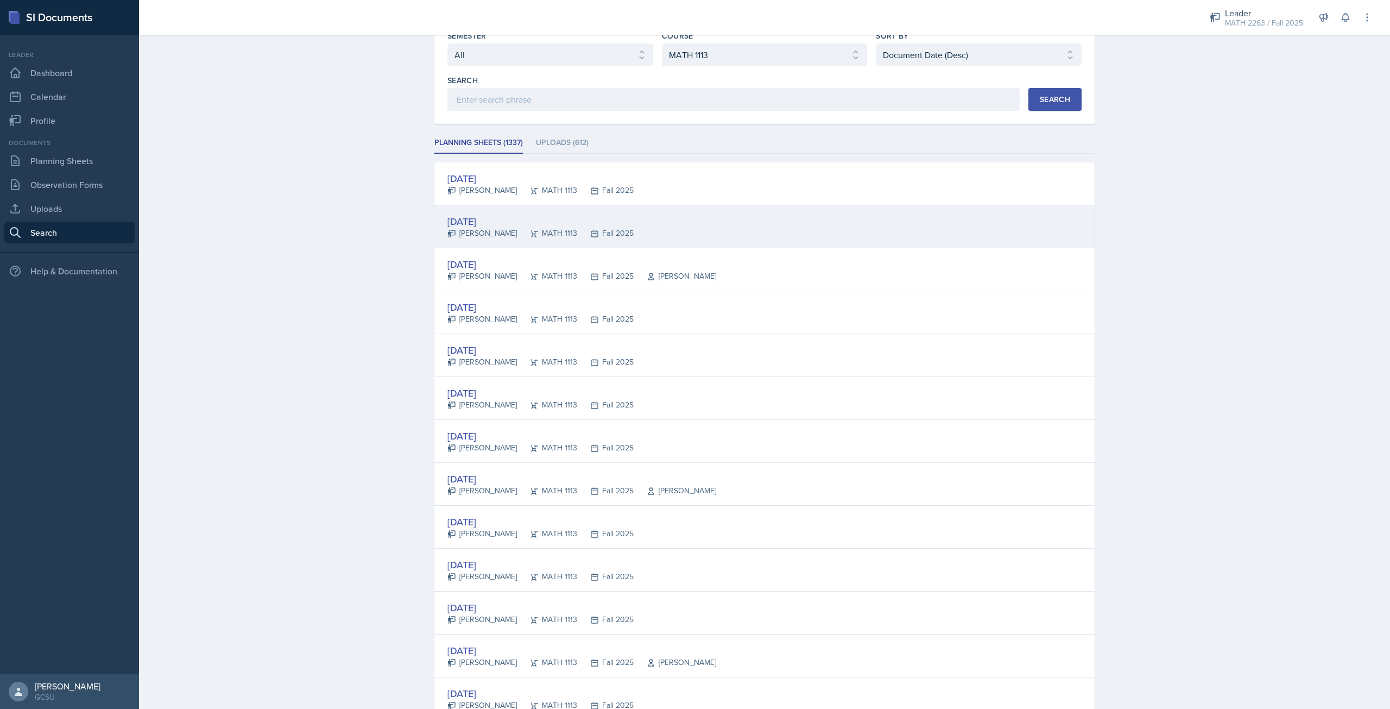
click at [684, 225] on div "Oct 7th, 2025 Anna Kroll MATH 1113 Fall 2025" at bounding box center [764, 226] width 660 height 43
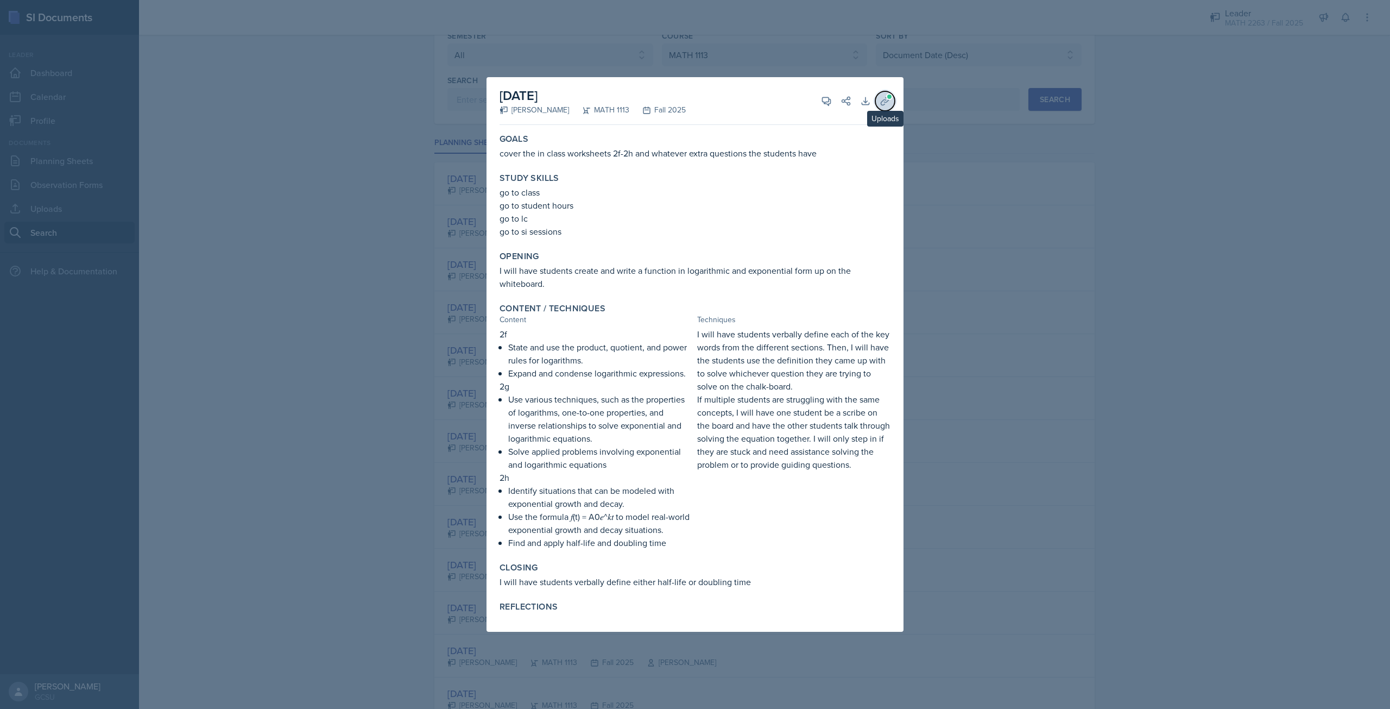
click at [882, 94] on button "Uploads" at bounding box center [885, 101] width 20 height 20
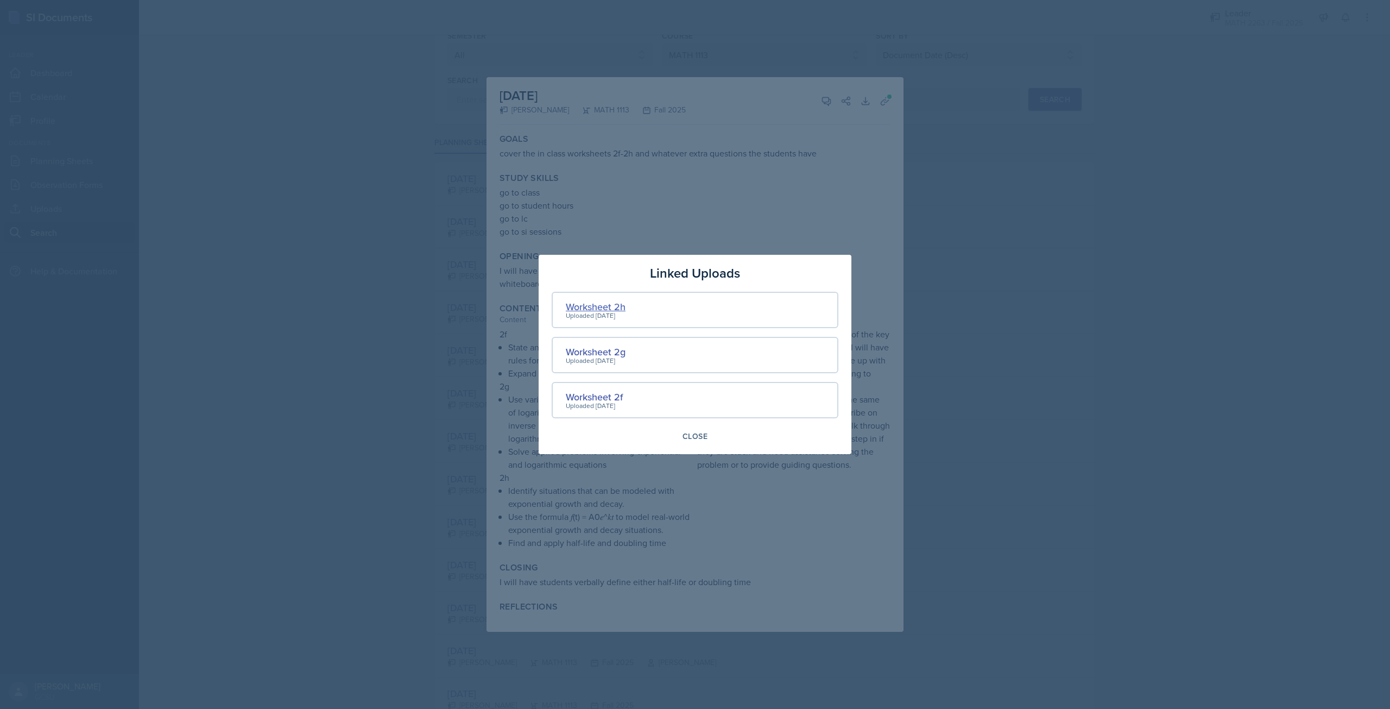
click at [616, 308] on div "Worksheet 2h" at bounding box center [596, 306] width 60 height 15
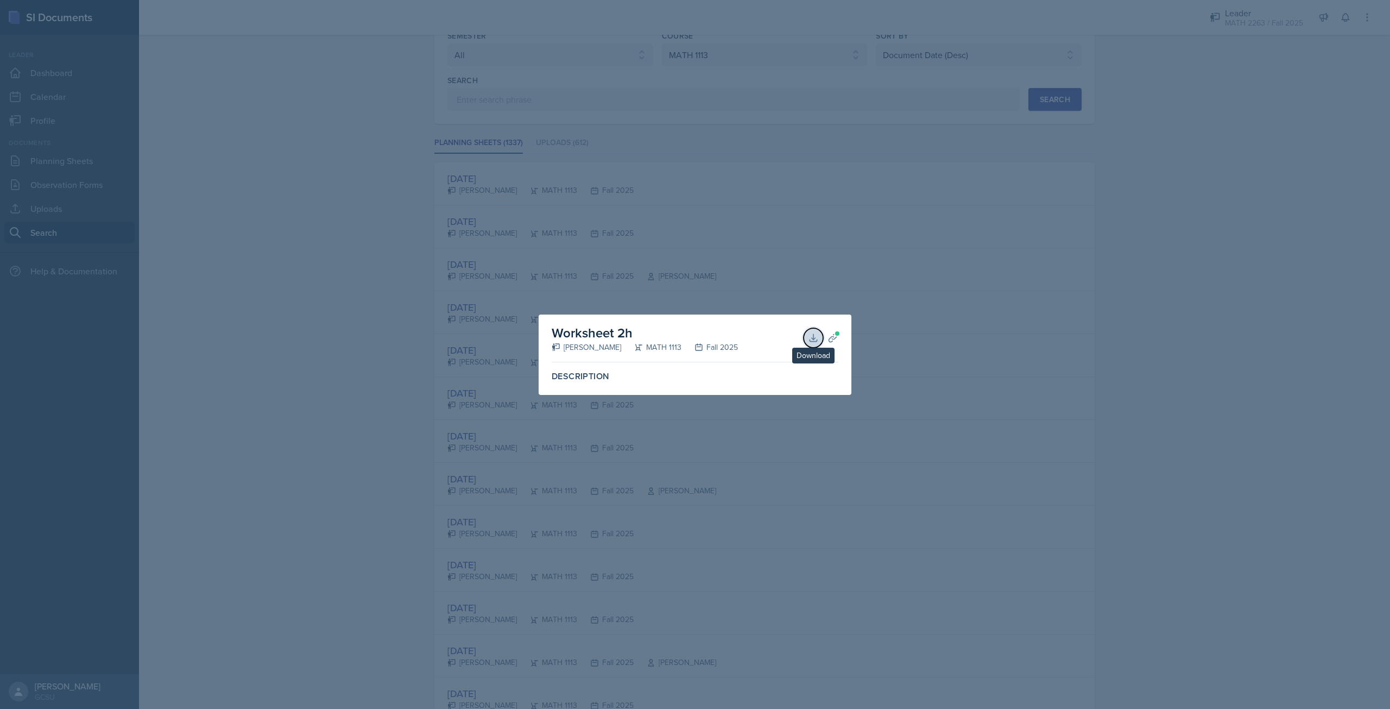
click at [814, 344] on button "Download" at bounding box center [814, 338] width 20 height 20
click at [868, 310] on div at bounding box center [695, 354] width 1390 height 709
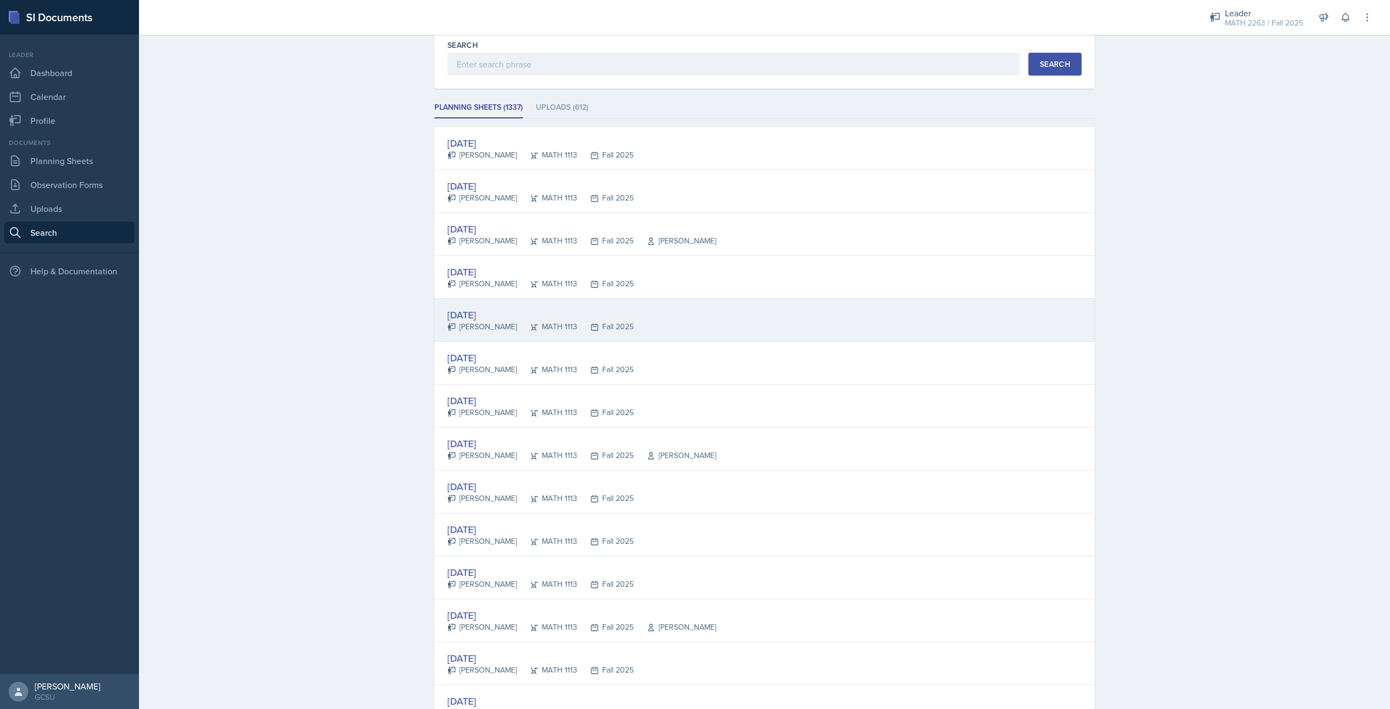
scroll to position [109, 0]
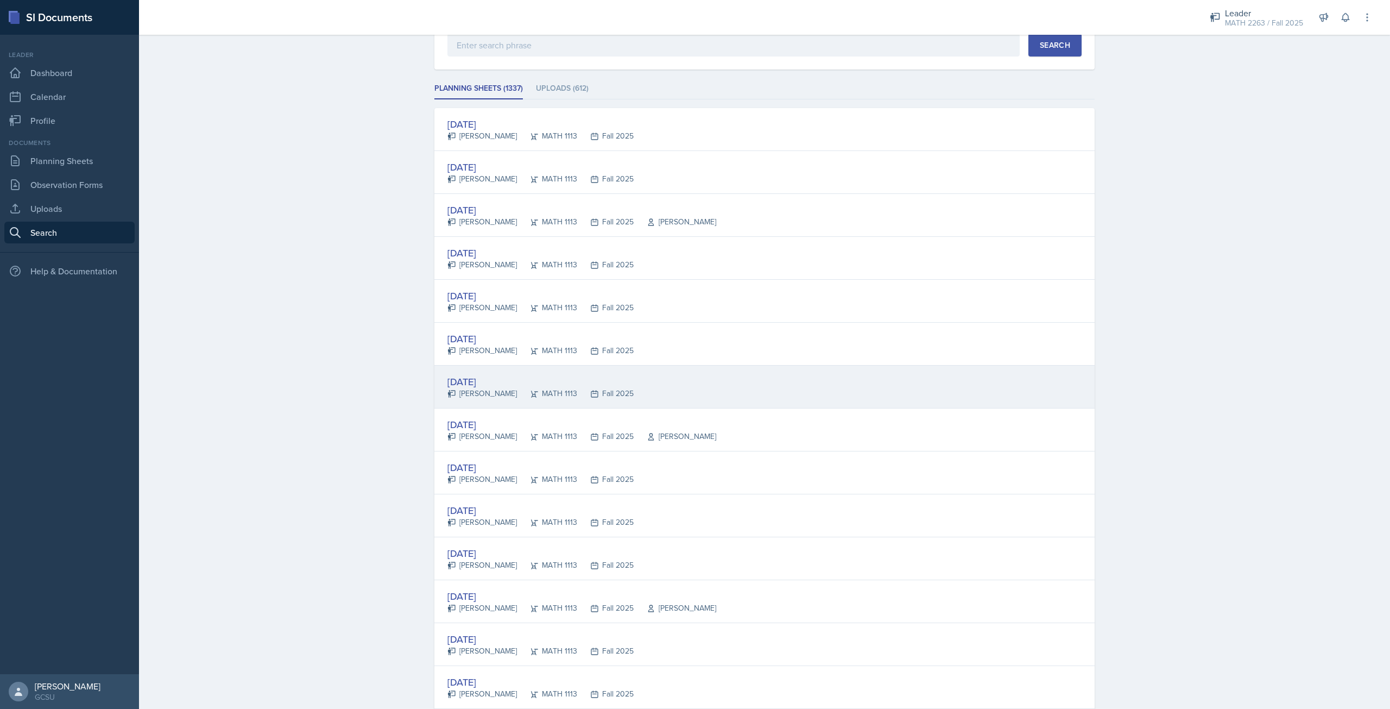
click at [488, 378] on div "Oct 2nd, 2025" at bounding box center [540, 381] width 186 height 15
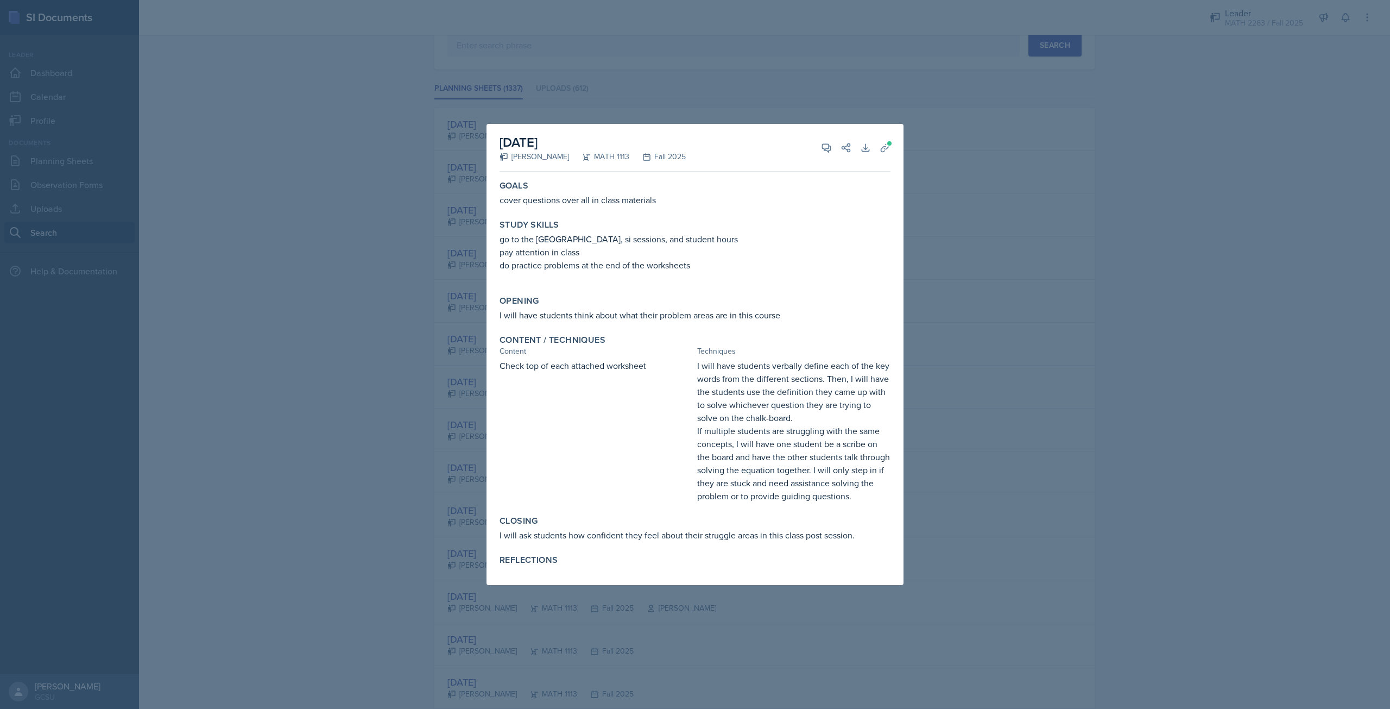
click at [1104, 180] on div at bounding box center [695, 354] width 1390 height 709
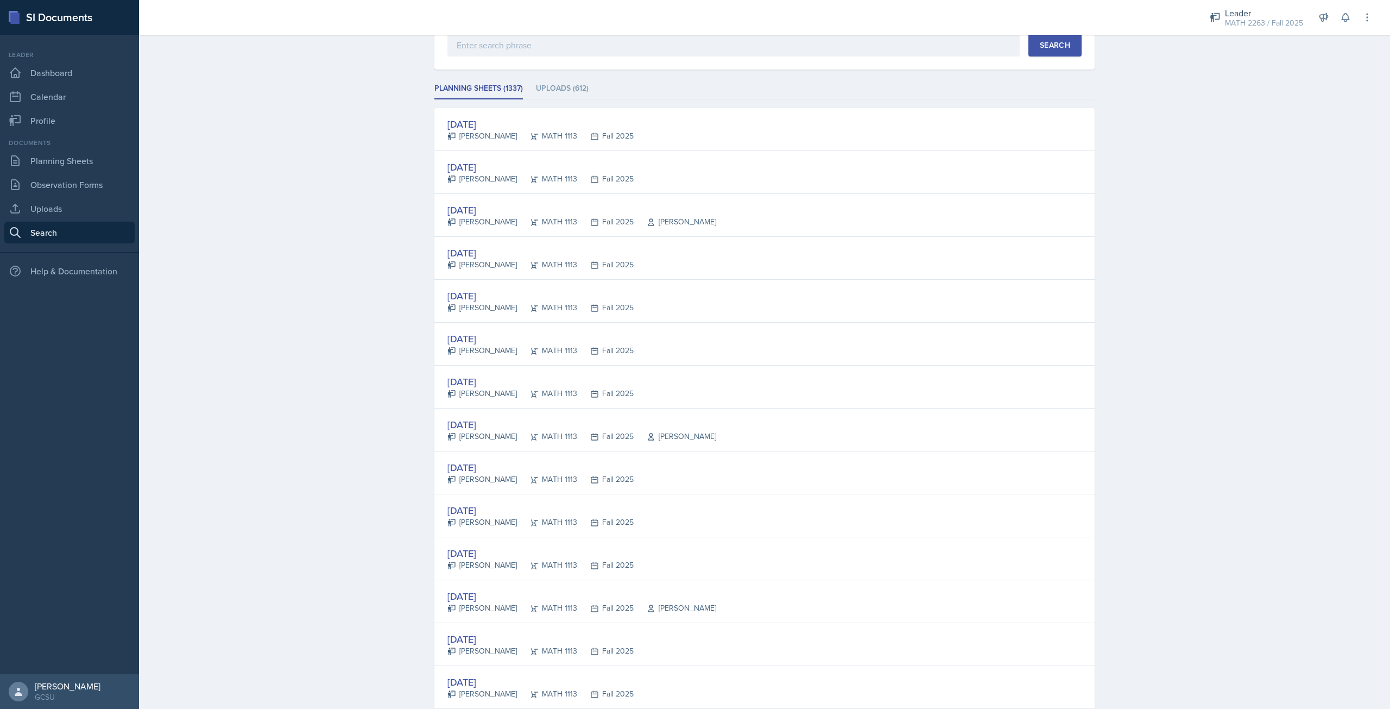
scroll to position [0, 0]
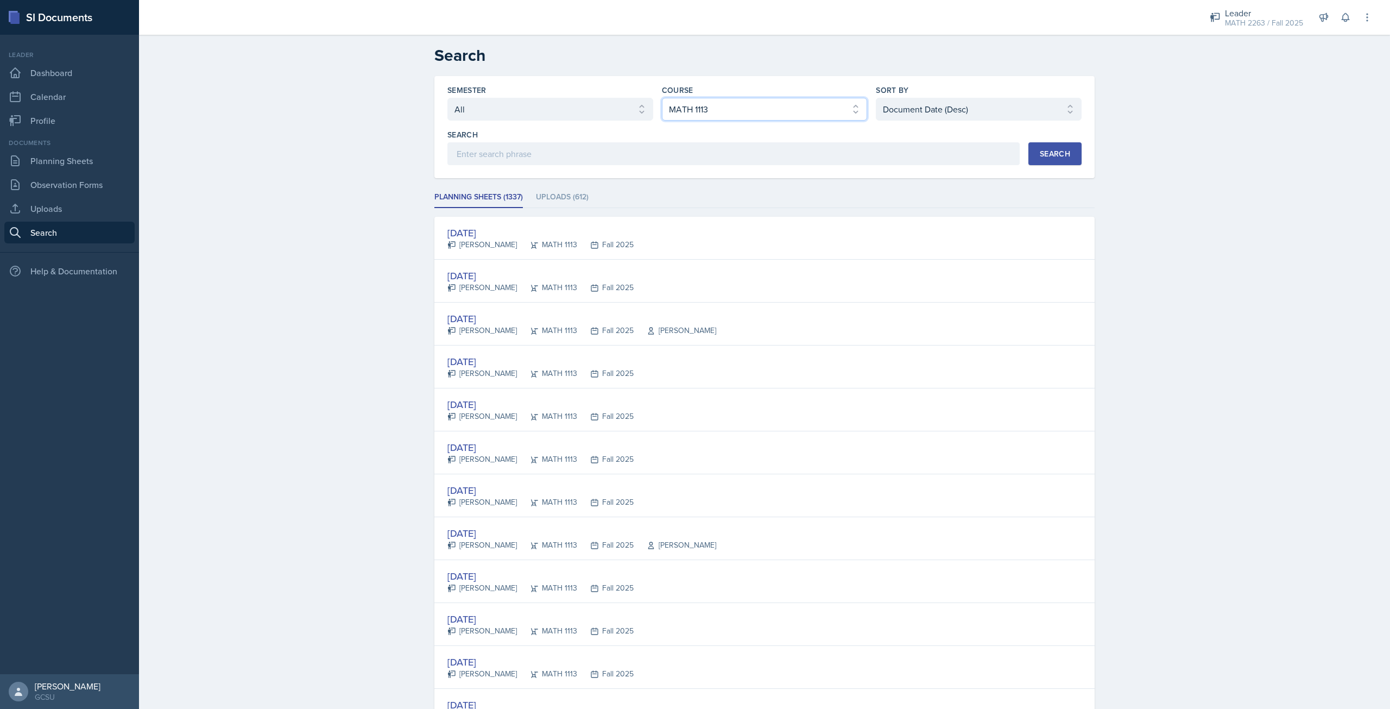
click at [810, 117] on select "Select course All ACCT 3101 ACCT 3102 ASTR 1000 BIOL 1100 BIOL 1107 BIOL 1108 B…" at bounding box center [765, 109] width 206 height 23
click at [662, 98] on select "Select course All ACCT 3101 ACCT 3102 ASTR 1000 BIOL 1100 BIOL 1107 BIOL 1108 B…" at bounding box center [765, 109] width 206 height 23
click at [1044, 153] on div "Search" at bounding box center [1055, 153] width 30 height 9
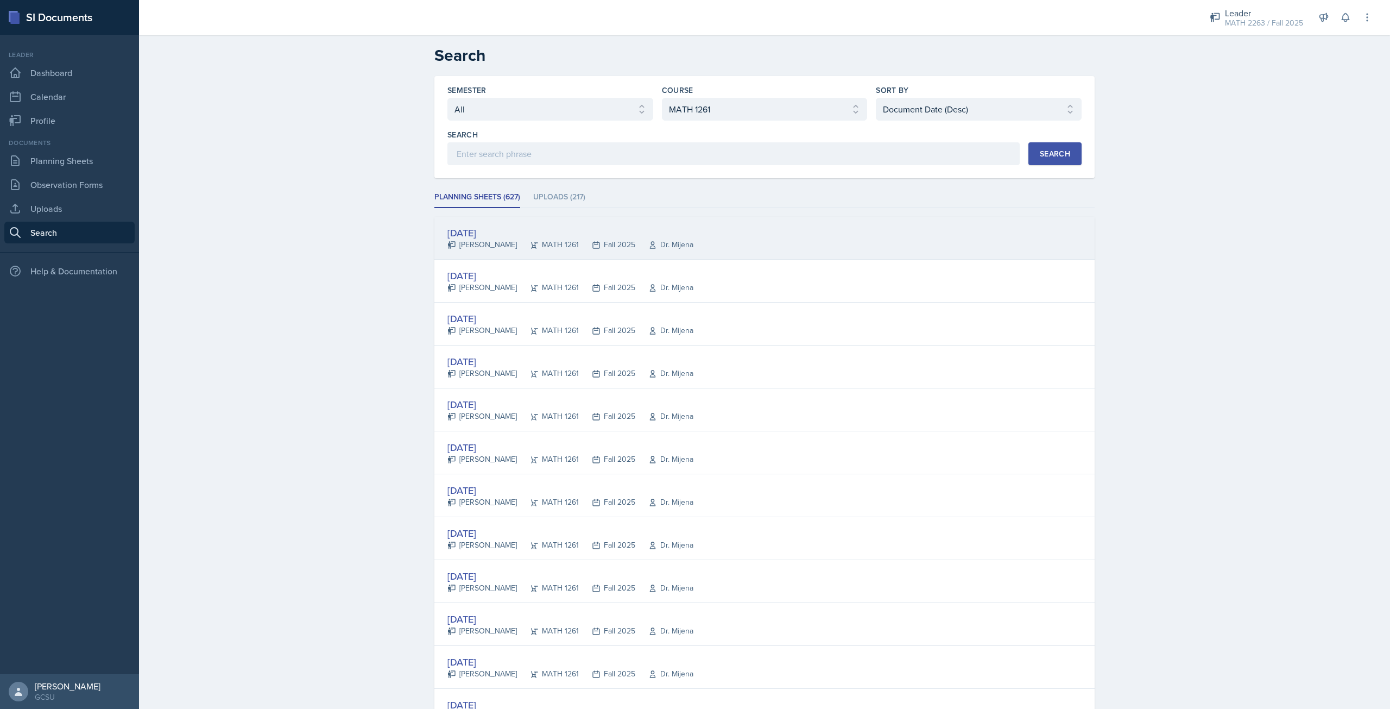
click at [465, 225] on div "Oct 8th, 2025 Jude Doredant MATH 1261 Fall 2025 Dr. Mijena" at bounding box center [764, 238] width 660 height 43
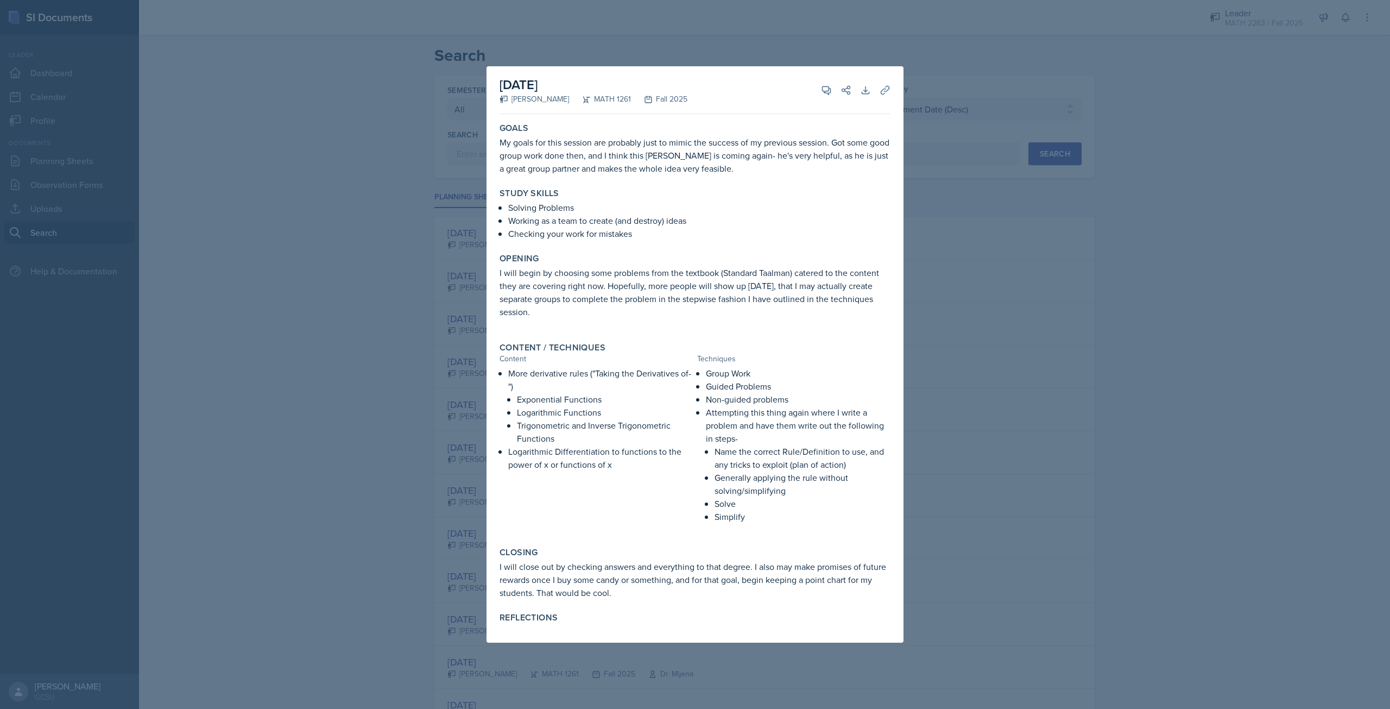
click at [1111, 366] on div at bounding box center [695, 354] width 1390 height 709
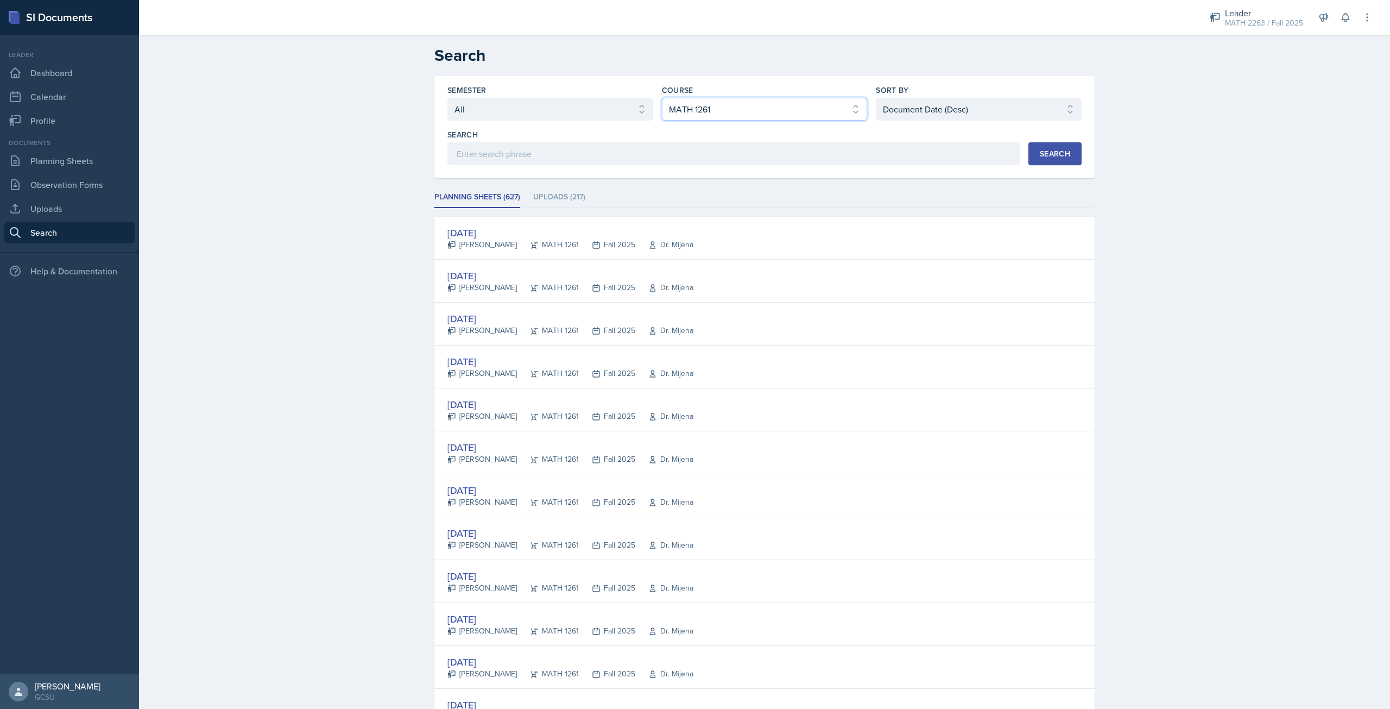
click at [797, 112] on select "Select course All ACCT 3101 ACCT 3102 ASTR 1000 BIOL 1100 BIOL 1107 BIOL 1108 B…" at bounding box center [765, 109] width 206 height 23
select select "8c1c6c70-06a7-4ea0-a76f-afdef5495926"
click at [662, 98] on select "Select course All ACCT 3101 ACCT 3102 ASTR 1000 BIOL 1100 BIOL 1107 BIOL 1108 B…" at bounding box center [765, 109] width 206 height 23
click at [1046, 160] on button "Search" at bounding box center [1054, 153] width 53 height 23
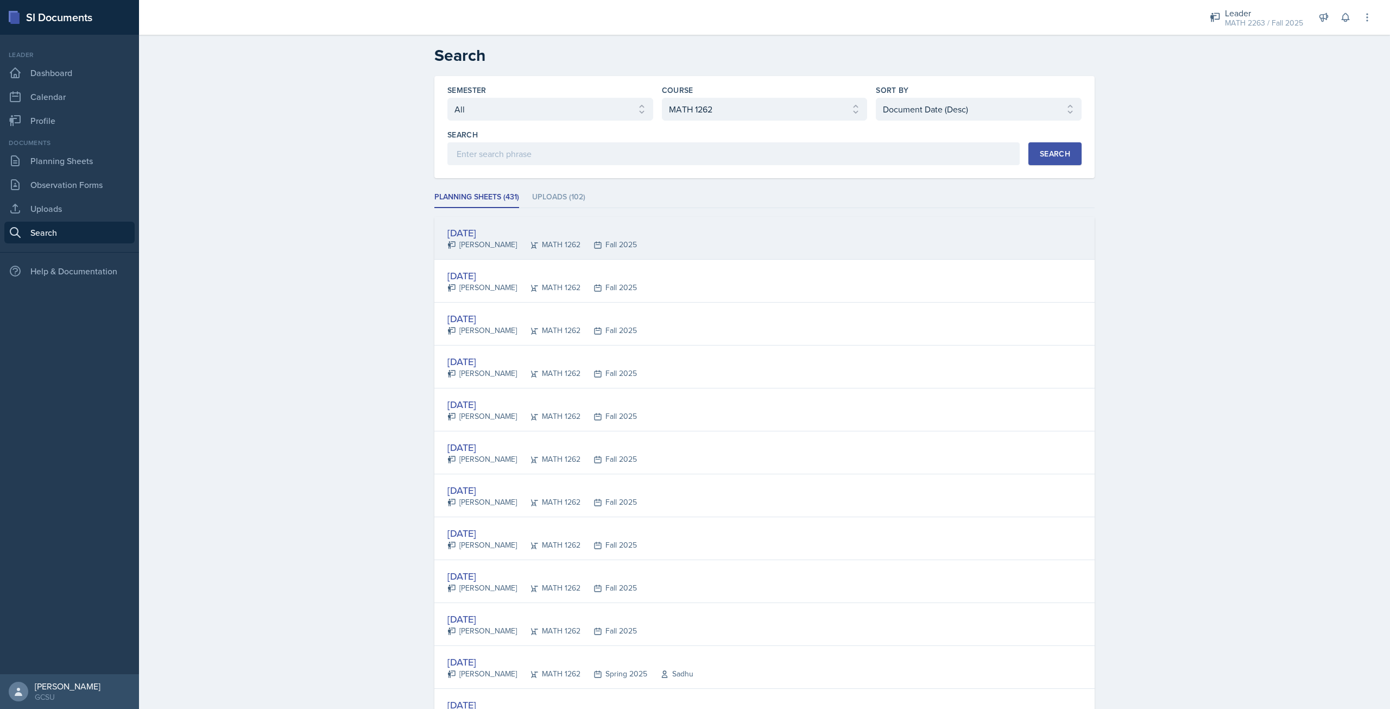
click at [474, 230] on div "Oct 2nd, 2025" at bounding box center [541, 232] width 189 height 15
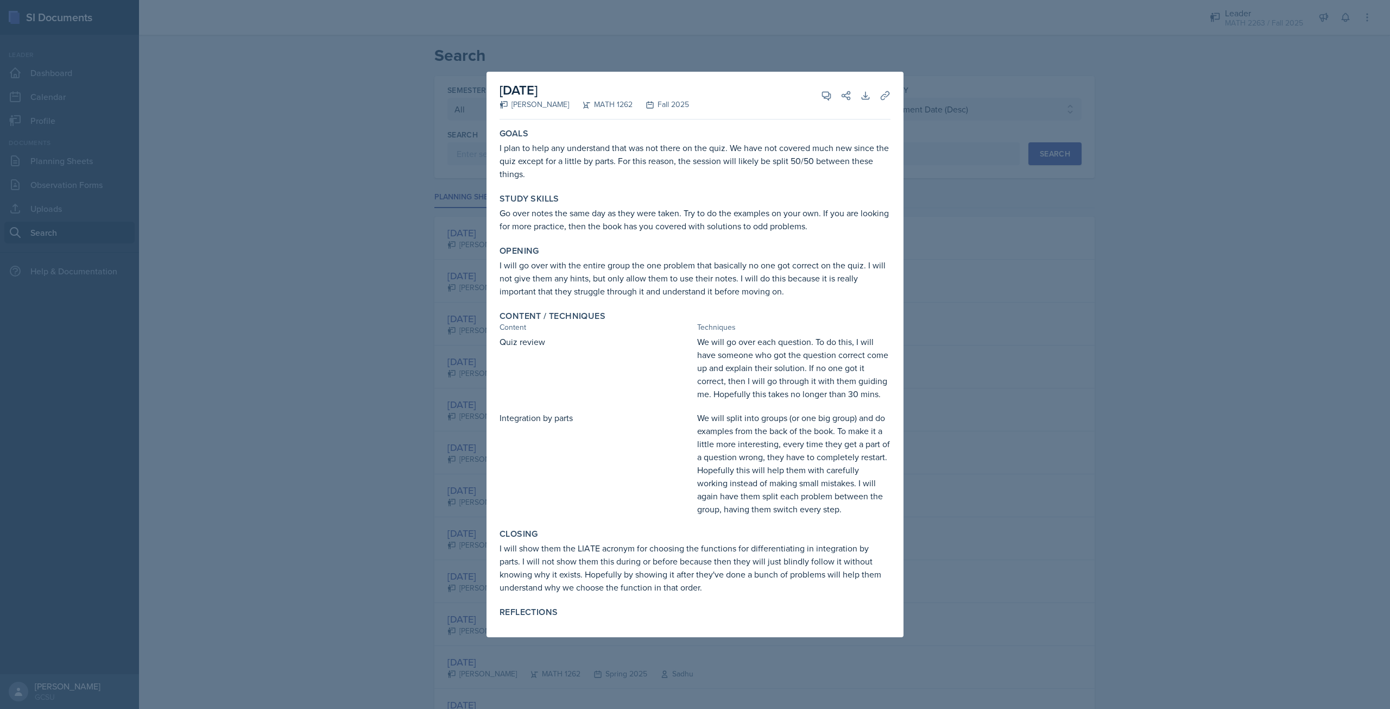
click at [1125, 327] on div at bounding box center [695, 354] width 1390 height 709
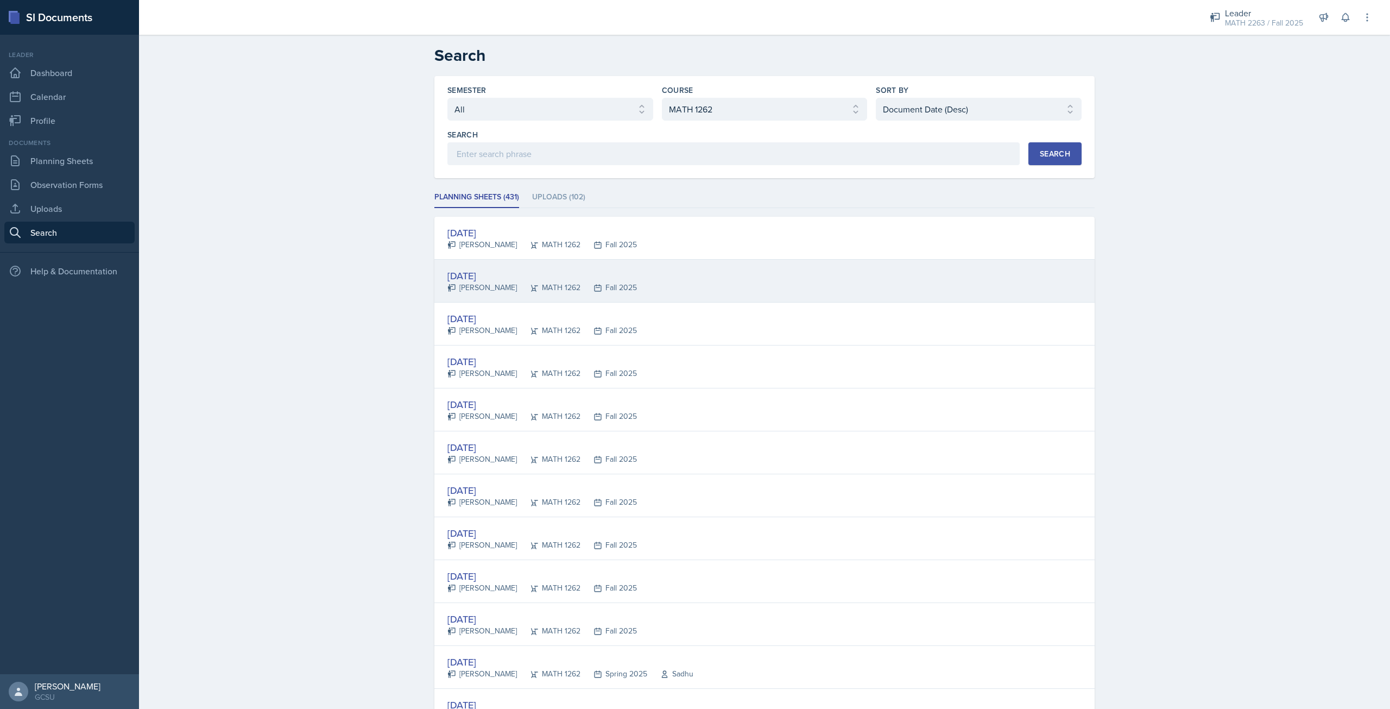
click at [478, 274] on div "[DATE]" at bounding box center [541, 275] width 189 height 15
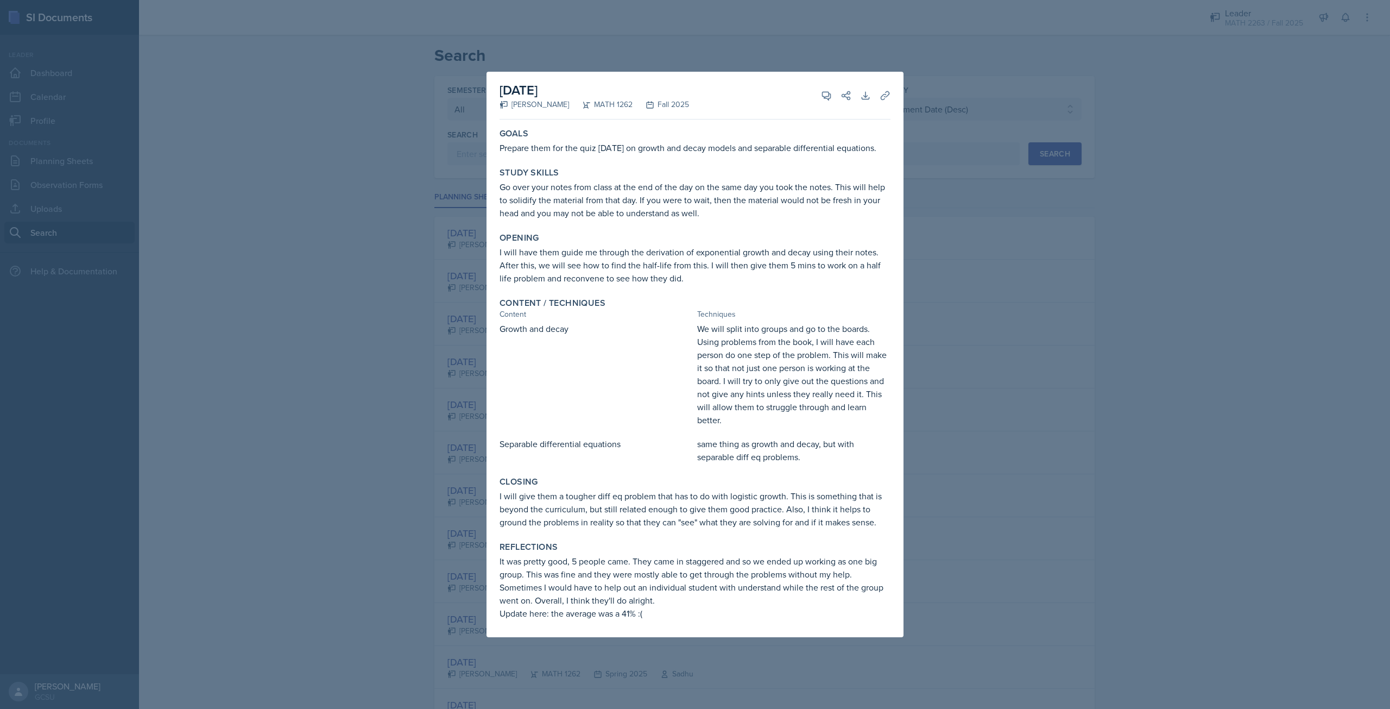
click at [1041, 332] on div at bounding box center [695, 354] width 1390 height 709
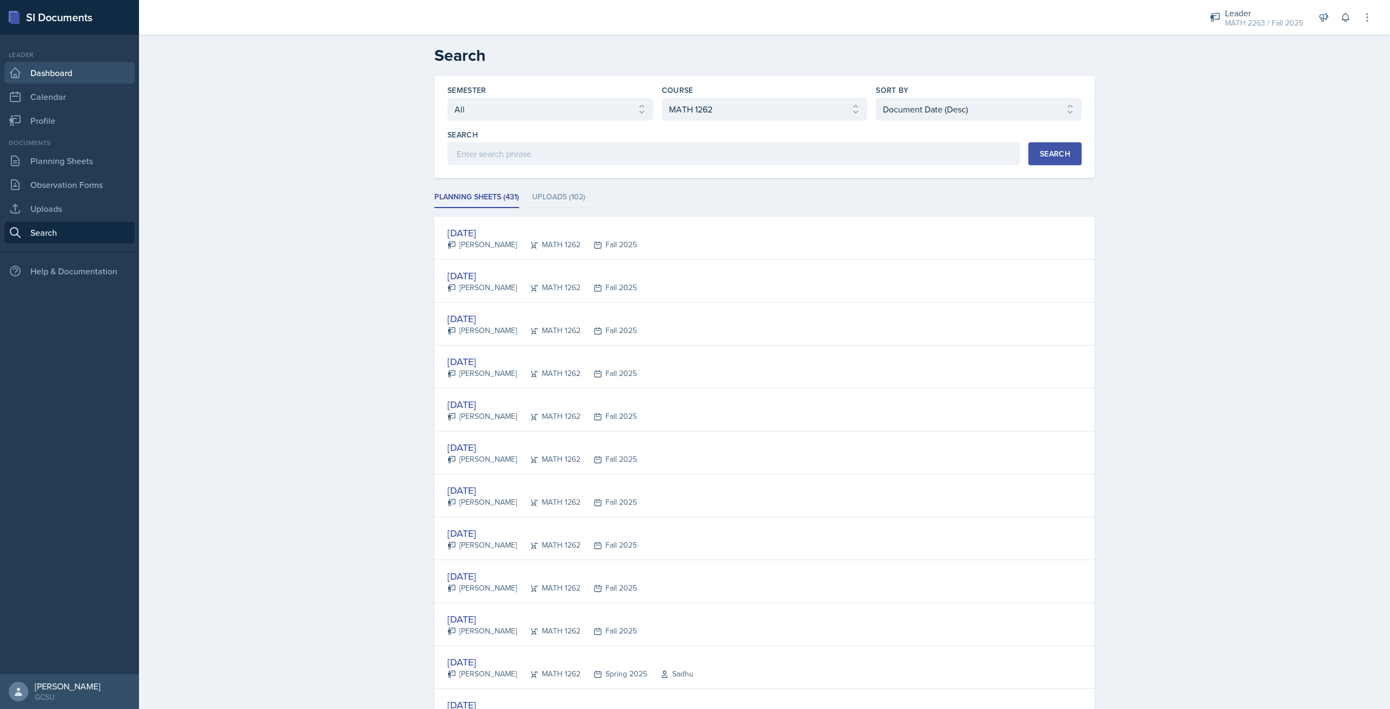
click at [73, 74] on link "Dashboard" at bounding box center [69, 73] width 130 height 22
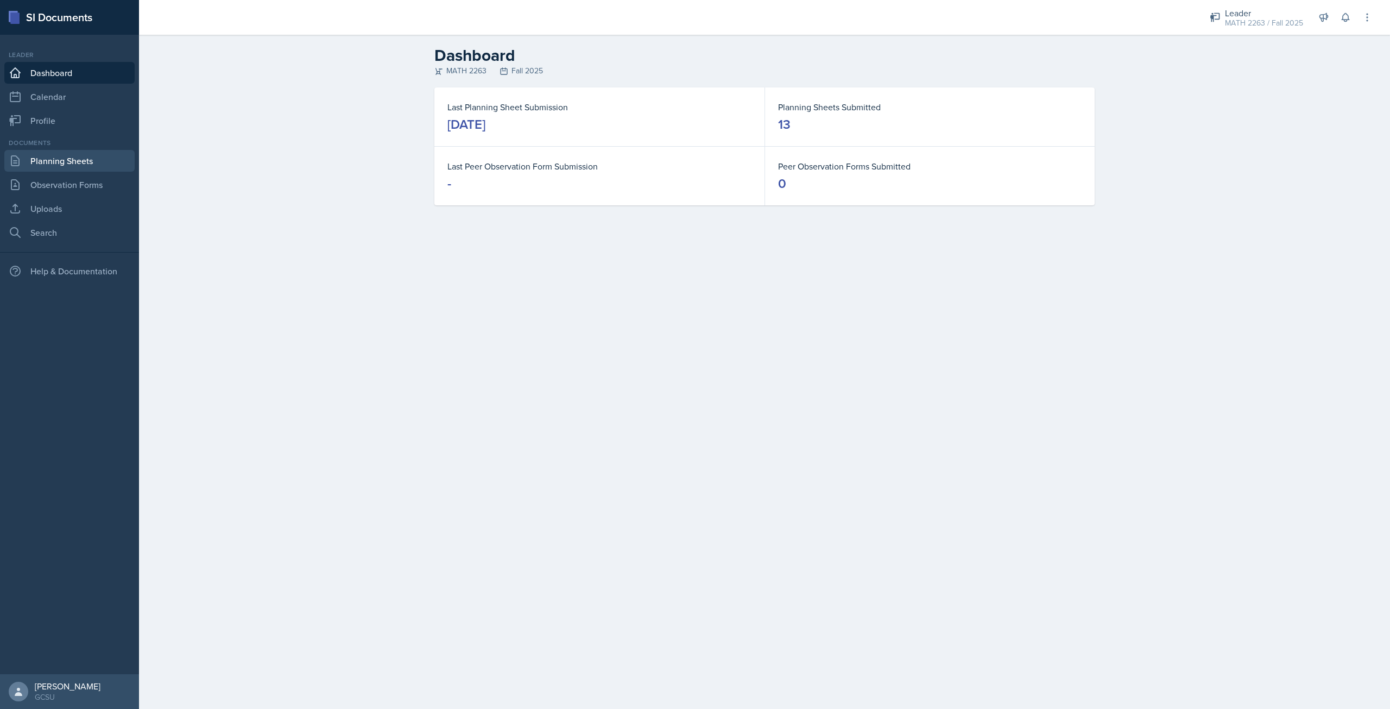
click at [74, 168] on link "Planning Sheets" at bounding box center [69, 161] width 130 height 22
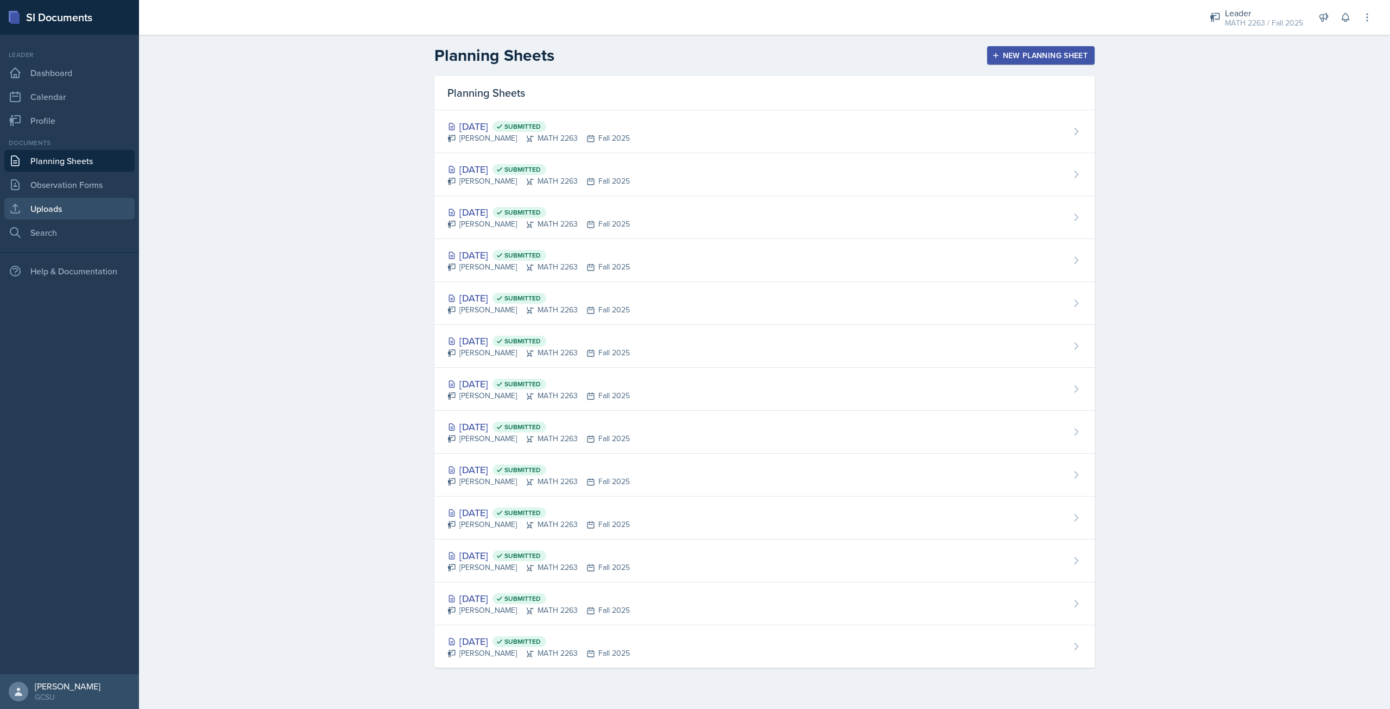
click at [63, 208] on link "Uploads" at bounding box center [69, 209] width 130 height 22
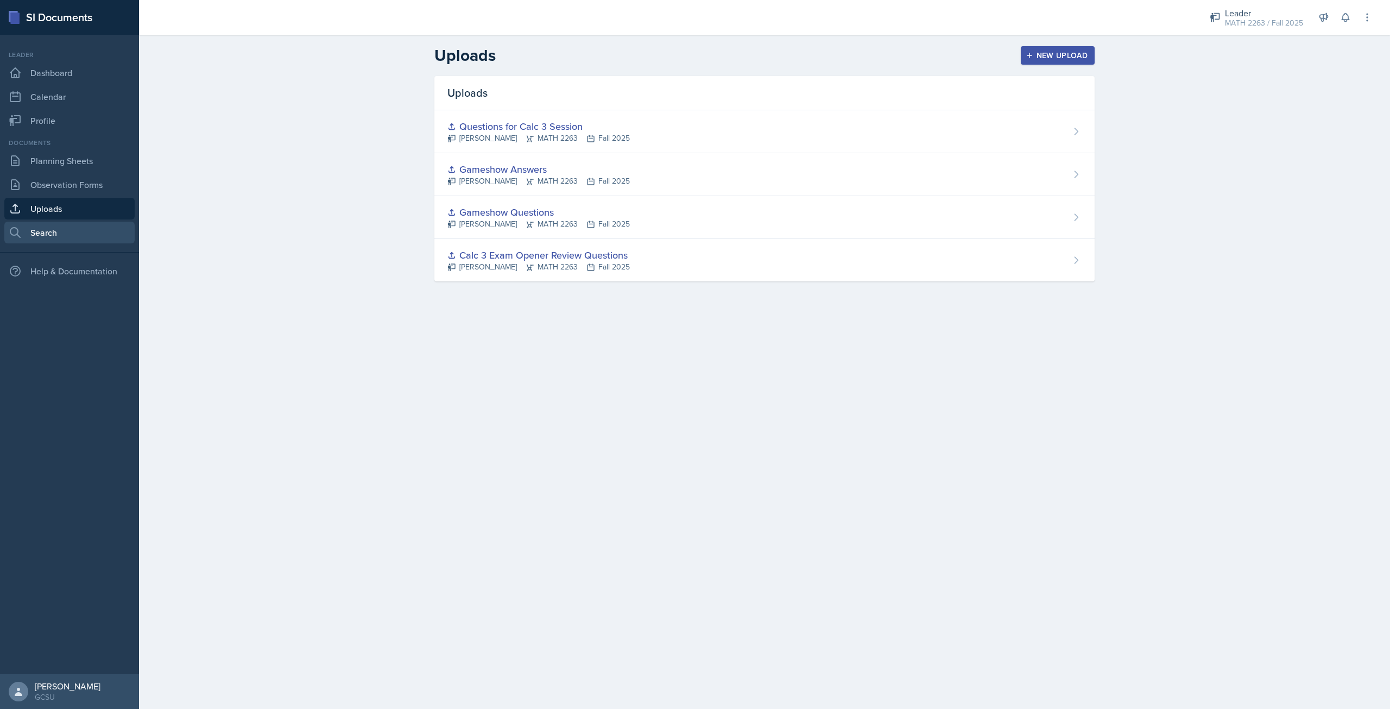
click at [86, 236] on link "Search" at bounding box center [69, 233] width 130 height 22
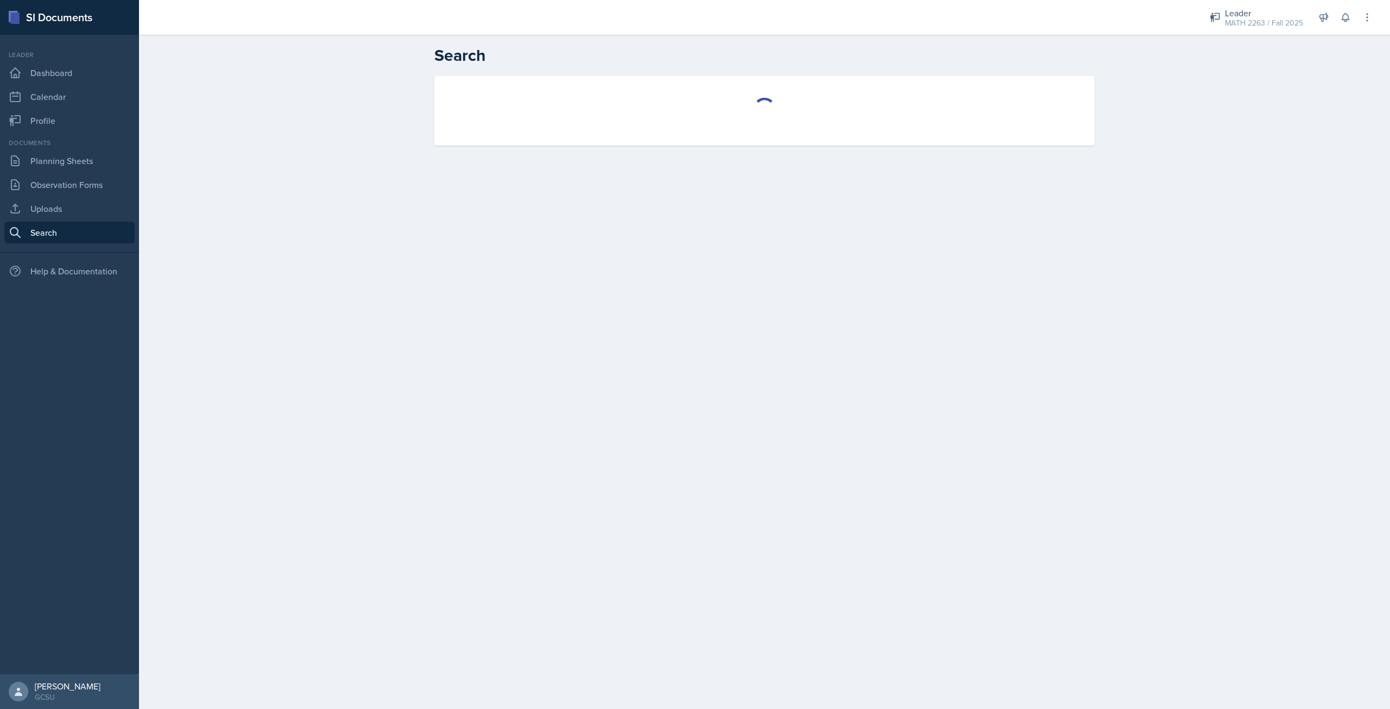
select select "all"
select select "1"
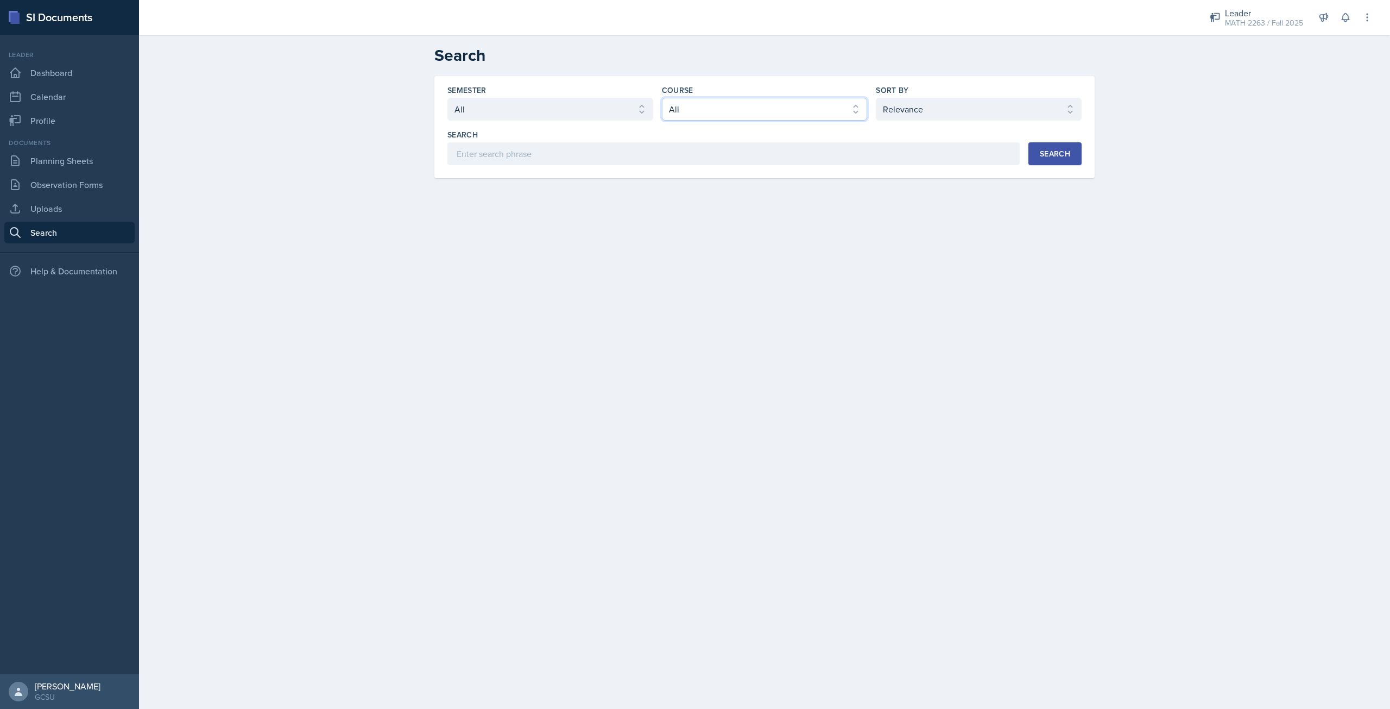
click at [700, 108] on select "Select course All ACCT 3101 ACCT 3102 ASTR 1000 BIOL 1100 BIOL 1107 BIOL 1108 B…" at bounding box center [765, 109] width 206 height 23
click at [662, 98] on select "Select course All ACCT 3101 ACCT 3102 ASTR 1000 BIOL 1100 BIOL 1107 BIOL 1108 B…" at bounding box center [765, 109] width 206 height 23
click at [1060, 160] on button "Search" at bounding box center [1054, 153] width 53 height 23
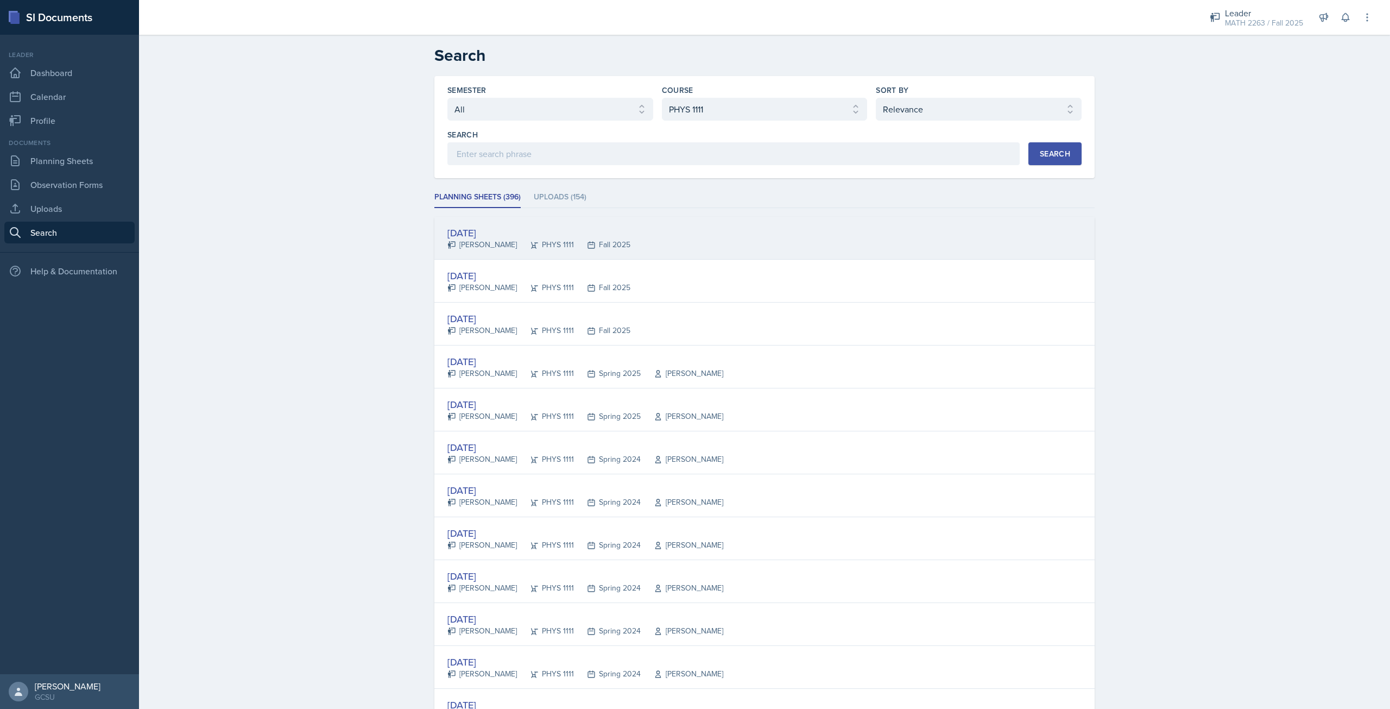
click at [722, 244] on div "Oct 2nd, 2025 Nickolas Stephens PHYS 1111 Fall 2025" at bounding box center [764, 238] width 660 height 43
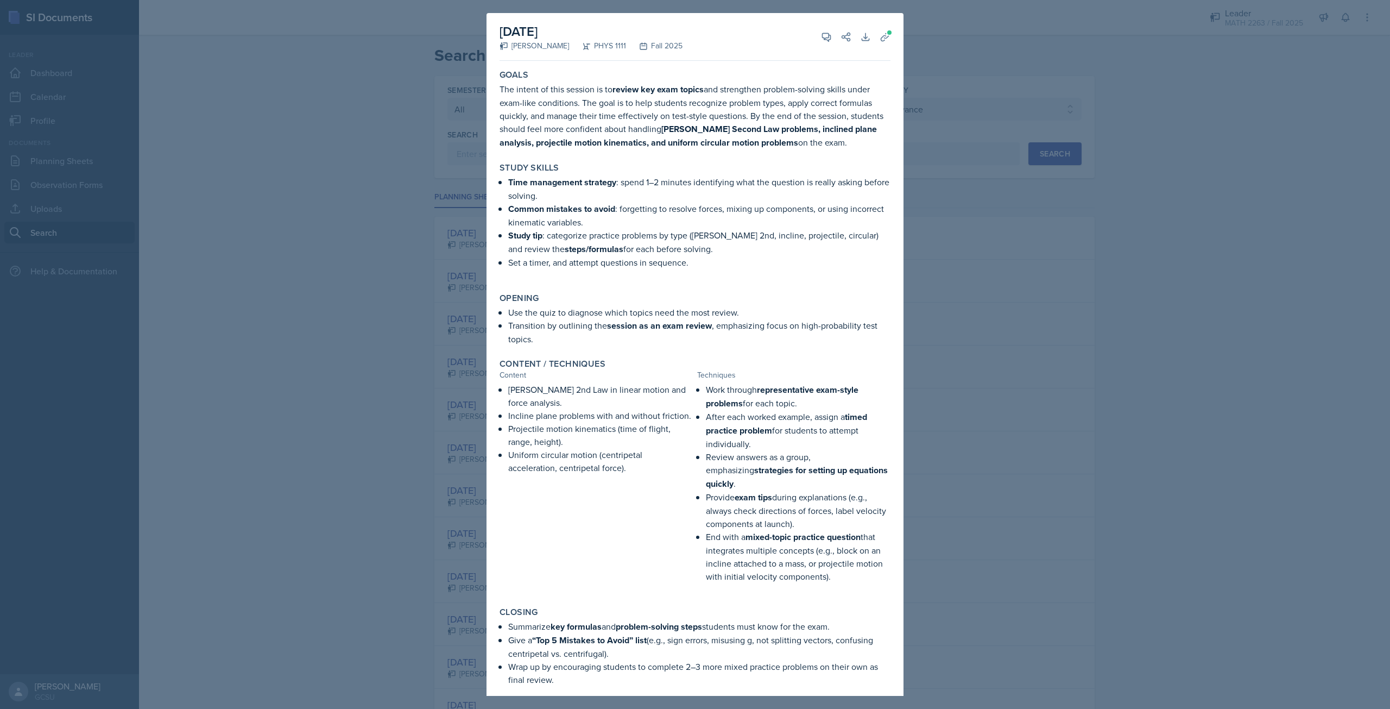
click at [1124, 206] on div at bounding box center [695, 354] width 1390 height 709
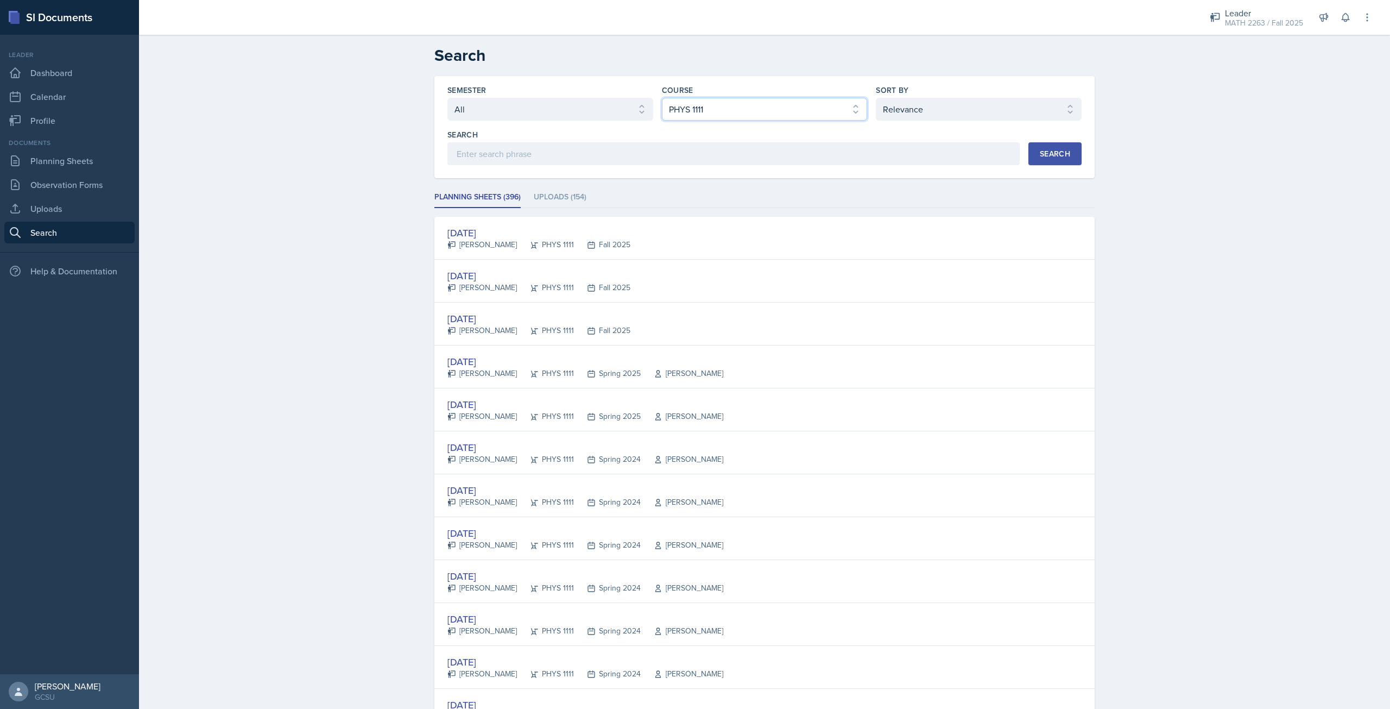
click at [818, 115] on select "Select course All ACCT 3101 ACCT 3102 ASTR 1000 BIOL 1100 BIOL 1107 BIOL 1108 B…" at bounding box center [765, 109] width 206 height 23
click at [662, 98] on select "Select course All ACCT 3101 ACCT 3102 ASTR 1000 BIOL 1100 BIOL 1107 BIOL 1108 B…" at bounding box center [765, 109] width 206 height 23
click at [1031, 152] on button "Search" at bounding box center [1054, 153] width 53 height 23
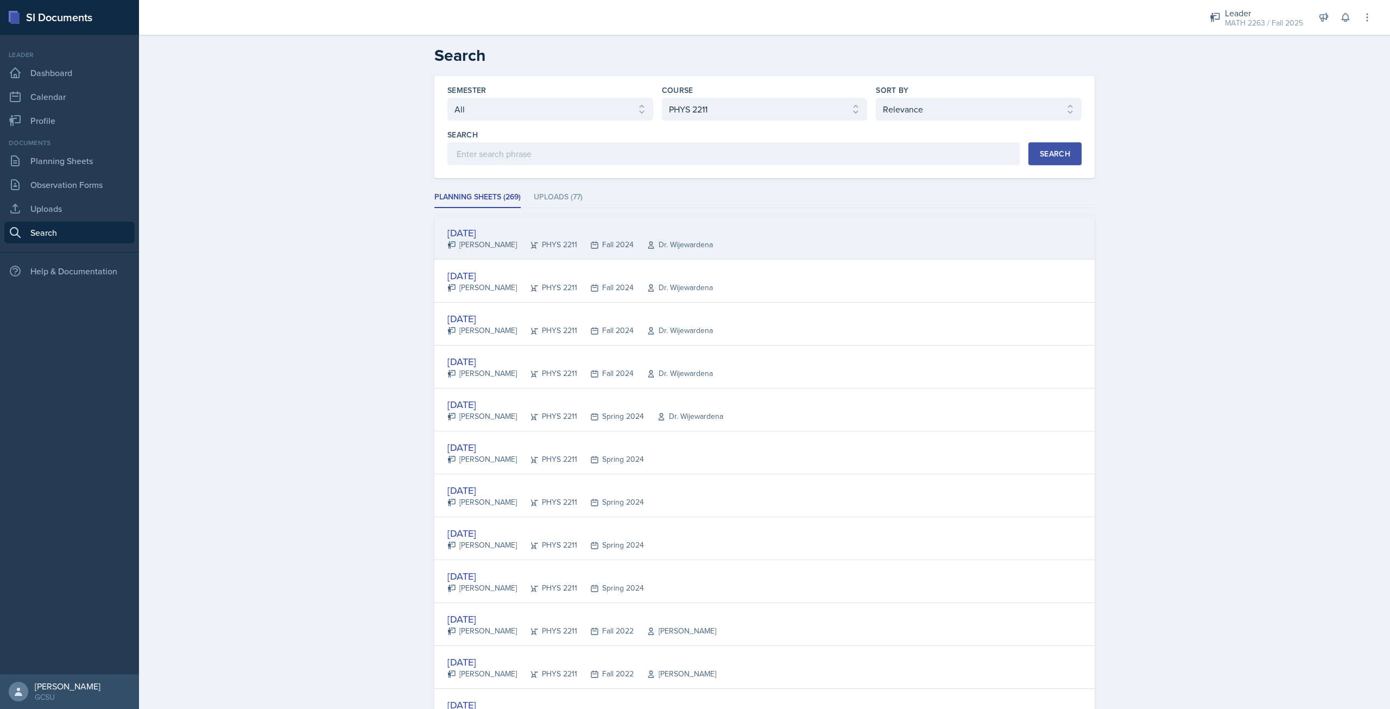
click at [738, 236] on div "Nov 21st, 2024 Matthew Odom PHYS 2211 Fall 2024 Dr. Wijewardena" at bounding box center [764, 238] width 660 height 43
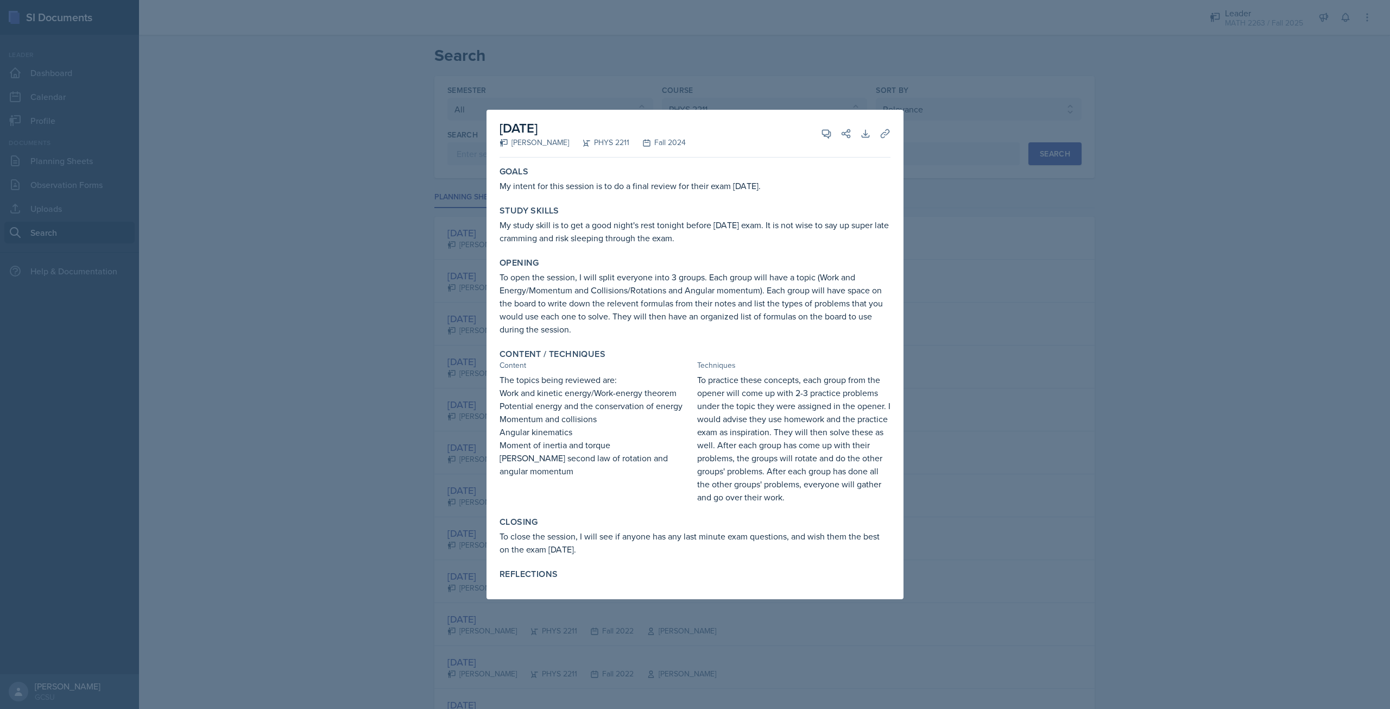
click at [984, 338] on div at bounding box center [695, 354] width 1390 height 709
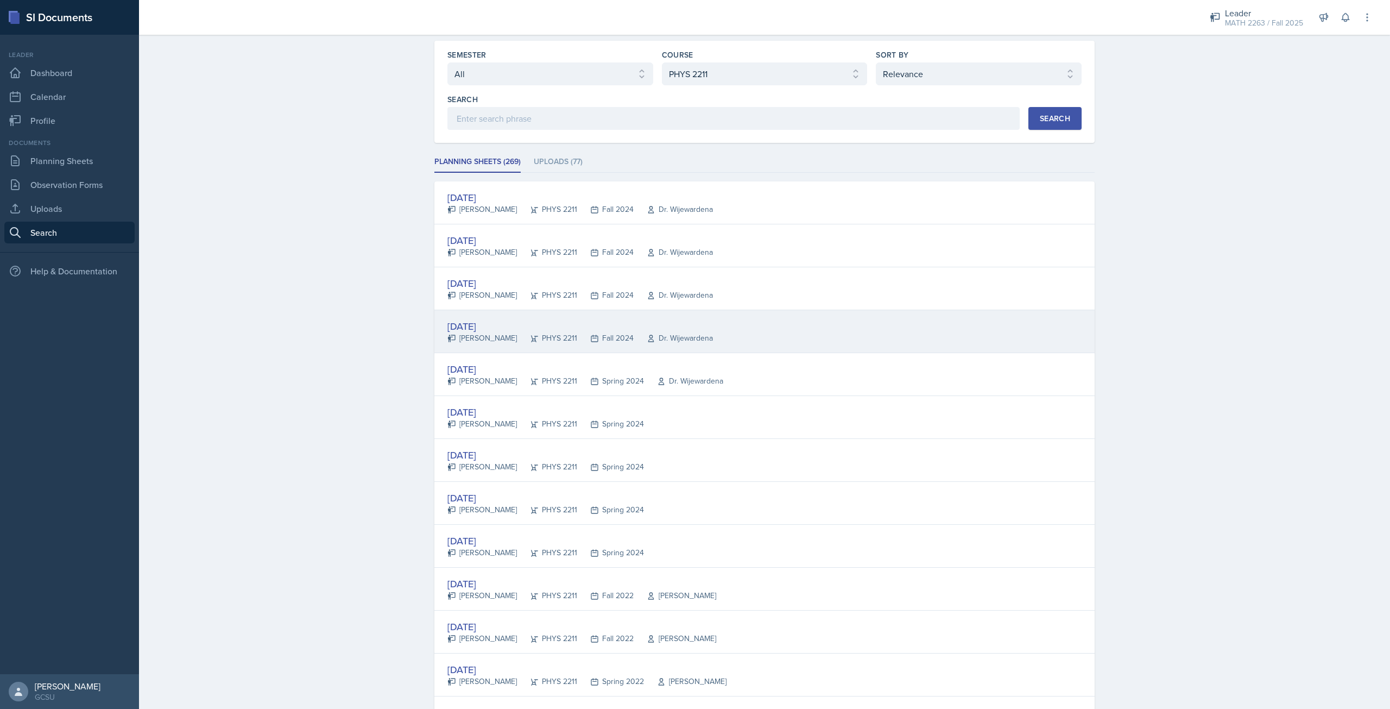
scroll to position [54, 0]
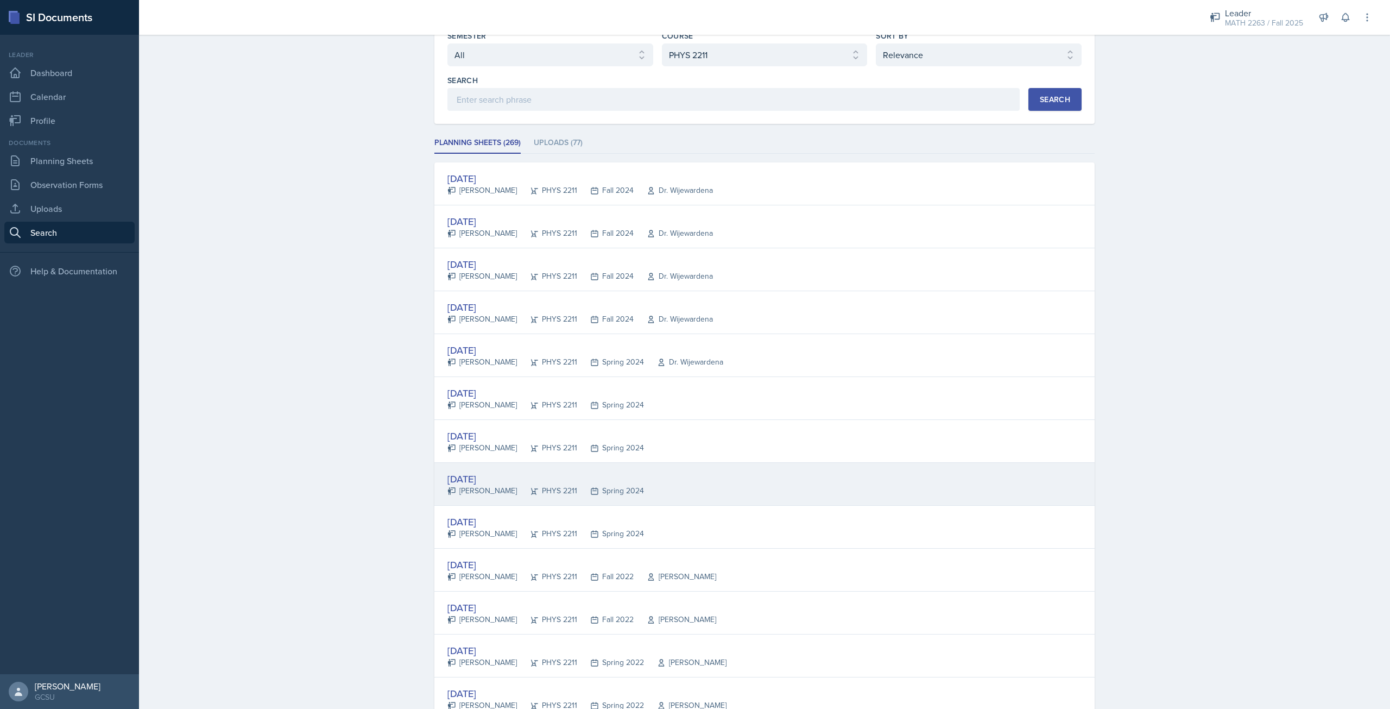
click at [510, 481] on div "Mar 27th, 2024" at bounding box center [545, 478] width 197 height 15
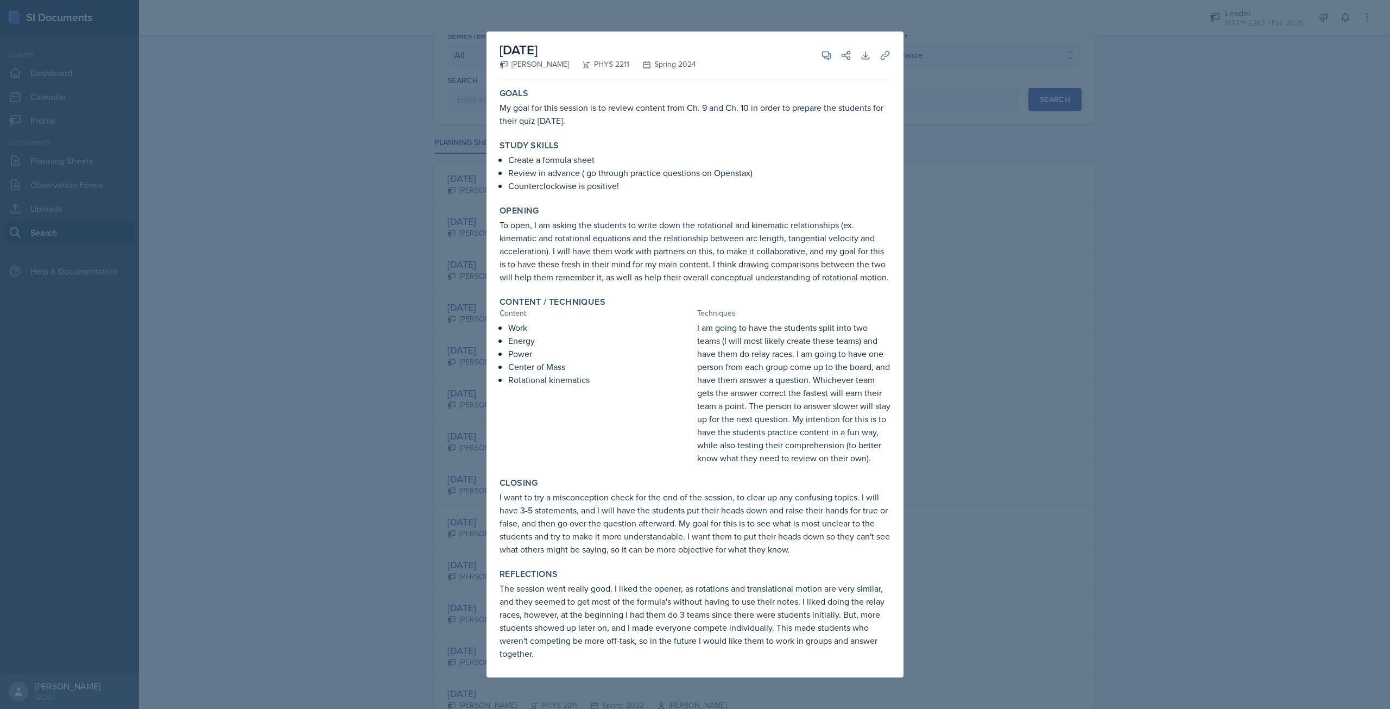
click at [1121, 485] on div at bounding box center [695, 354] width 1390 height 709
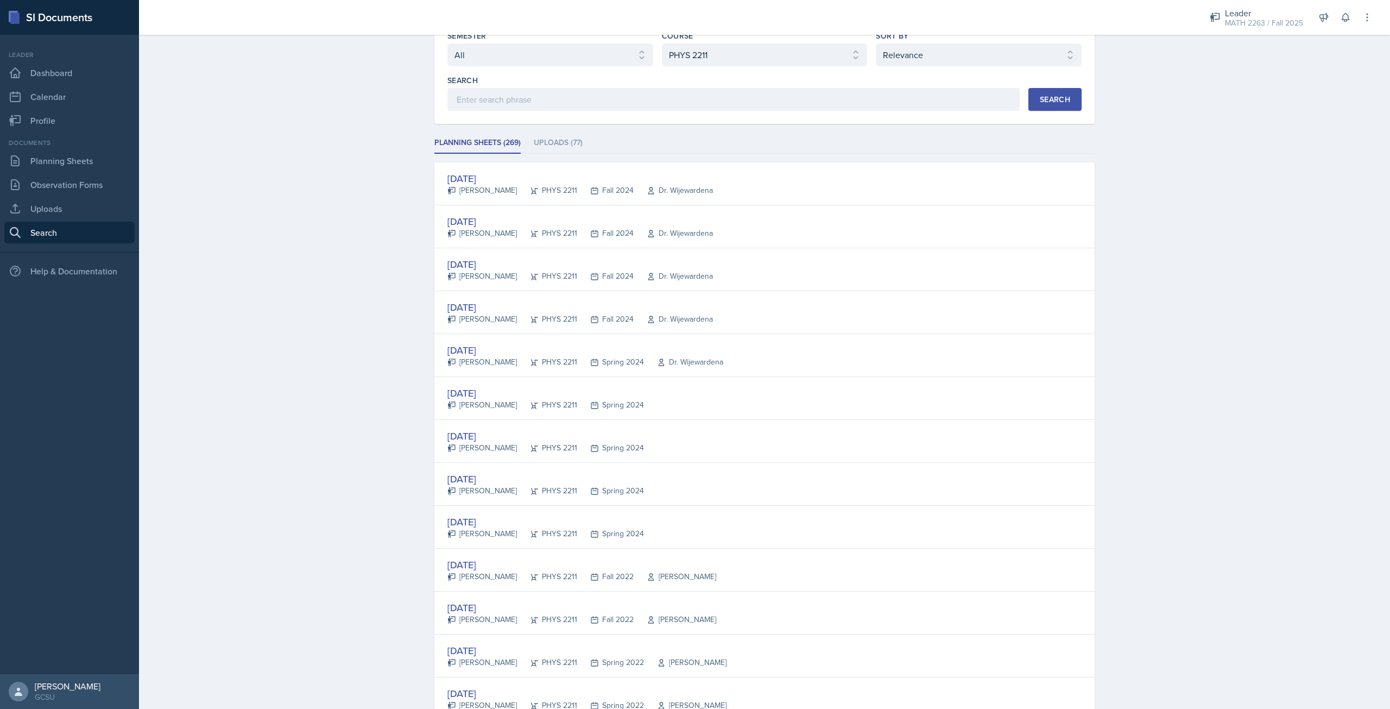
scroll to position [0, 0]
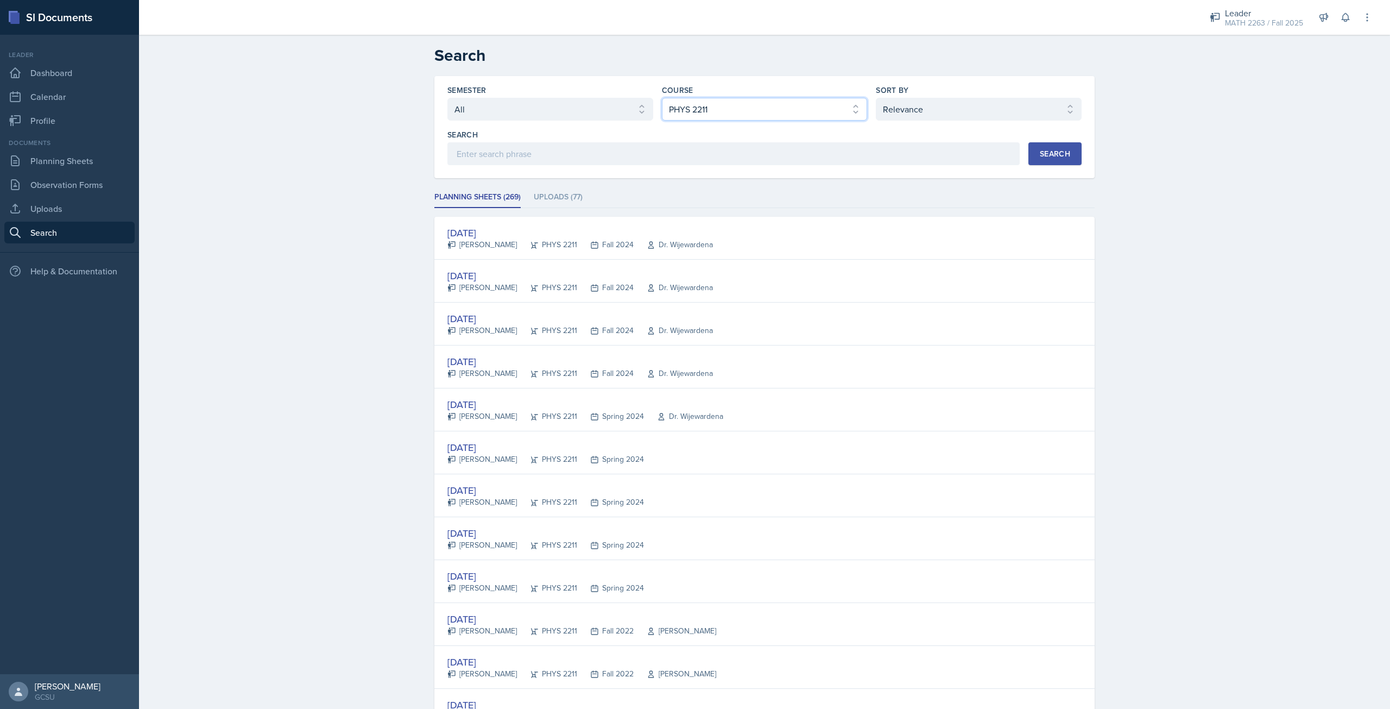
click at [770, 117] on select "Select course All ACCT 3101 ACCT 3102 ASTR 1000 BIOL 1100 BIOL 1107 BIOL 1108 B…" at bounding box center [765, 109] width 206 height 23
click at [662, 98] on select "Select course All ACCT 3101 ACCT 3102 ASTR 1000 BIOL 1100 BIOL 1107 BIOL 1108 B…" at bounding box center [765, 109] width 206 height 23
click at [1041, 161] on button "Search" at bounding box center [1054, 153] width 53 height 23
click at [770, 115] on select "Select course All ACCT 3101 ACCT 3102 ASTR 1000 BIOL 1100 BIOL 1107 BIOL 1108 B…" at bounding box center [765, 109] width 206 height 23
click at [662, 98] on select "Select course All ACCT 3101 ACCT 3102 ASTR 1000 BIOL 1100 BIOL 1107 BIOL 1108 B…" at bounding box center [765, 109] width 206 height 23
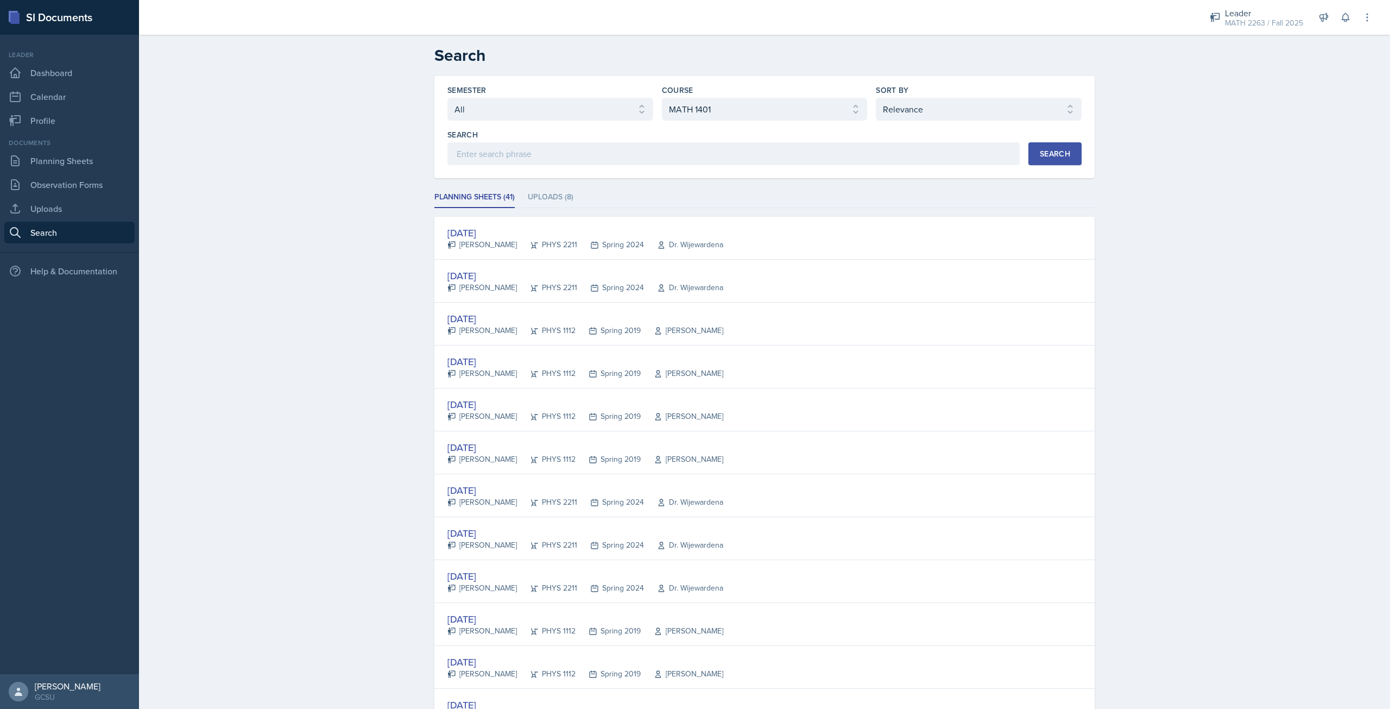
click at [1053, 162] on button "Search" at bounding box center [1054, 153] width 53 height 23
click at [731, 113] on select "Select course All ACCT 3101 ACCT 3102 ASTR 1000 BIOL 1100 BIOL 1107 BIOL 1108 B…" at bounding box center [765, 109] width 206 height 23
select select "5a64167f-4e62-4594-88bb-423ff4bde4db"
click at [662, 98] on select "Select course All ACCT 3101 ACCT 3102 ASTR 1000 BIOL 1100 BIOL 1107 BIOL 1108 B…" at bounding box center [765, 109] width 206 height 23
click at [1058, 151] on div "Search" at bounding box center [1055, 153] width 30 height 9
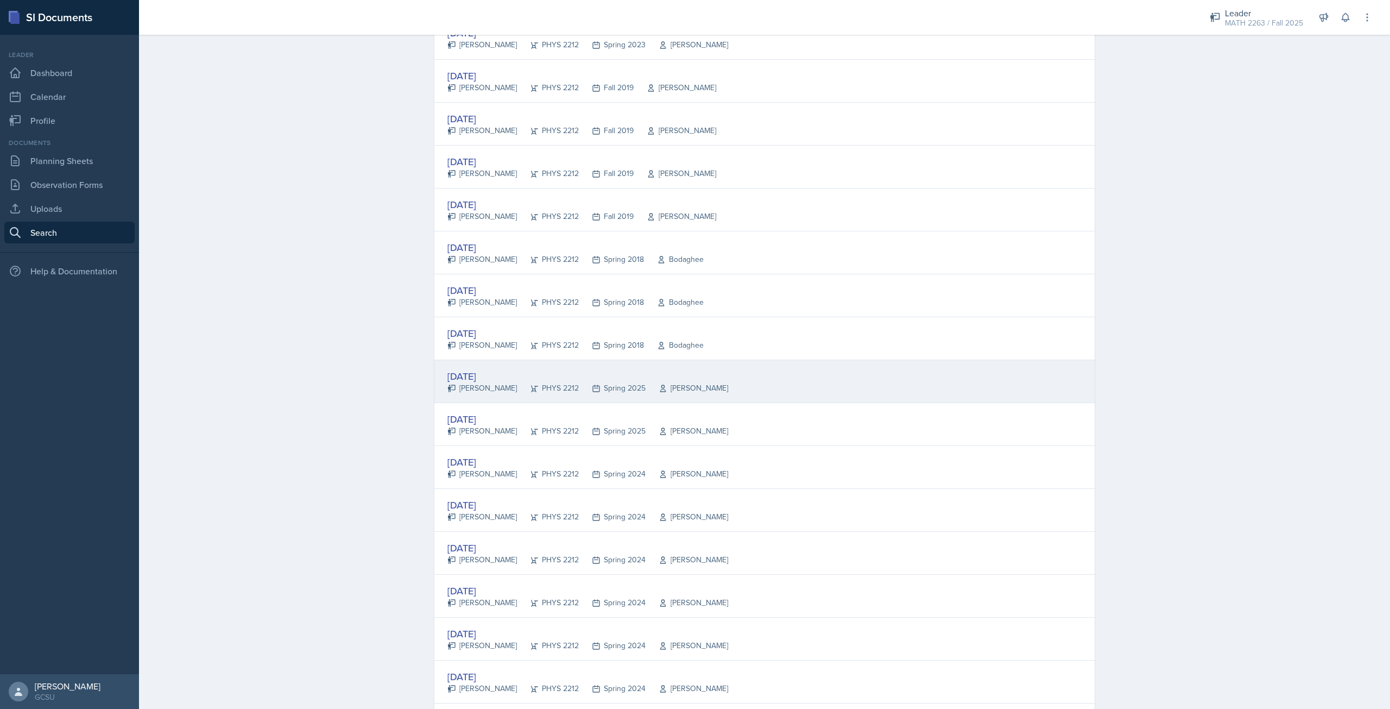
scroll to position [597, 0]
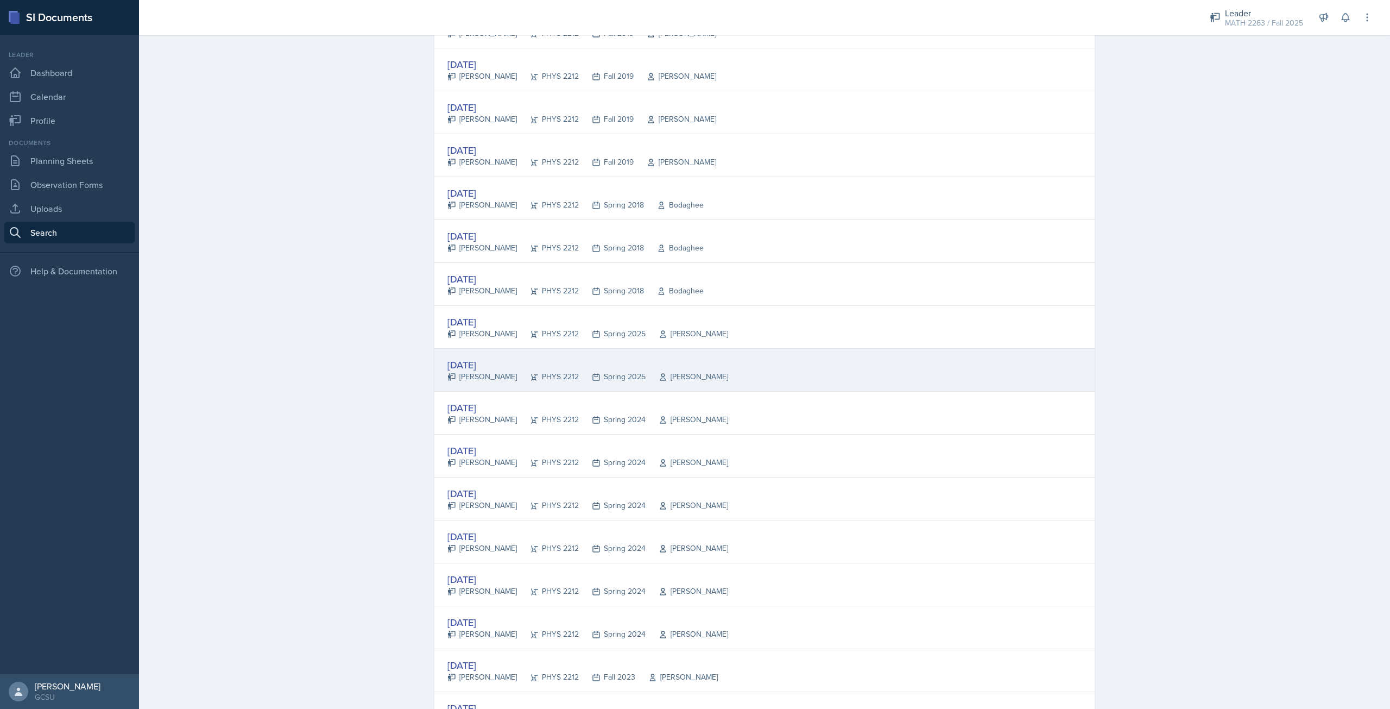
click at [579, 373] on div "Spring 2025" at bounding box center [612, 376] width 67 height 11
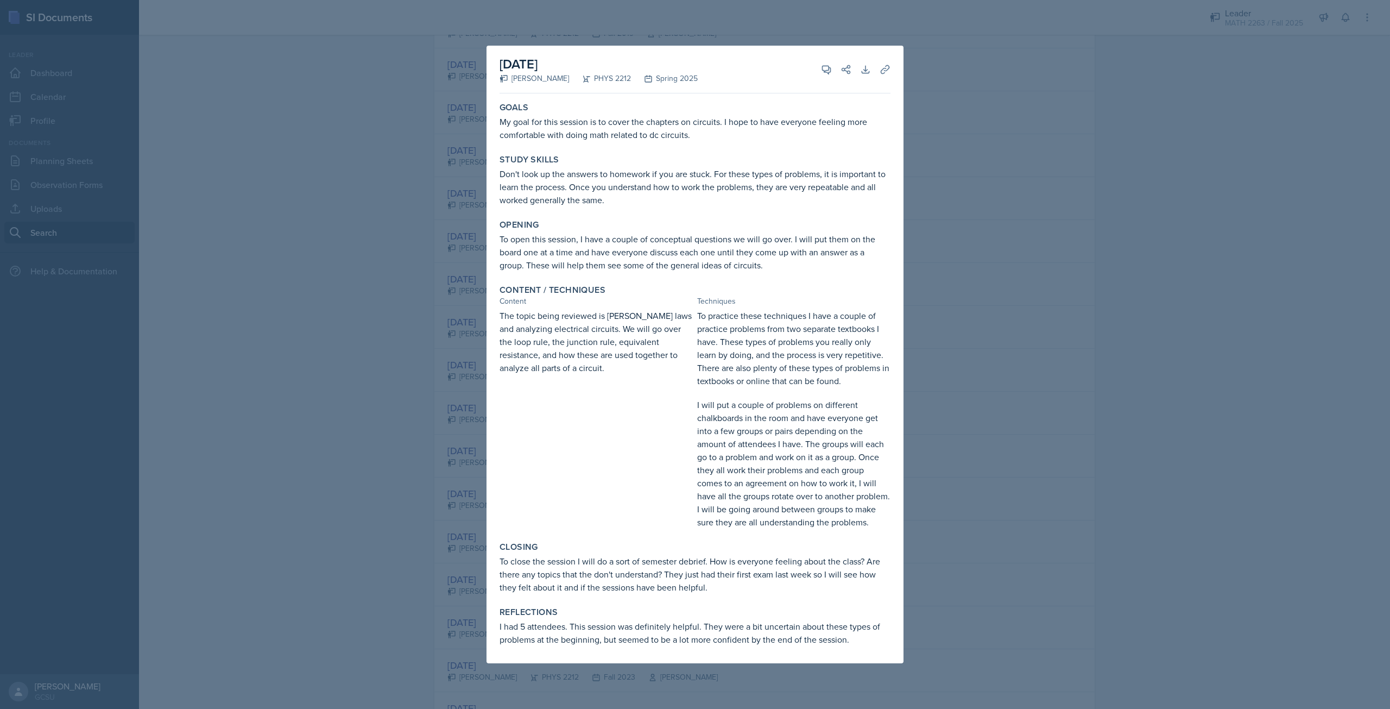
click at [1125, 244] on div at bounding box center [695, 354] width 1390 height 709
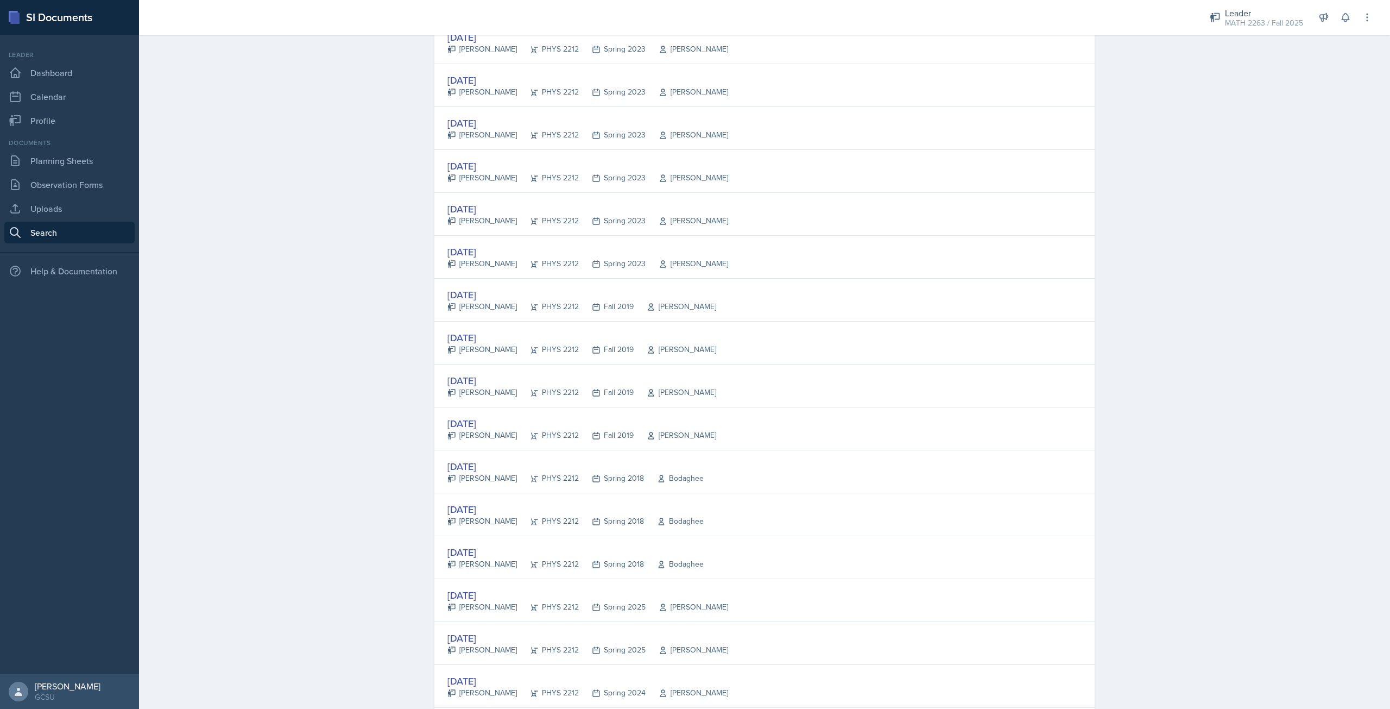
scroll to position [271, 0]
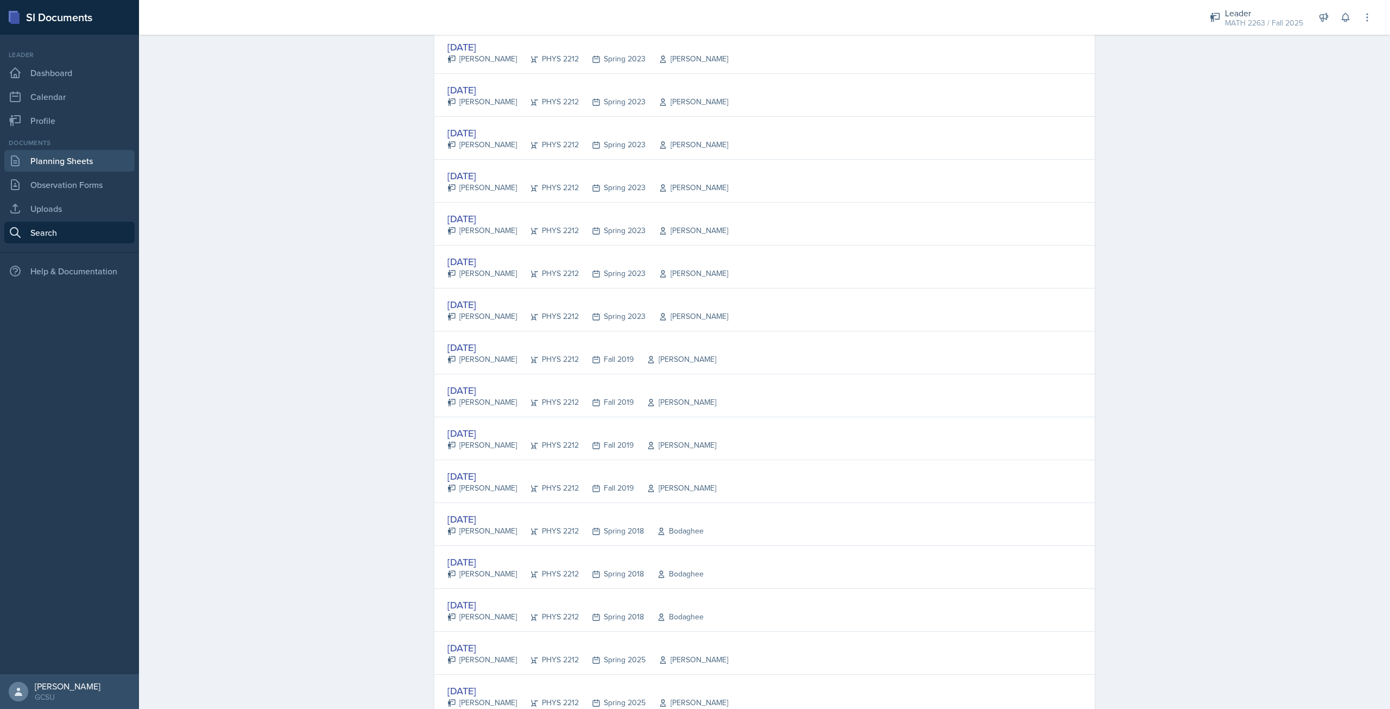
click at [92, 161] on link "Planning Sheets" at bounding box center [69, 161] width 130 height 22
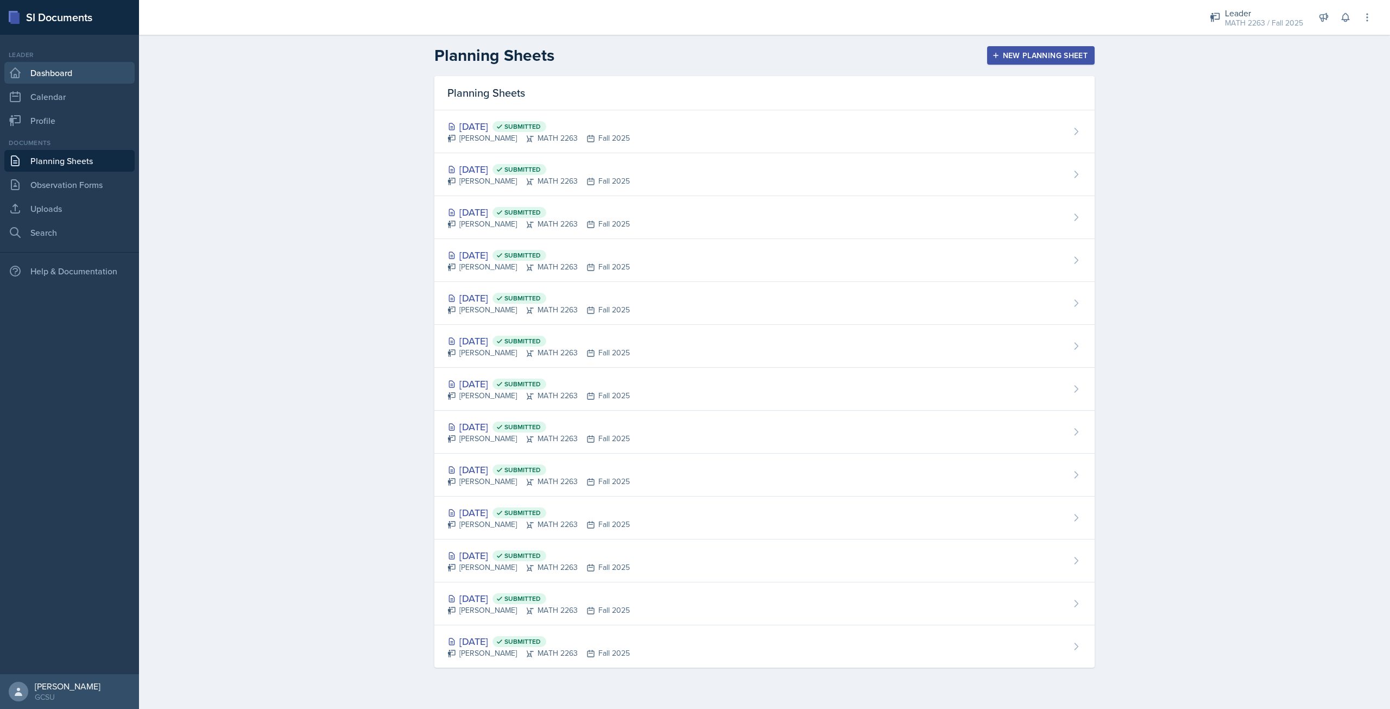
click at [74, 79] on link "Dashboard" at bounding box center [69, 73] width 130 height 22
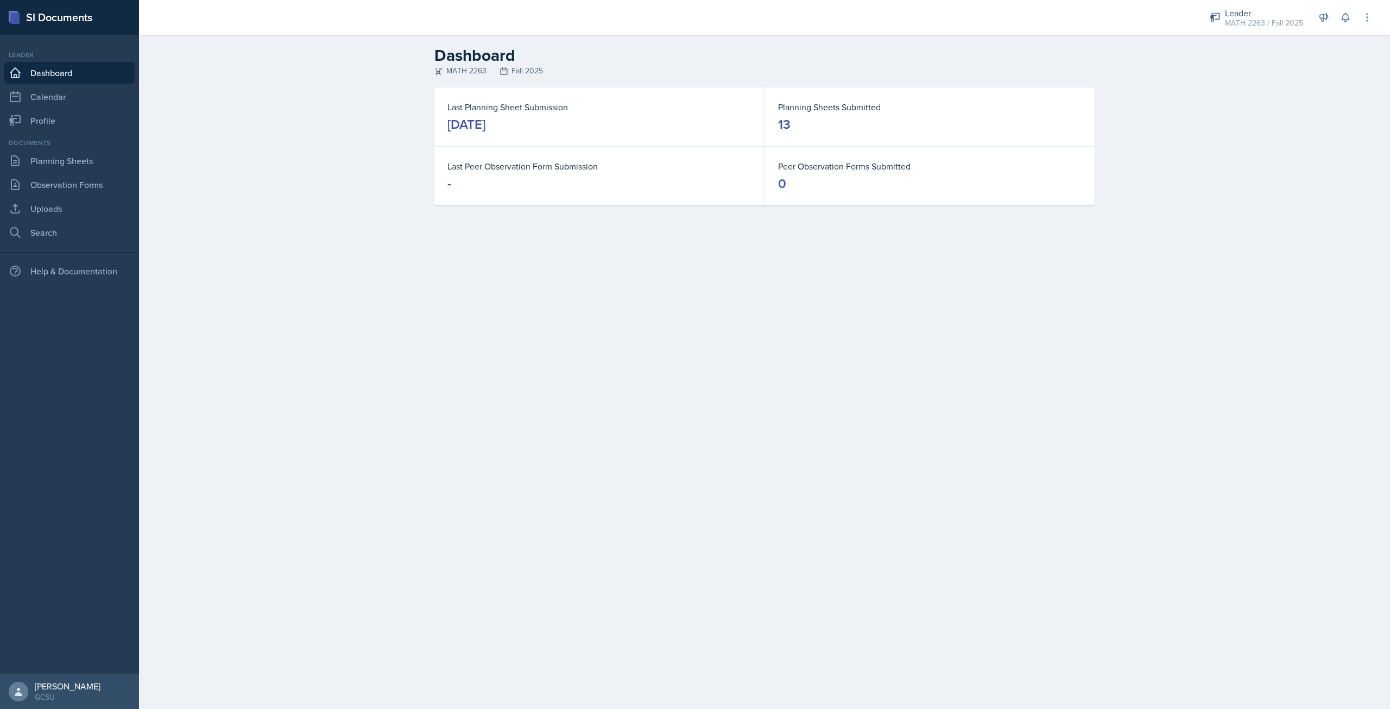
click at [363, 171] on div "Dashboard MATH 2263 Fall 2025 Last Planning Sheet Submission October 8th, 2025 …" at bounding box center [764, 133] width 1251 height 197
click at [685, 457] on main "Dashboard MATH 2263 Fall 2025 Last Planning Sheet Submission October 8th, 2025 …" at bounding box center [764, 372] width 1251 height 674
